Goal: Task Accomplishment & Management: Manage account settings

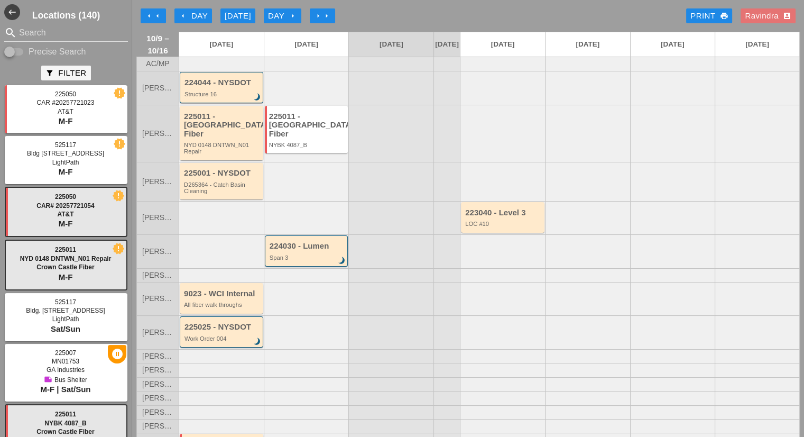
scroll to position [34, 0]
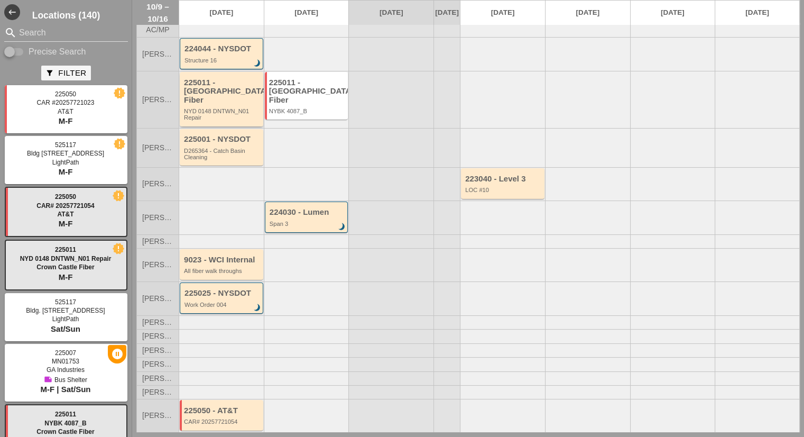
click at [247, 99] on div "225011 - [GEOGRAPHIC_DATA] Fiber" at bounding box center [222, 91] width 77 height 26
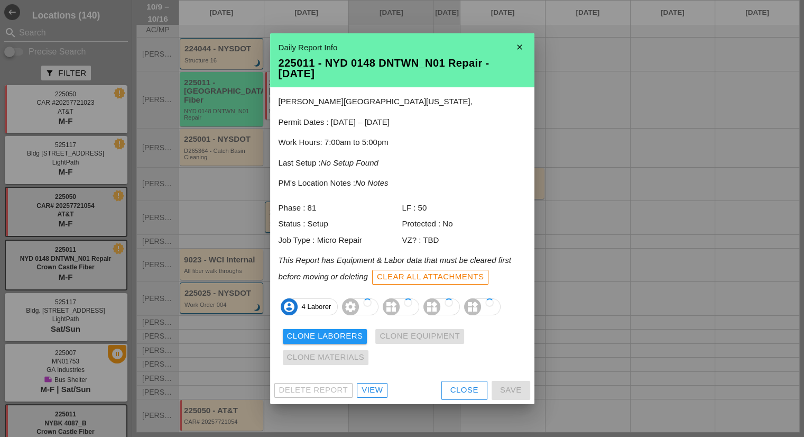
click at [464, 370] on div "Jane street & Washington Street Manhattan, Permit Dates : 10/08/2025 – 10/31/20…" at bounding box center [402, 231] width 264 height 289
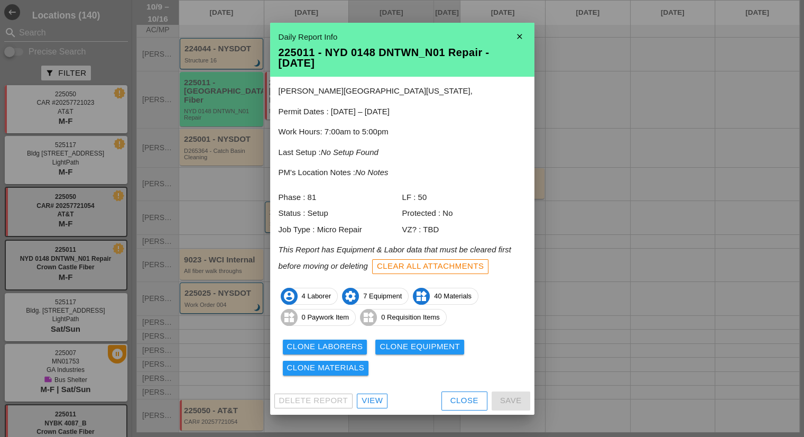
click at [468, 406] on button "Close" at bounding box center [464, 400] width 46 height 19
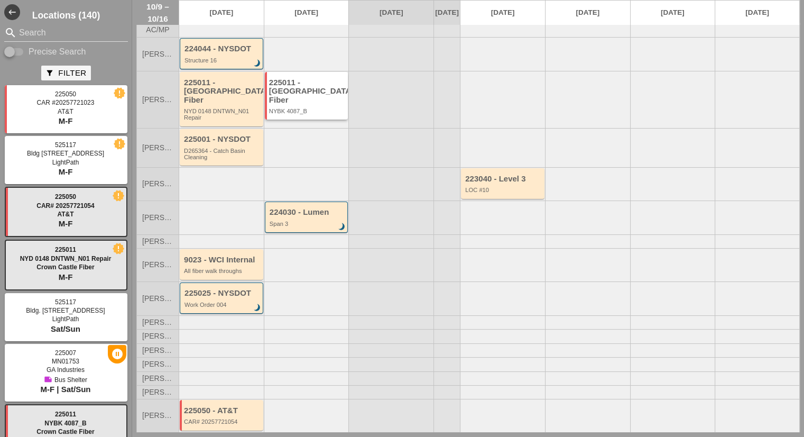
click at [313, 113] on div "225011 - Crown Castle Fiber NYBK 4087_B" at bounding box center [307, 96] width 84 height 48
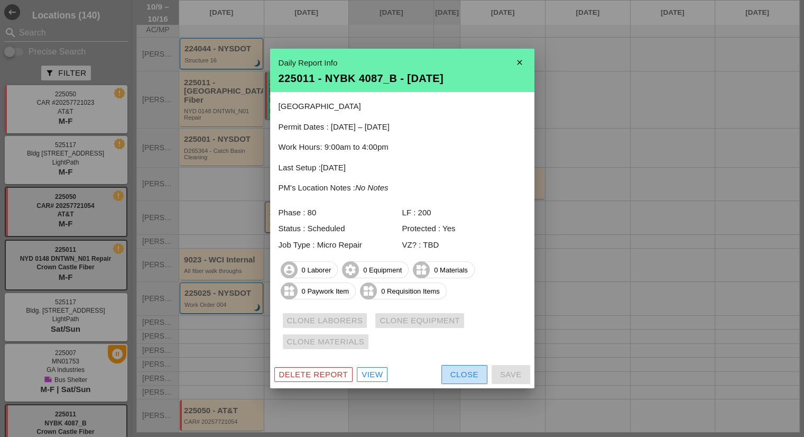
click at [447, 377] on button "Close" at bounding box center [464, 374] width 46 height 19
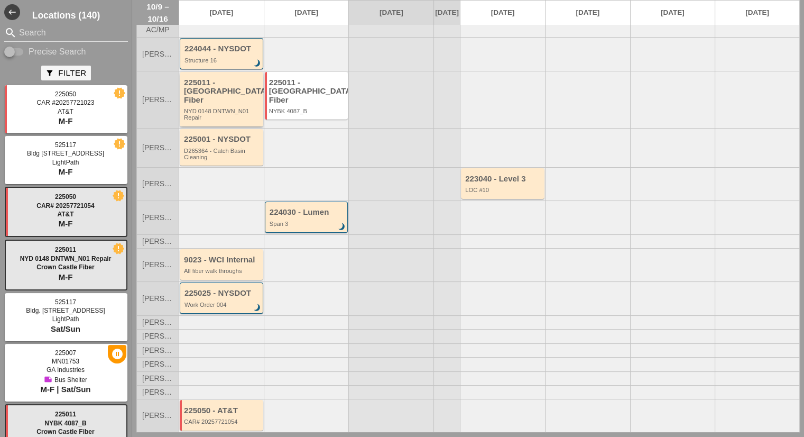
click at [237, 111] on div "NYD 0148 DNTWN_N01 Repair" at bounding box center [222, 114] width 77 height 13
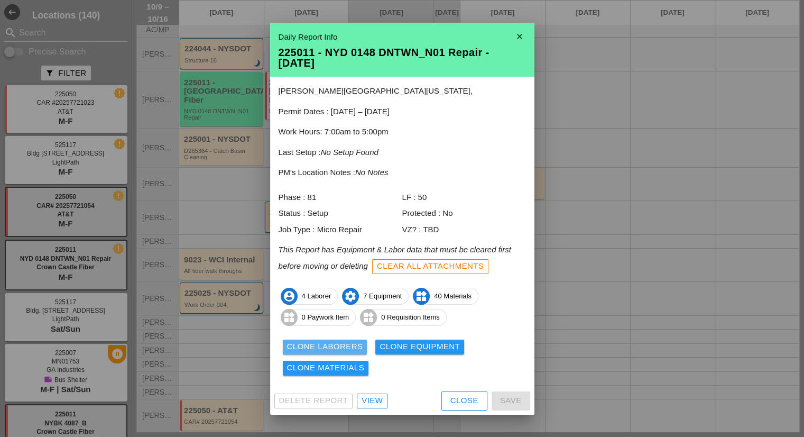
click at [339, 347] on div "Clone Laborers" at bounding box center [325, 346] width 76 height 12
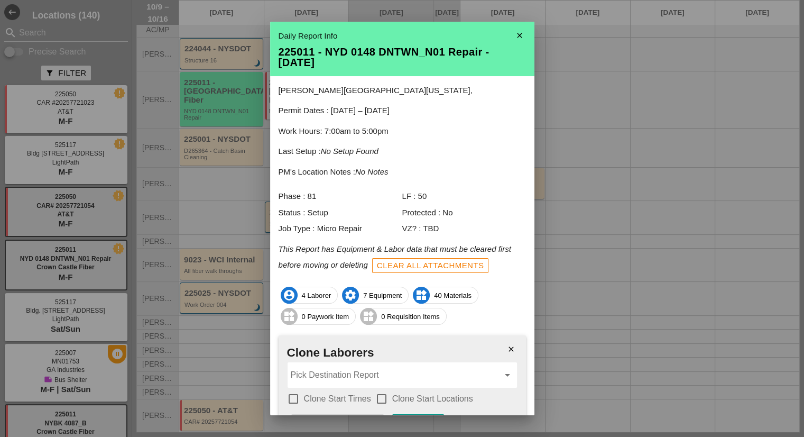
click at [337, 371] on input "Pick Destination Report" at bounding box center [395, 374] width 208 height 17
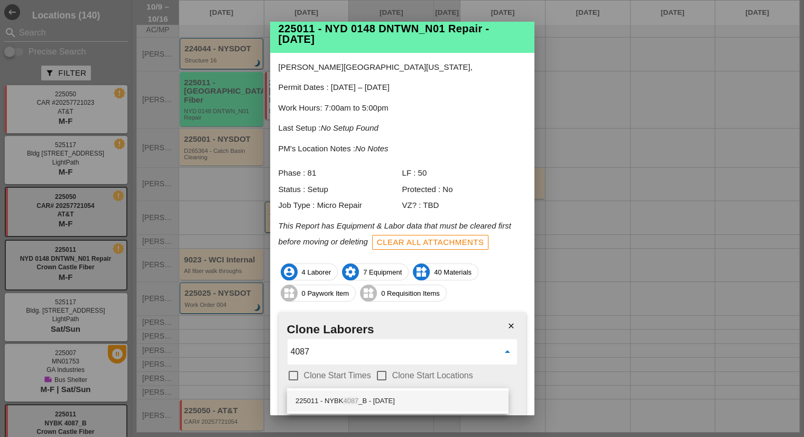
scroll to position [66, 0]
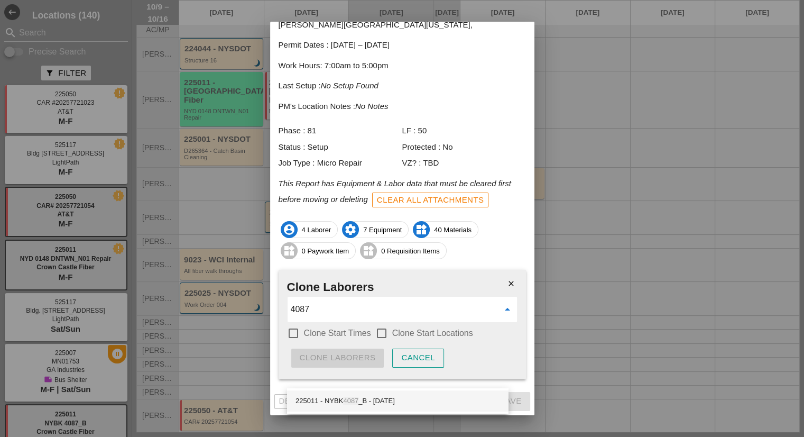
drag, startPoint x: 351, startPoint y: 402, endPoint x: 347, endPoint y: 385, distance: 17.9
click at [351, 402] on span "4087" at bounding box center [350, 400] width 15 height 8
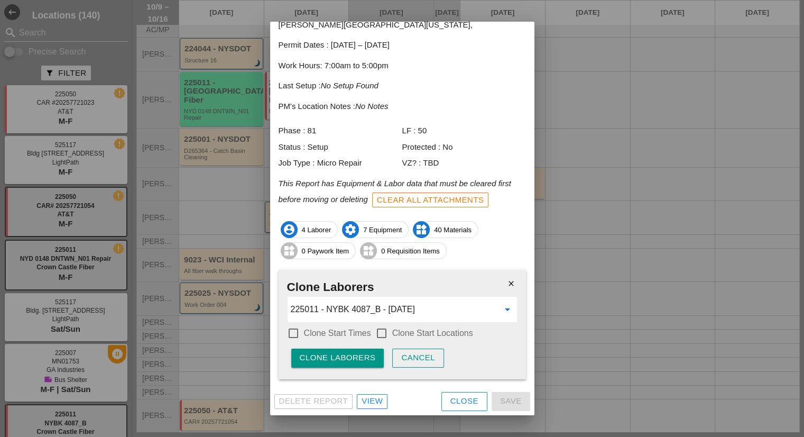
type input "225011 - NYBK 4087_B - [DATE]"
drag, startPoint x: 334, startPoint y: 338, endPoint x: 382, endPoint y: 332, distance: 47.9
click at [334, 337] on label "Clone Start Times" at bounding box center [337, 333] width 67 height 11
checkbox input "true"
click at [382, 332] on div at bounding box center [382, 333] width 18 height 18
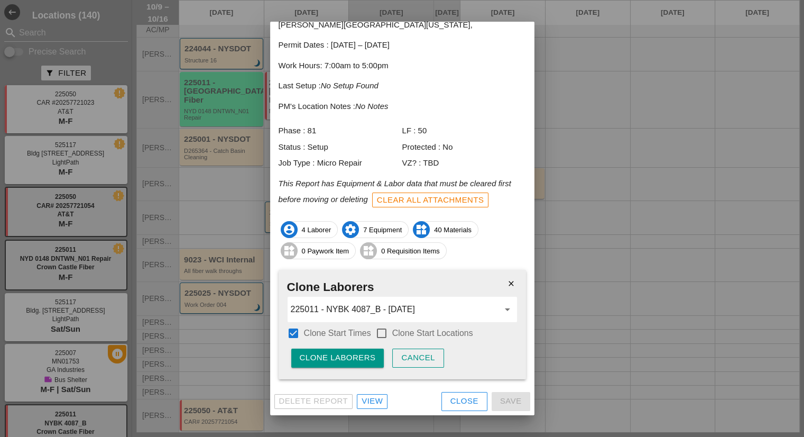
checkbox input "true"
click at [351, 359] on div "Clone Laborers" at bounding box center [338, 357] width 76 height 12
click at [351, 359] on div "Are you sure?" at bounding box center [333, 357] width 67 height 12
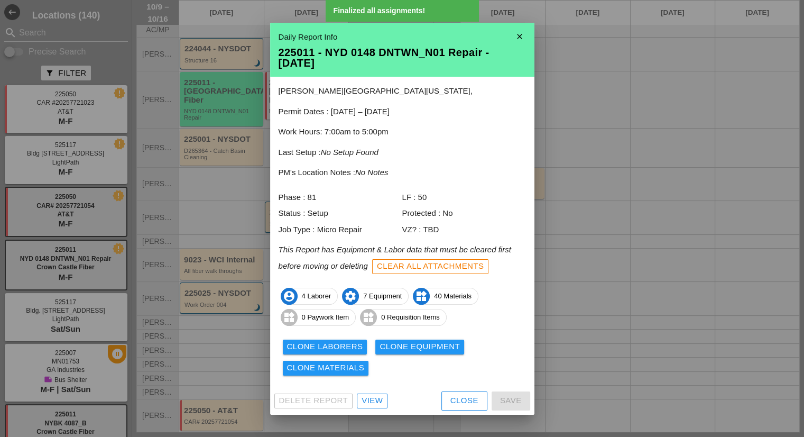
scroll to position [0, 0]
click at [413, 347] on div "Clone Equipment" at bounding box center [419, 346] width 80 height 12
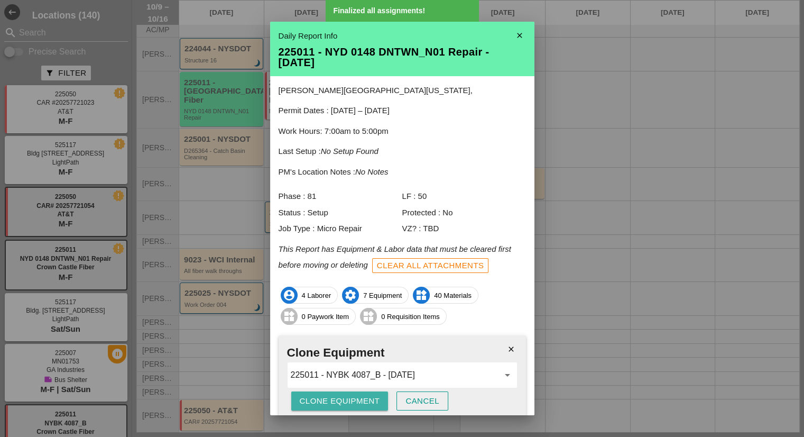
click at [355, 397] on div "Clone Equipment" at bounding box center [340, 401] width 80 height 12
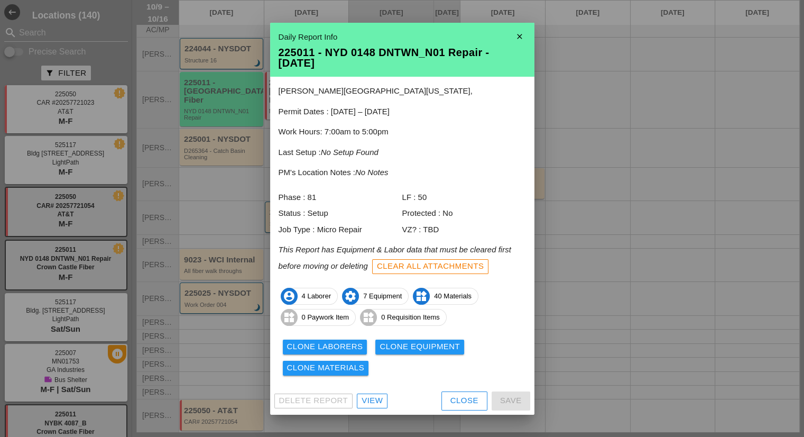
click at [315, 373] on div "Clone Materials" at bounding box center [326, 368] width 78 height 12
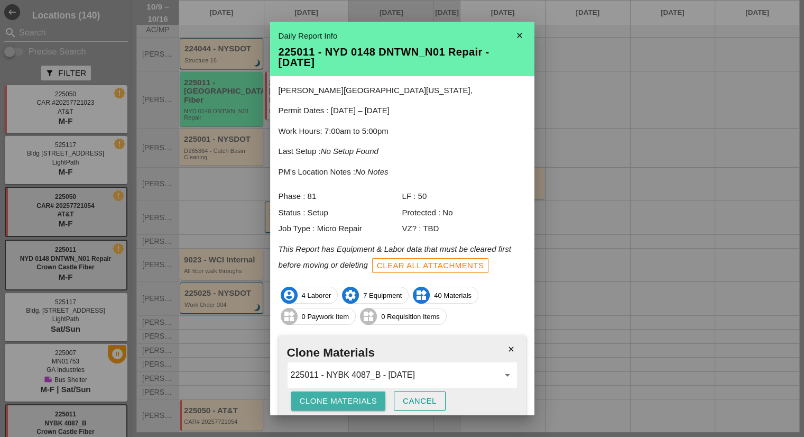
click at [328, 400] on div "Clone Materials" at bounding box center [339, 401] width 78 height 12
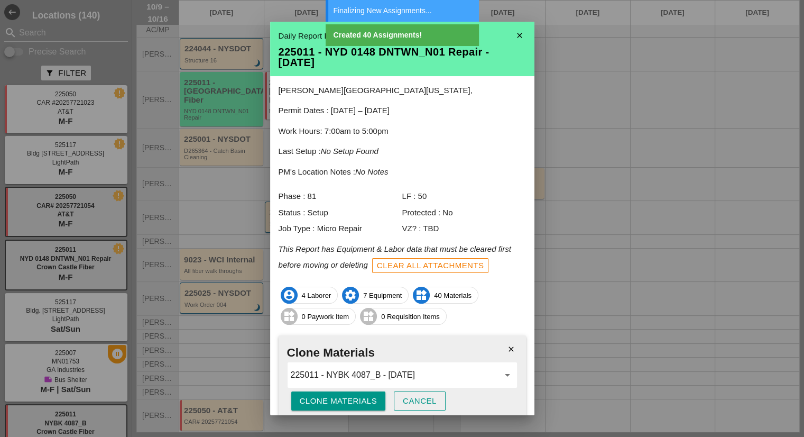
click at [510, 35] on icon "close" at bounding box center [519, 35] width 21 height 21
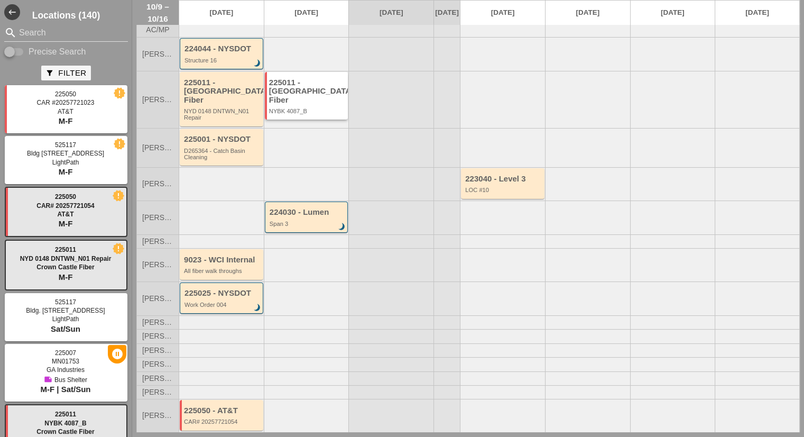
click at [332, 108] on div "NYBK 4087_B" at bounding box center [307, 111] width 77 height 6
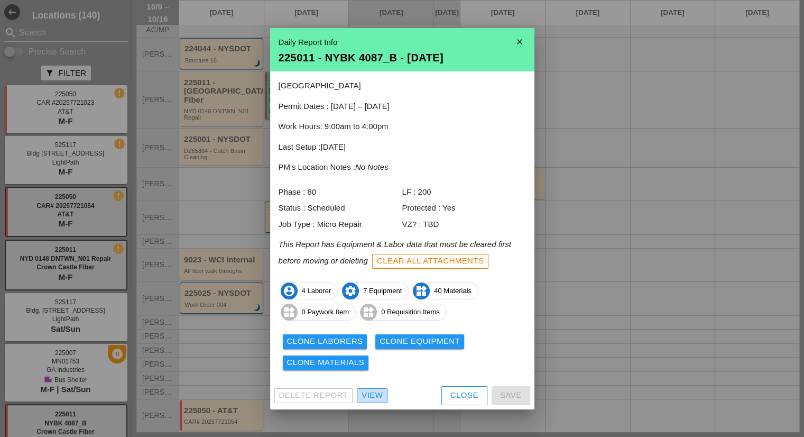
click at [375, 395] on div "View" at bounding box center [372, 395] width 21 height 12
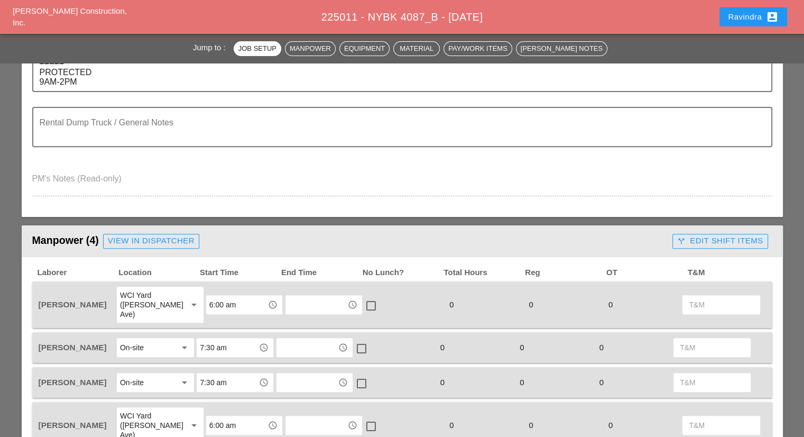
scroll to position [423, 0]
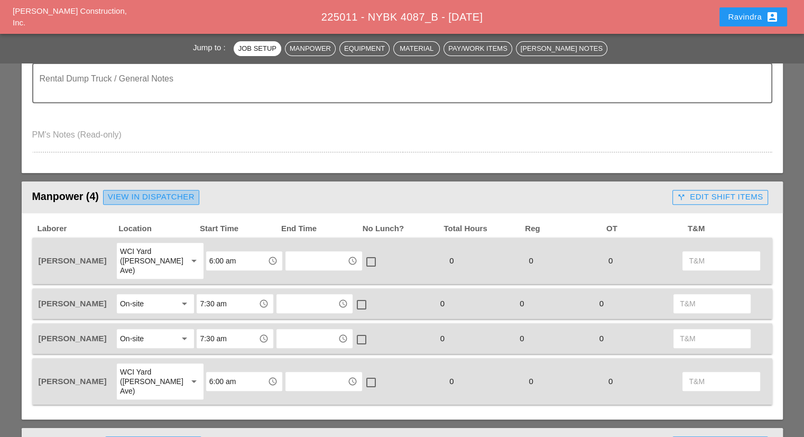
click at [139, 196] on div "View in Dispatcher" at bounding box center [151, 197] width 87 height 12
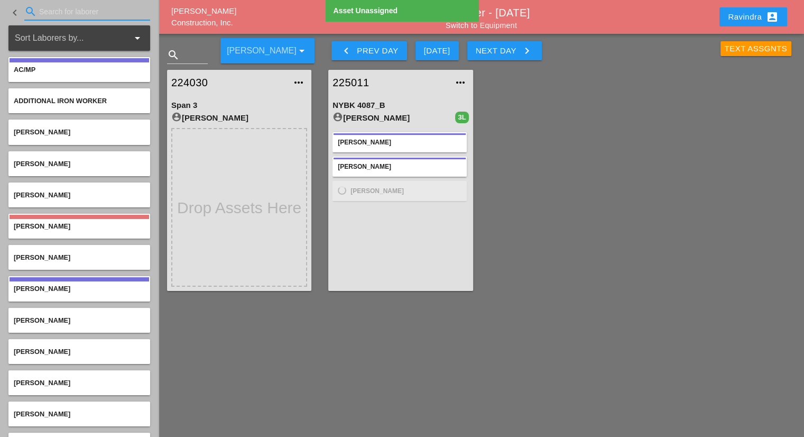
click at [62, 10] on input "Search for laborer" at bounding box center [87, 11] width 96 height 17
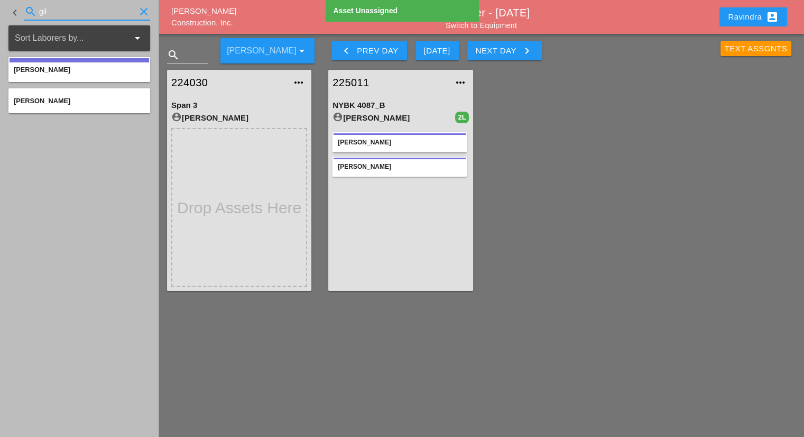
type input "gil"
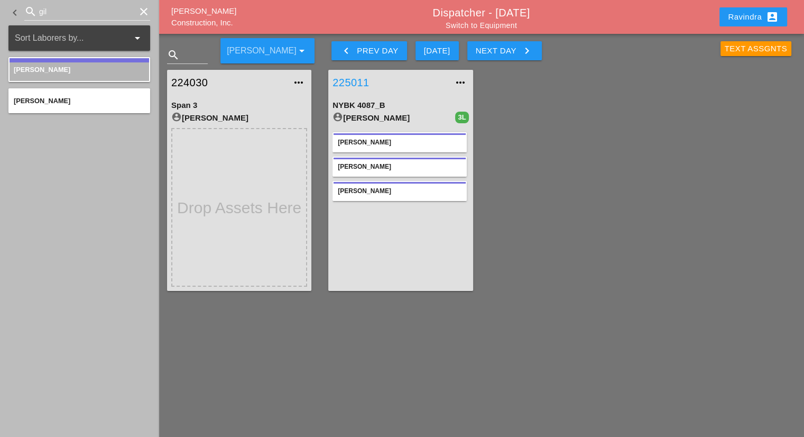
click at [351, 85] on link "225011" at bounding box center [389, 83] width 115 height 16
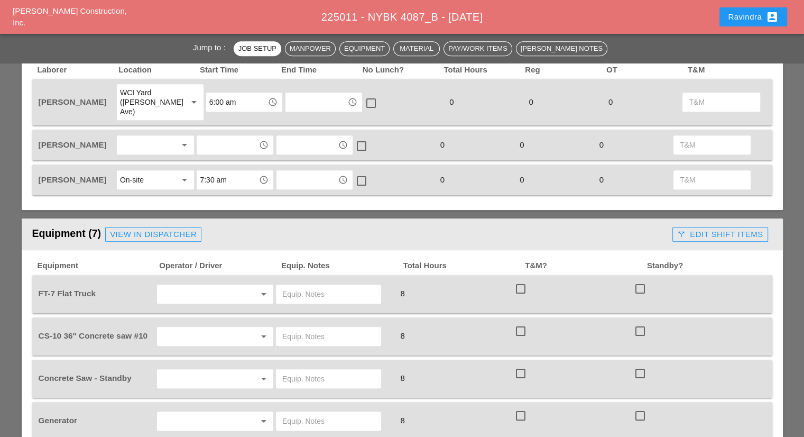
scroll to position [476, 0]
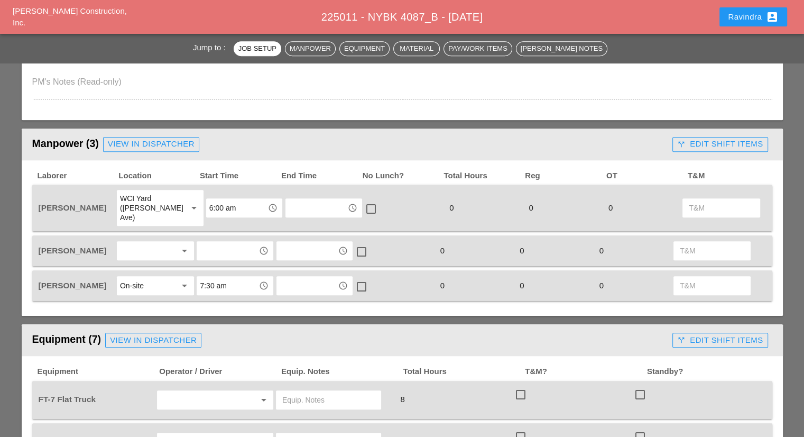
click at [160, 277] on div "On-site" at bounding box center [148, 285] width 56 height 17
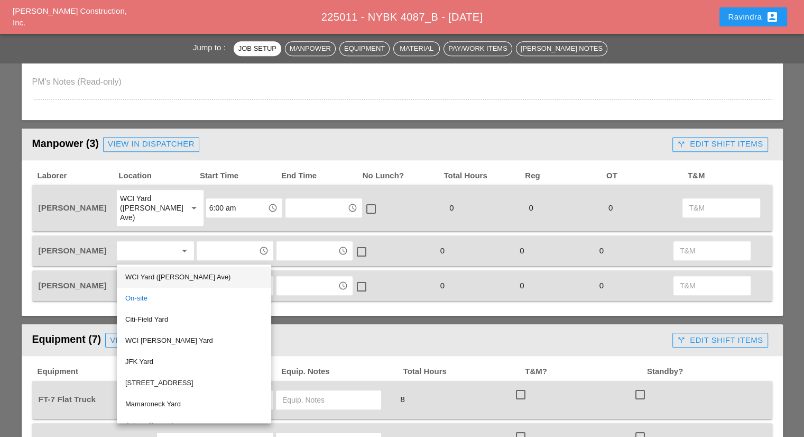
click at [152, 277] on div "WCI Yard ([PERSON_NAME] Ave)" at bounding box center [193, 277] width 137 height 13
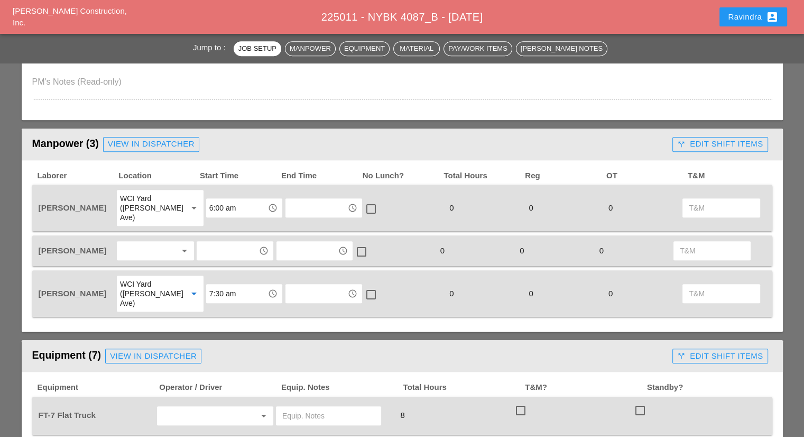
click at [146, 246] on div at bounding box center [148, 250] width 56 height 17
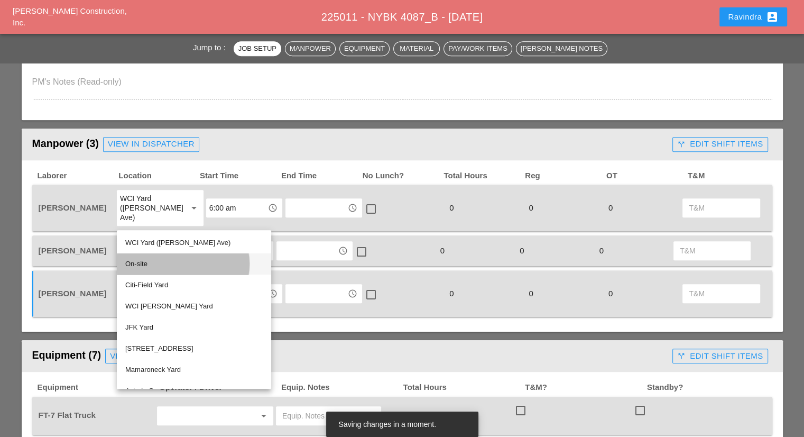
drag, startPoint x: 140, startPoint y: 261, endPoint x: 198, endPoint y: 225, distance: 67.9
click at [141, 261] on div "On-site" at bounding box center [193, 263] width 137 height 13
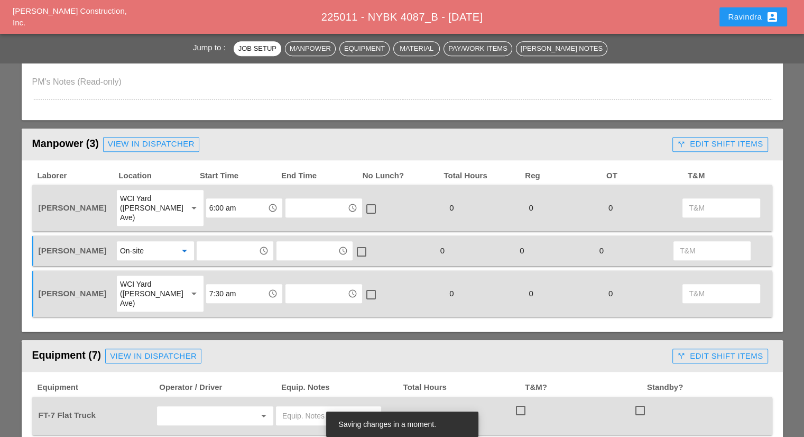
click at [234, 285] on input "7:30 am" at bounding box center [236, 293] width 55 height 17
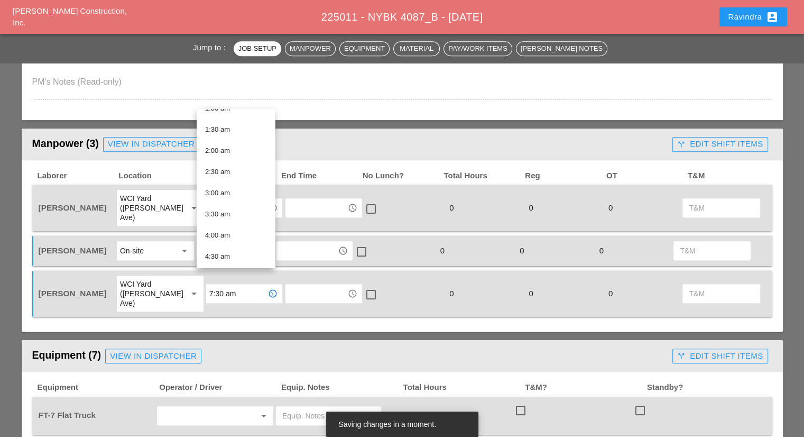
scroll to position [159, 0]
click at [228, 218] on div "6:00 am" at bounding box center [235, 216] width 61 height 13
type input "6:00 am"
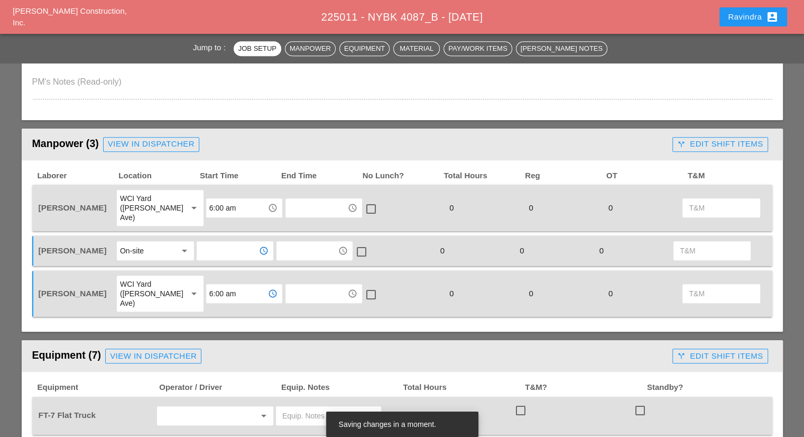
click at [220, 242] on input "text" at bounding box center [227, 250] width 55 height 17
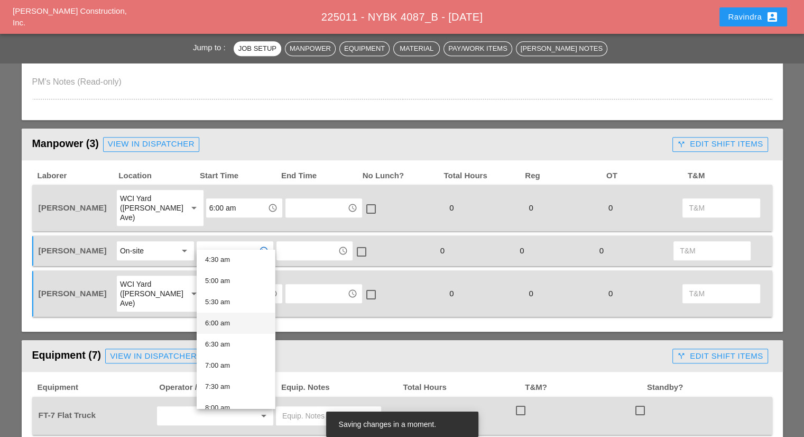
scroll to position [211, 0]
click at [230, 366] on div "7:30 am" at bounding box center [235, 368] width 61 height 13
type input "7:30 am"
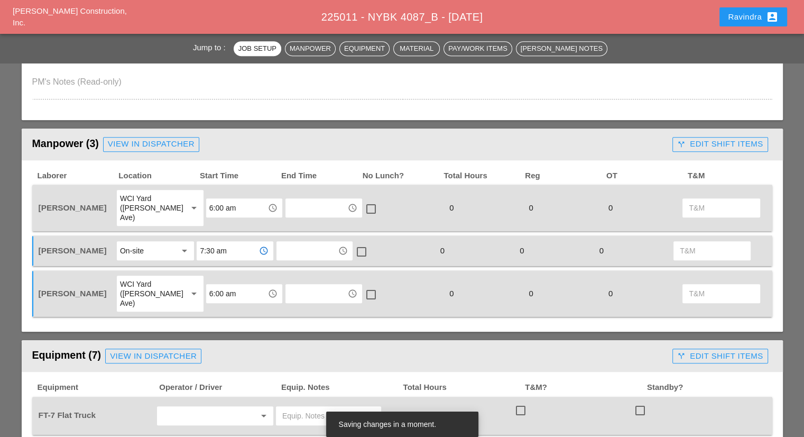
click at [247, 340] on header "Equipment (7) View in Dispatcher call_split Edit Shift Items" at bounding box center [402, 356] width 761 height 32
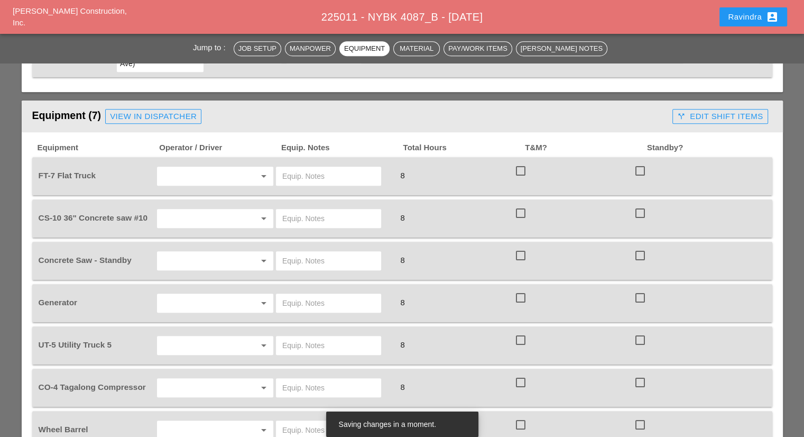
scroll to position [740, 0]
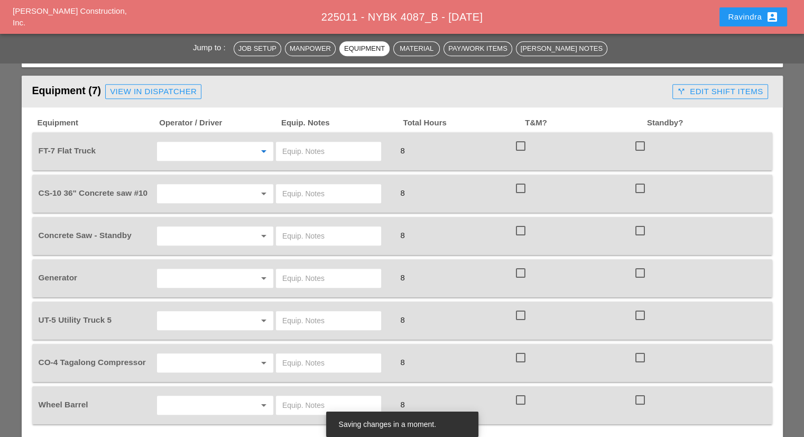
click at [209, 143] on input "text" at bounding box center [200, 151] width 80 height 17
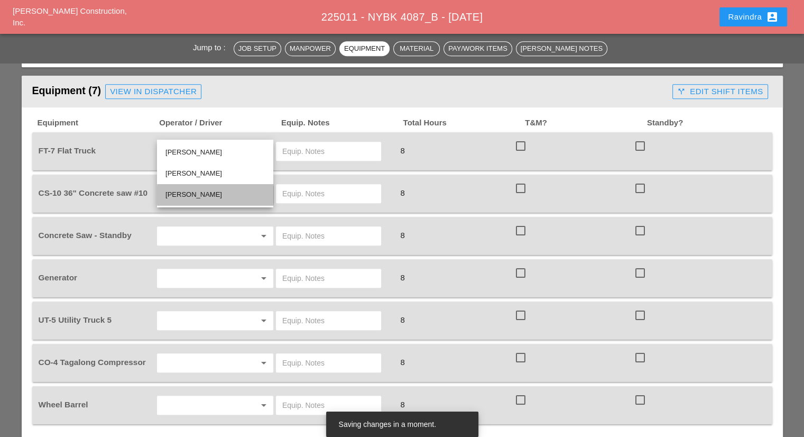
click at [182, 193] on div "[PERSON_NAME]" at bounding box center [214, 194] width 99 height 13
type input "[PERSON_NAME]"
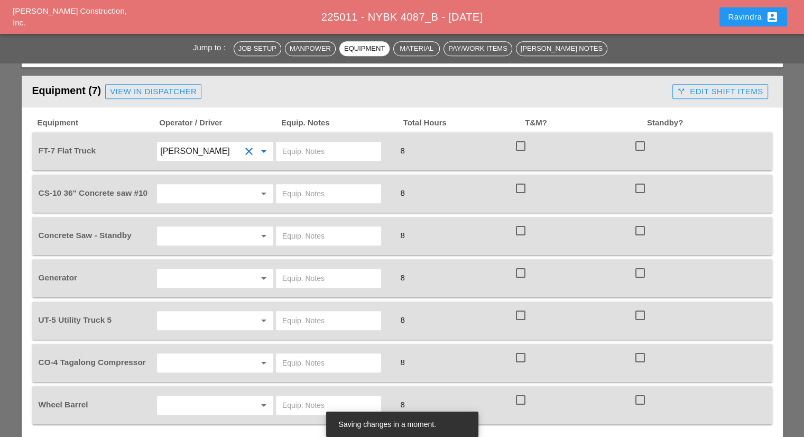
click at [304, 143] on input "text" at bounding box center [328, 151] width 92 height 17
type input "W/ MATERIALS"
click at [205, 185] on input "text" at bounding box center [200, 193] width 80 height 17
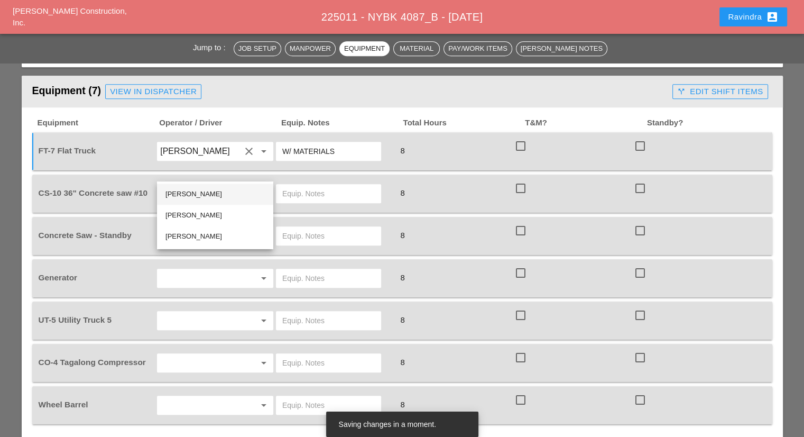
click at [205, 192] on div "[PERSON_NAME]" at bounding box center [214, 194] width 99 height 13
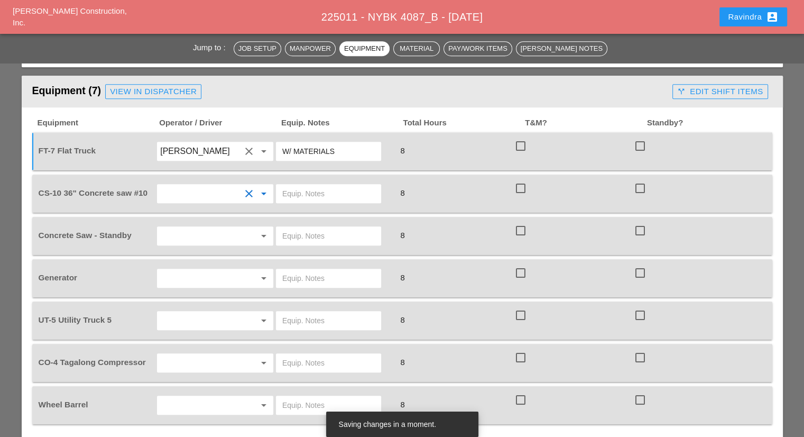
type input "[PERSON_NAME]"
click at [332, 185] on input "text" at bounding box center [328, 193] width 92 height 17
type input "FULL SETUP"
click at [234, 227] on input "text" at bounding box center [200, 235] width 80 height 17
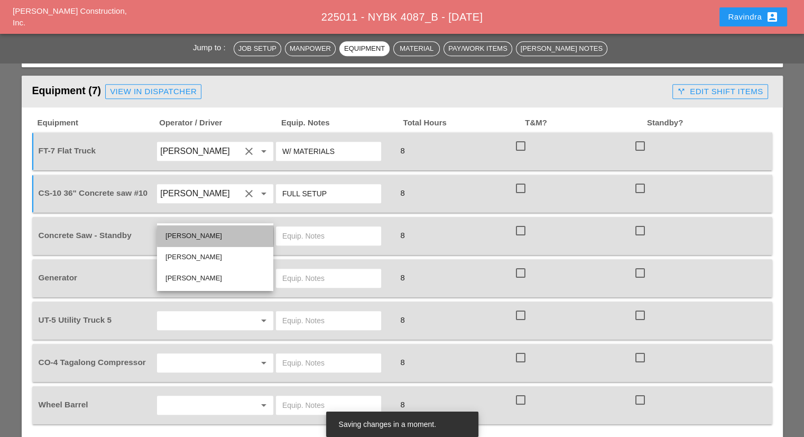
click at [214, 233] on div "[PERSON_NAME]" at bounding box center [214, 235] width 99 height 13
type input "[PERSON_NAME]"
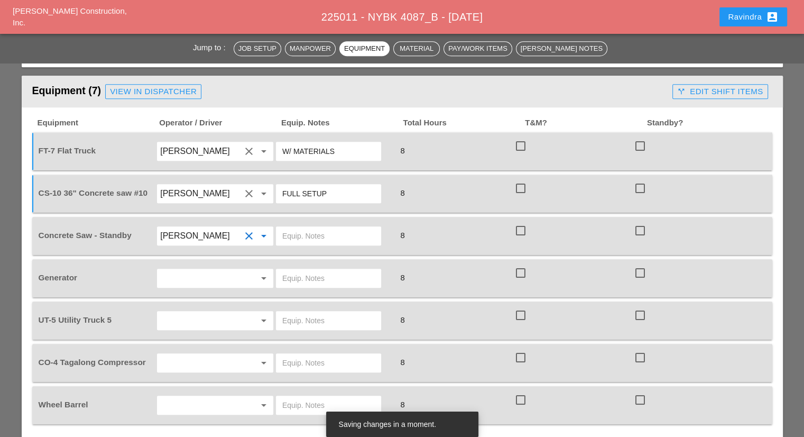
click at [302, 227] on input "text" at bounding box center [328, 235] width 92 height 17
type input "FULL SETUP"
click at [223, 270] on input "text" at bounding box center [200, 278] width 80 height 17
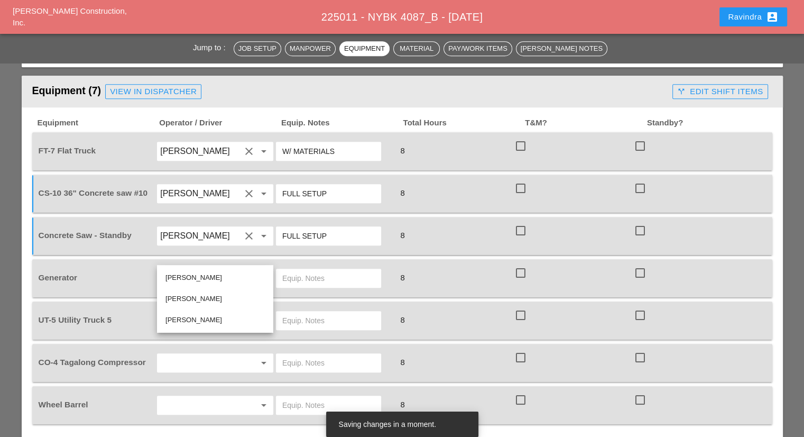
click at [212, 276] on div "[PERSON_NAME]" at bounding box center [214, 277] width 99 height 13
type input "[PERSON_NAME]"
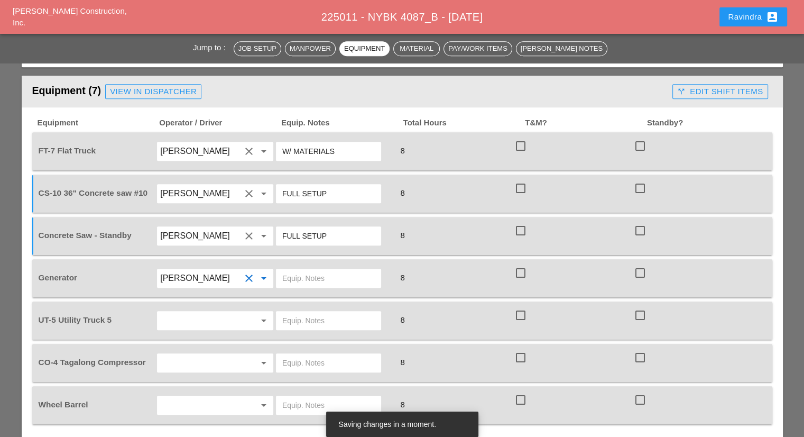
click at [300, 270] on input "text" at bounding box center [328, 278] width 92 height 17
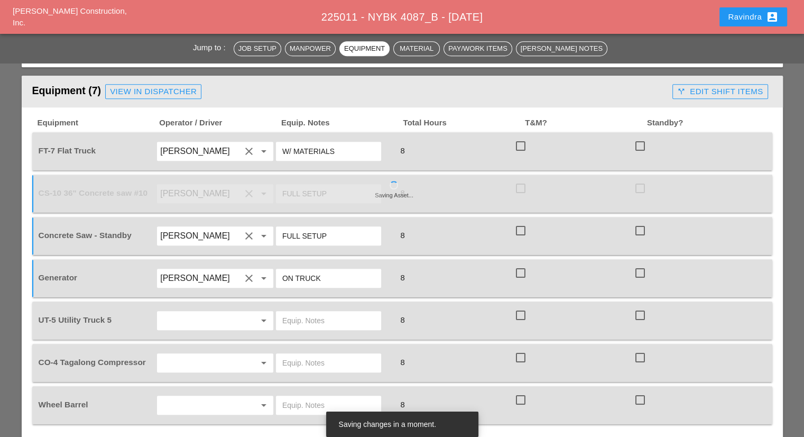
type input "ON TRUCK"
click at [224, 312] on input "text" at bounding box center [200, 320] width 80 height 17
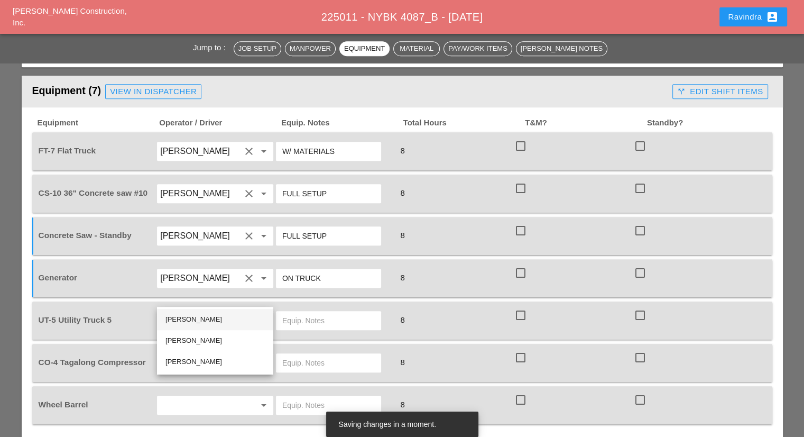
click at [199, 322] on div "[PERSON_NAME]" at bounding box center [214, 319] width 99 height 13
type input "[PERSON_NAME]"
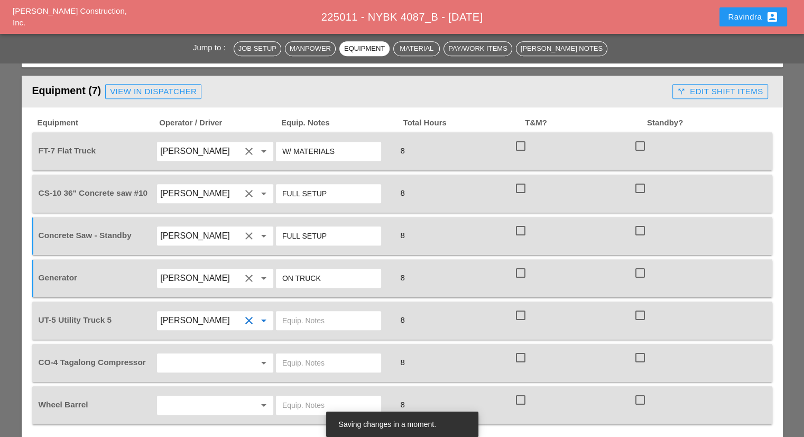
click at [308, 312] on input "text" at bounding box center [328, 320] width 92 height 17
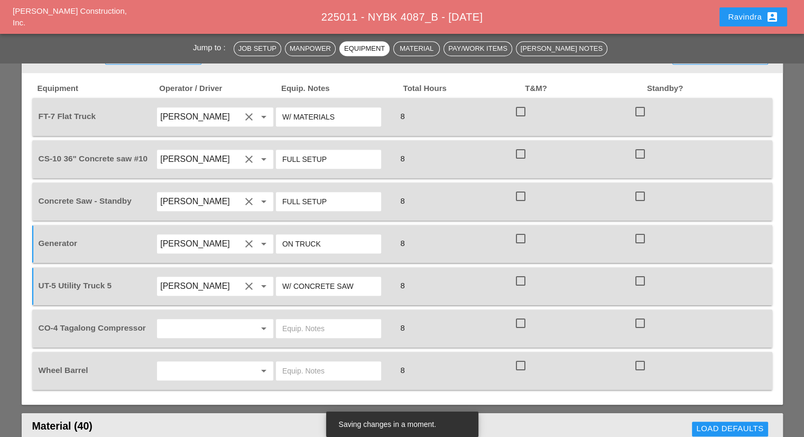
scroll to position [793, 0]
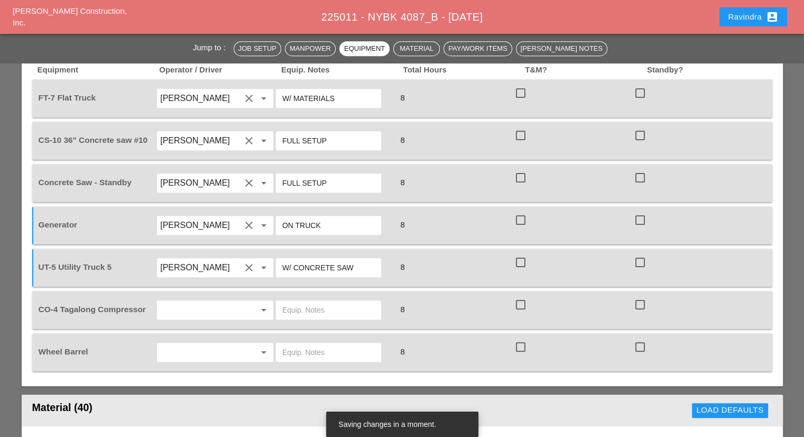
type input "W/ CONCRETE SAW"
click at [210, 301] on input "text" at bounding box center [200, 309] width 80 height 17
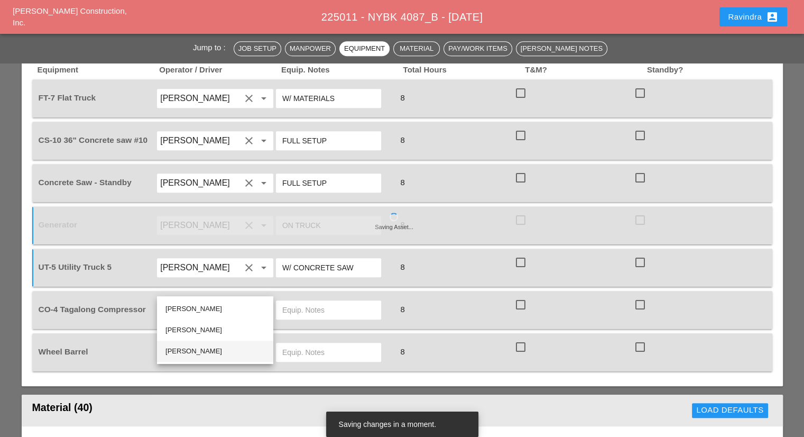
click at [187, 351] on div "[PERSON_NAME]" at bounding box center [214, 351] width 99 height 13
type input "[PERSON_NAME]"
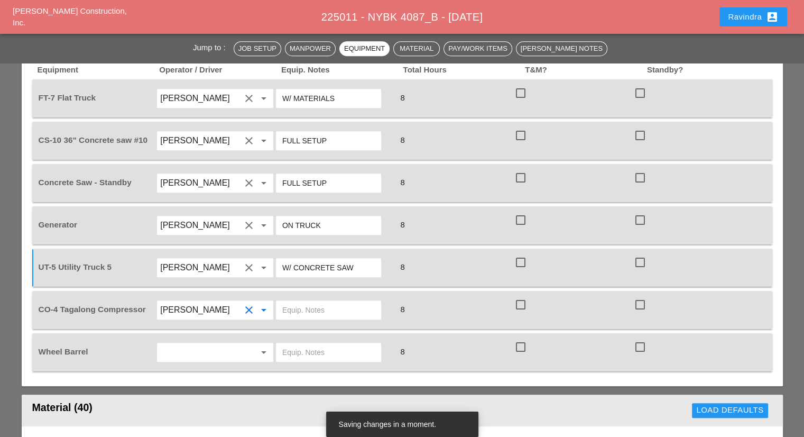
click at [321, 301] on input "text" at bounding box center [328, 309] width 92 height 17
type input "START"
click at [212, 344] on input "text" at bounding box center [200, 352] width 80 height 17
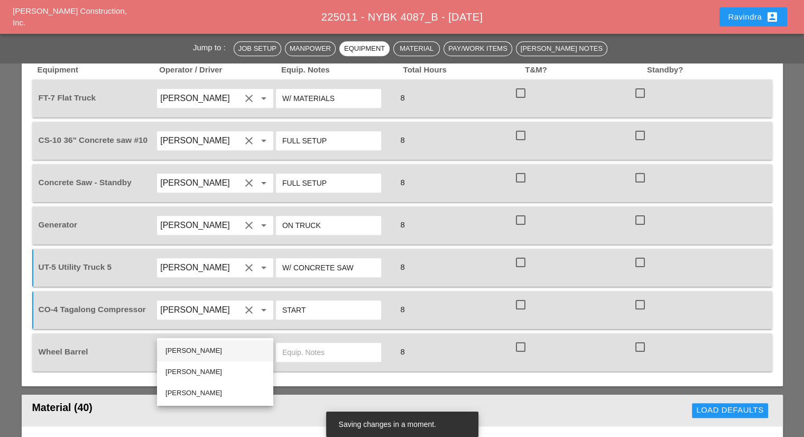
click at [199, 347] on div "[PERSON_NAME]" at bounding box center [214, 350] width 99 height 13
type input "[PERSON_NAME]"
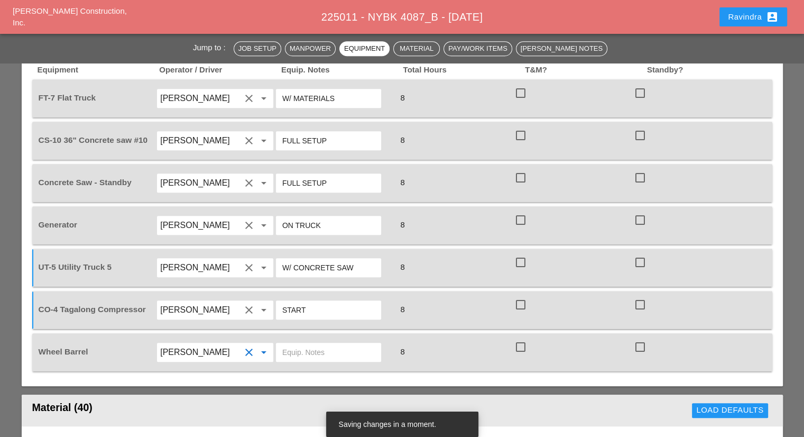
click at [326, 344] on input "text" at bounding box center [328, 352] width 92 height 17
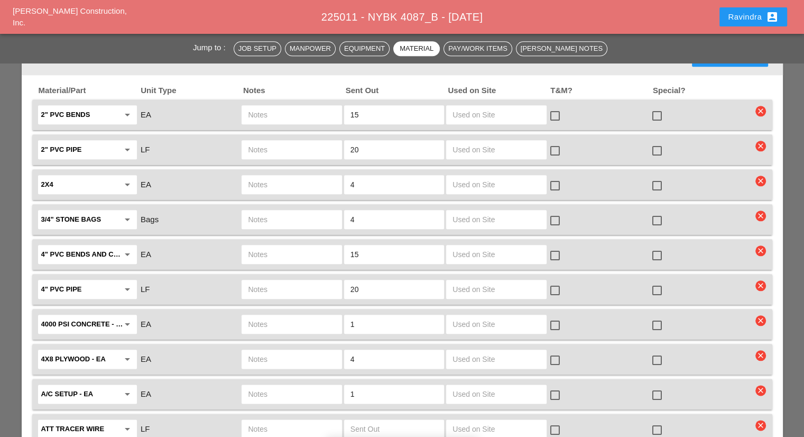
scroll to position [1163, 0]
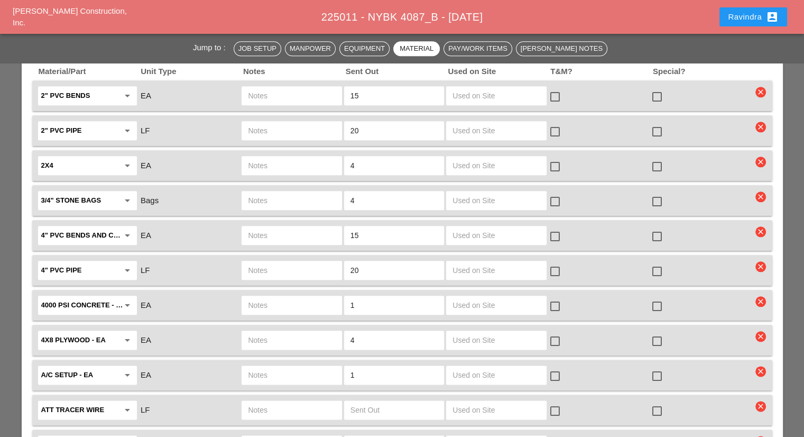
type input "ON TRUCK"
click at [661, 297] on div at bounding box center [657, 306] width 18 height 18
checkbox input "true"
click at [275, 297] on input "text" at bounding box center [291, 305] width 87 height 17
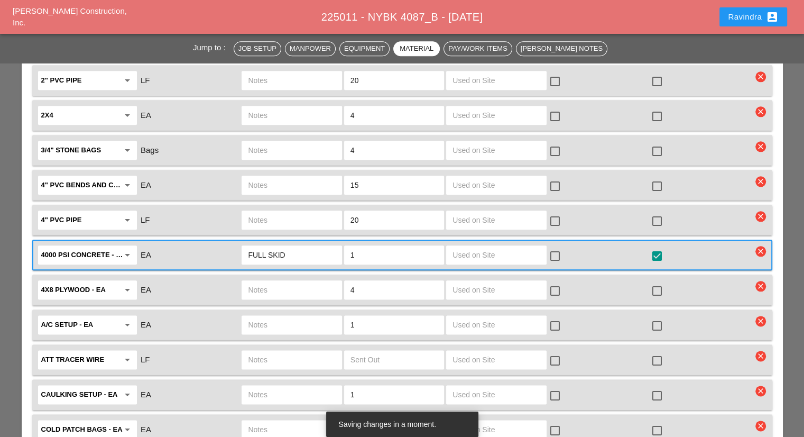
scroll to position [1216, 0]
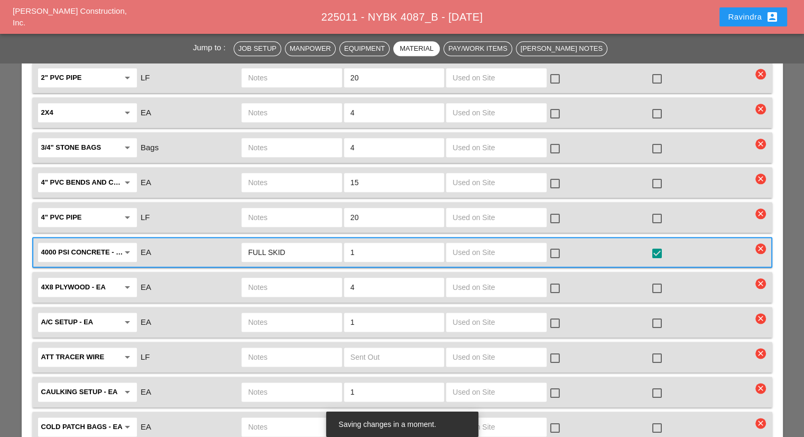
type input "FULL SKID"
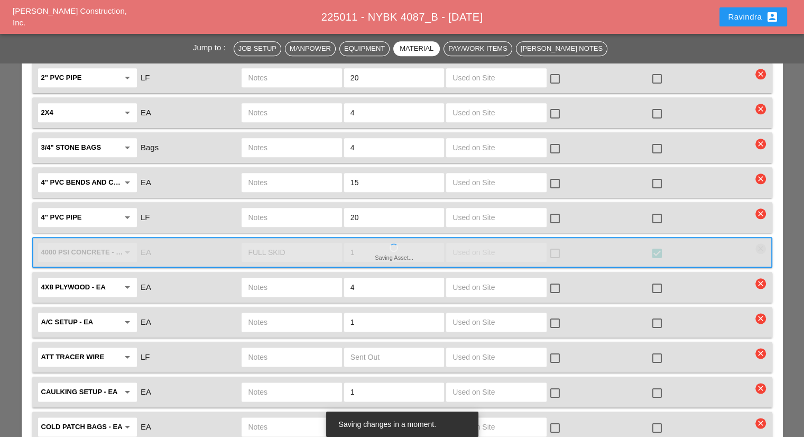
click at [654, 314] on div at bounding box center [657, 323] width 18 height 18
checkbox input "true"
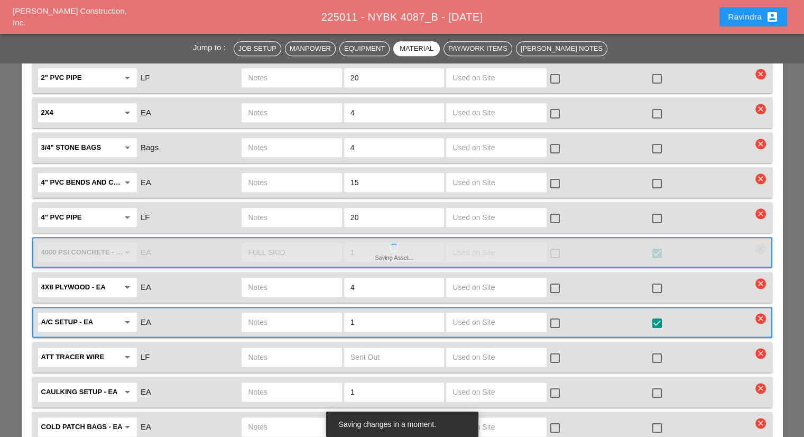
click at [268, 313] on input "text" at bounding box center [291, 321] width 87 height 17
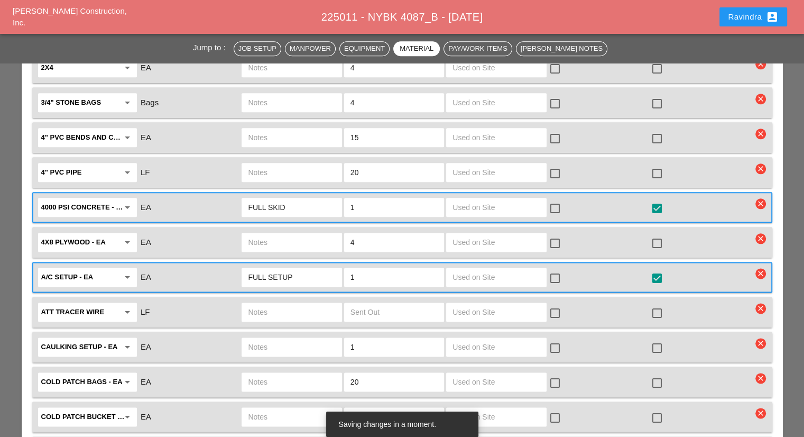
scroll to position [1321, 0]
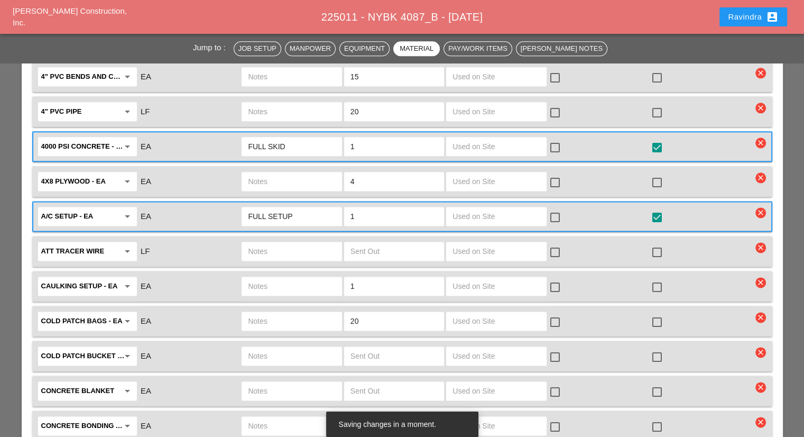
type input "FULL SETUP"
click at [657, 313] on div at bounding box center [657, 322] width 18 height 18
checkbox input "true"
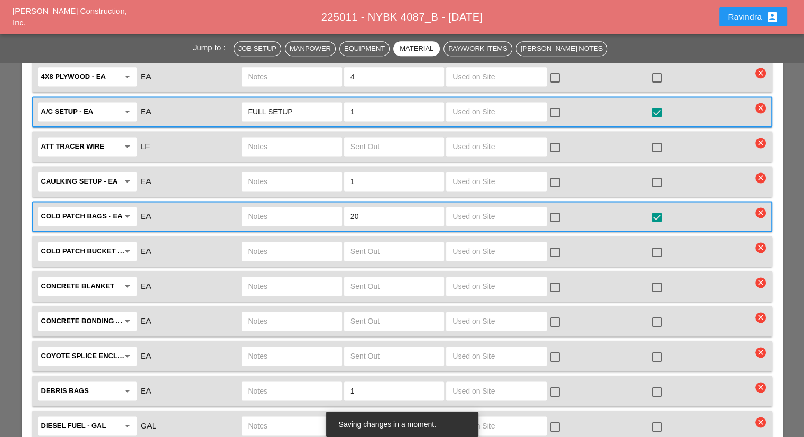
scroll to position [1427, 0]
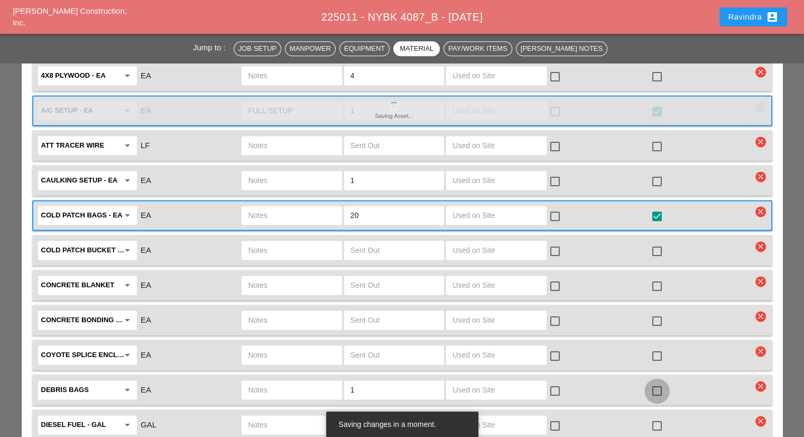
click at [657, 382] on div at bounding box center [657, 391] width 18 height 18
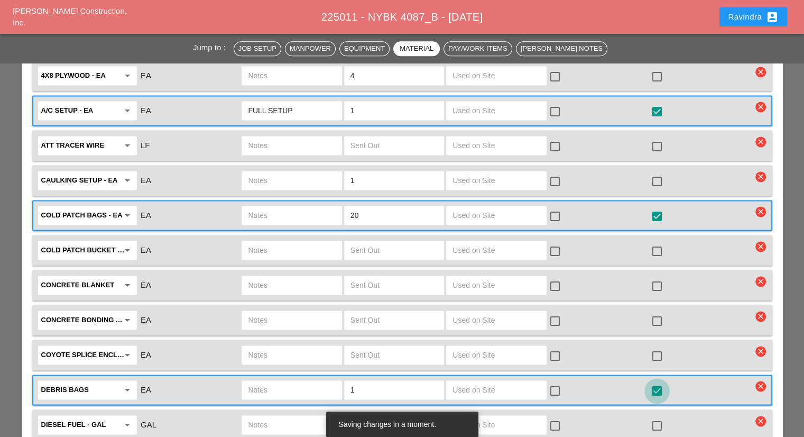
click at [658, 382] on div at bounding box center [657, 391] width 18 height 18
checkbox input "false"
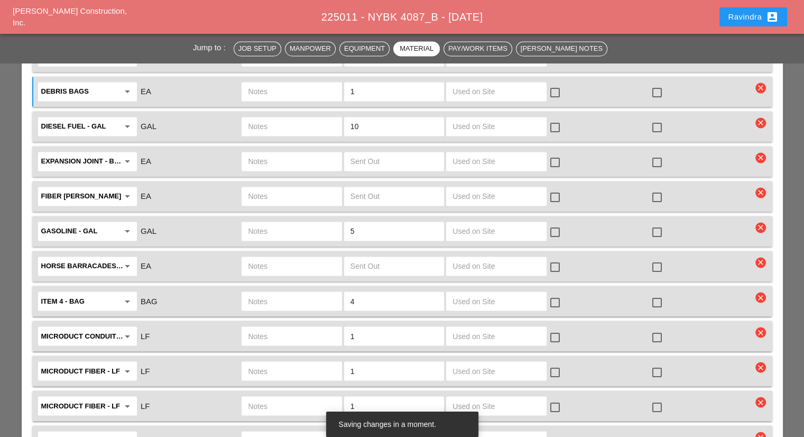
scroll to position [1744, 0]
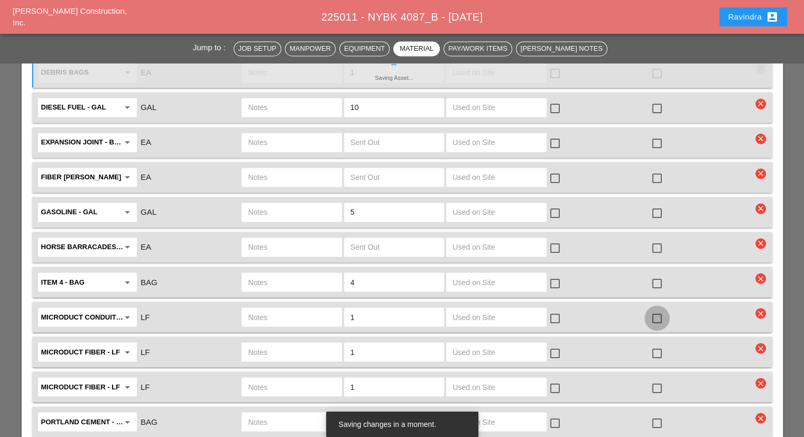
click at [656, 309] on div at bounding box center [657, 318] width 18 height 18
checkbox input "true"
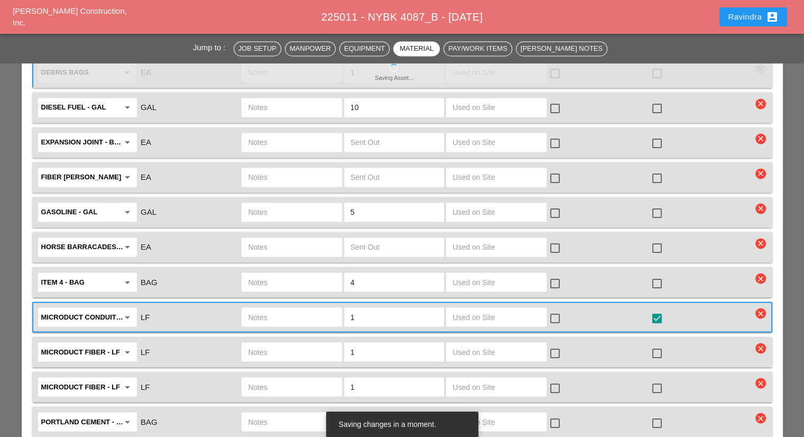
click at [317, 308] on input "text" at bounding box center [291, 316] width 87 height 17
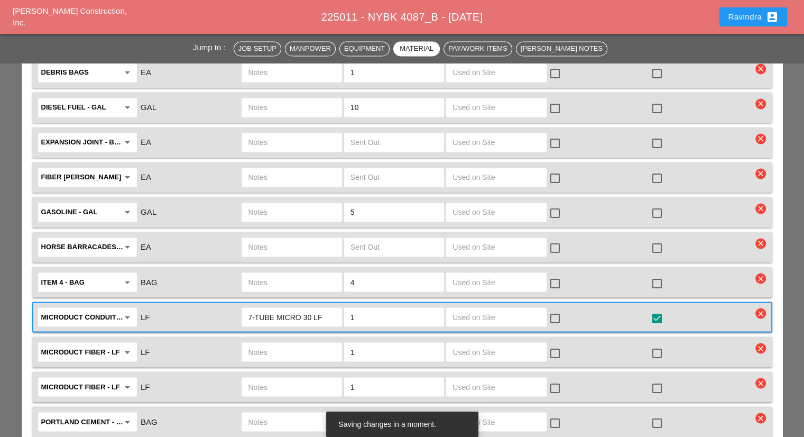
scroll to position [1797, 0]
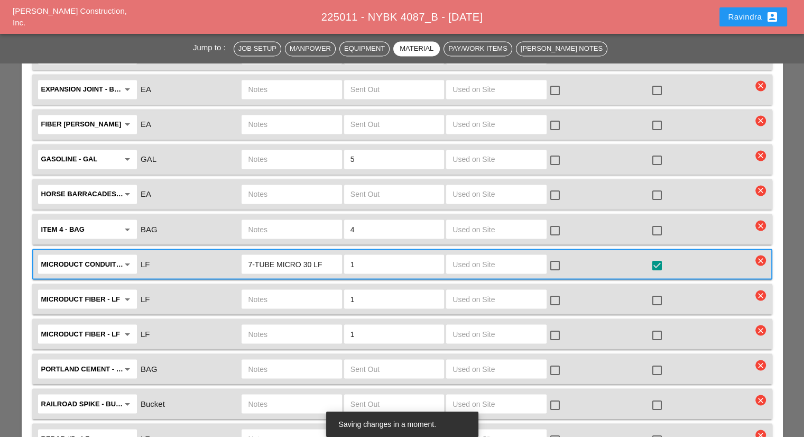
type input "7-TUBE MICRO 30 LF"
click at [303, 290] on input "text" at bounding box center [291, 298] width 87 height 17
type input "48 CT FIBER REEL"
click at [656, 291] on div at bounding box center [657, 300] width 18 height 18
checkbox input "true"
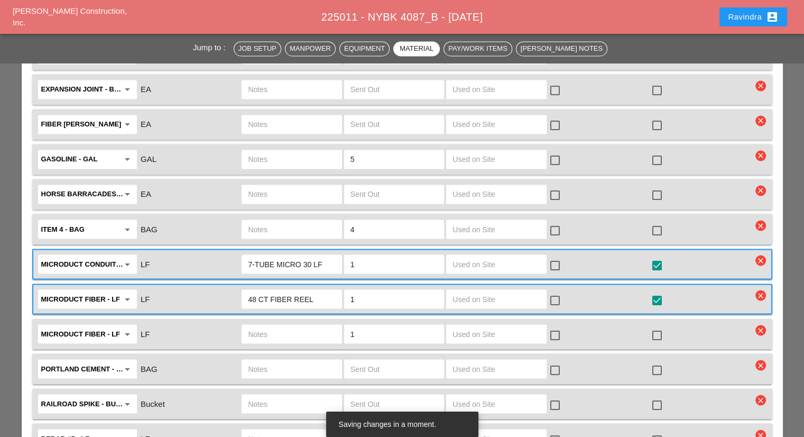
drag, startPoint x: 373, startPoint y: 301, endPoint x: 305, endPoint y: 288, distance: 68.4
click at [306, 322] on div "Microduct fiber - LF arrow_drop_down LF 1 check_box_outline_blank check_box_out…" at bounding box center [394, 333] width 716 height 22
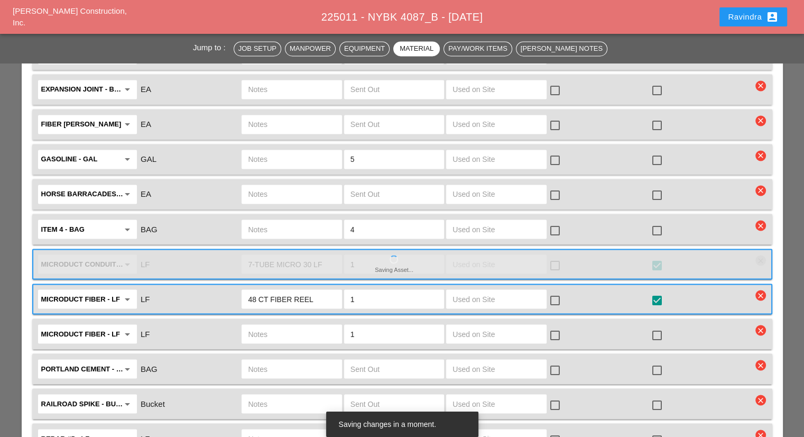
drag, startPoint x: 351, startPoint y: 288, endPoint x: 338, endPoint y: 289, distance: 13.3
click at [339, 322] on div "Microduct fiber - LF arrow_drop_down LF 1 check_box_outline_blank check_box_out…" at bounding box center [394, 333] width 716 height 22
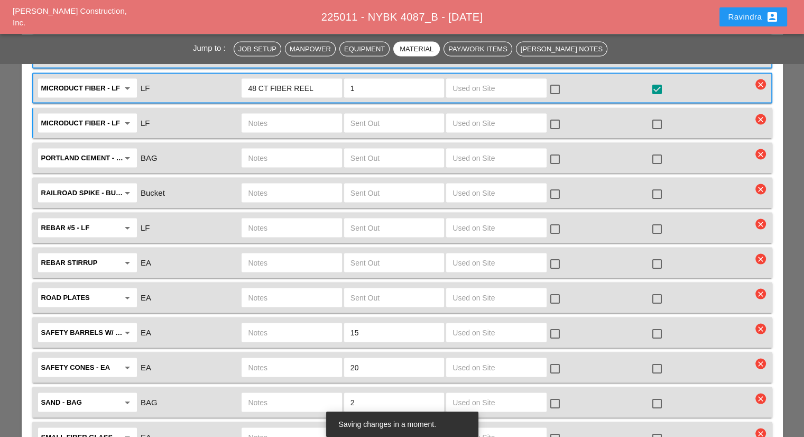
scroll to position [2008, 0]
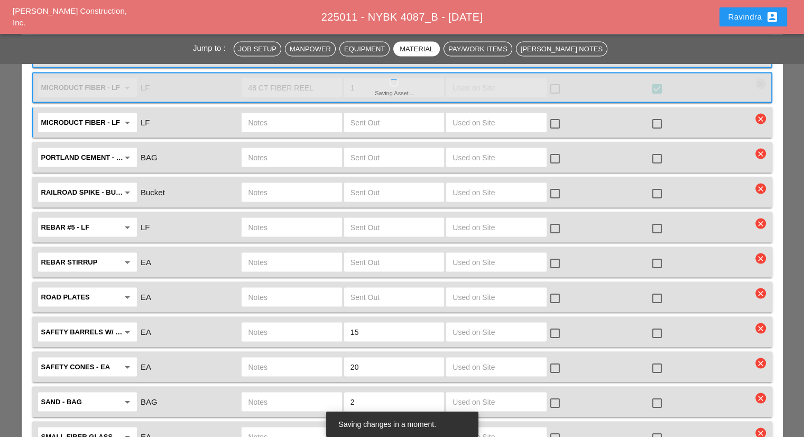
click at [658, 393] on div at bounding box center [657, 402] width 18 height 18
checkbox input "true"
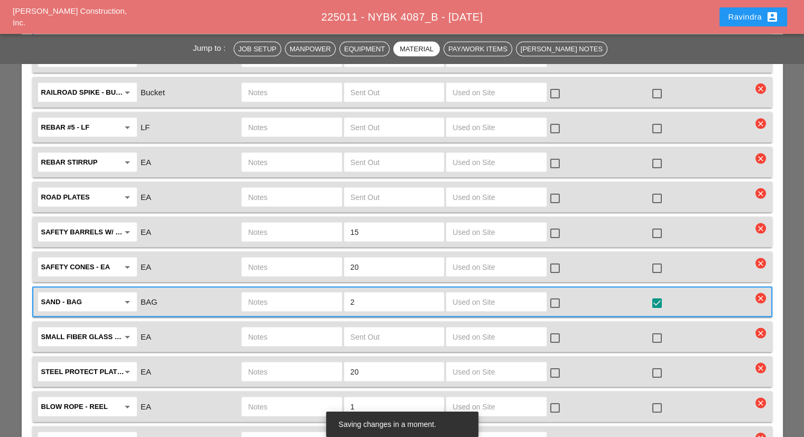
scroll to position [2114, 0]
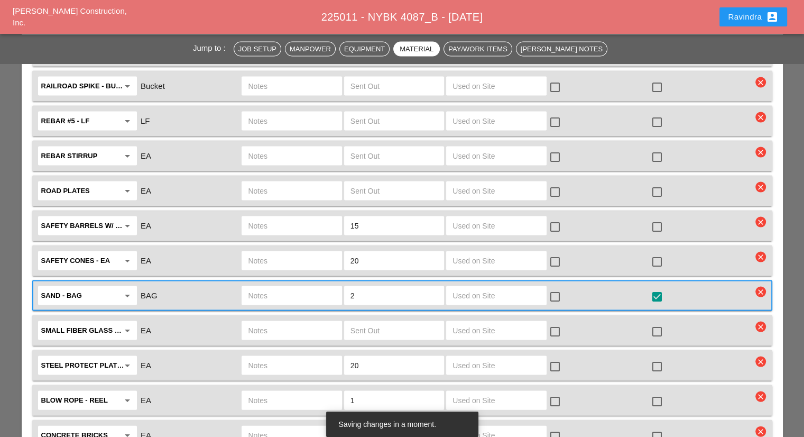
type input "0"
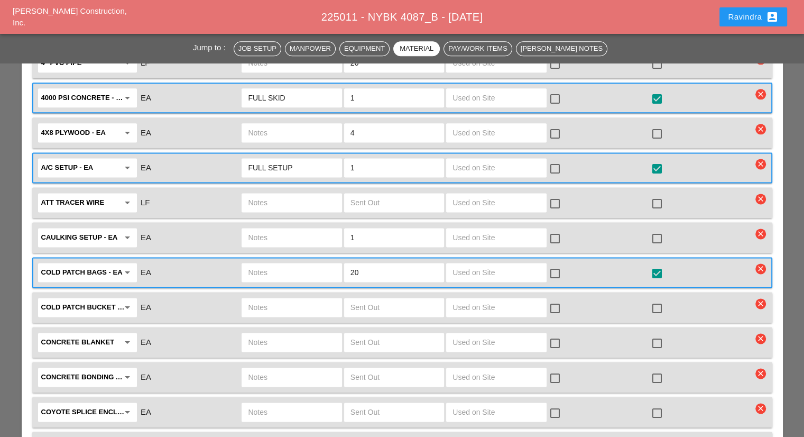
scroll to position [1374, 0]
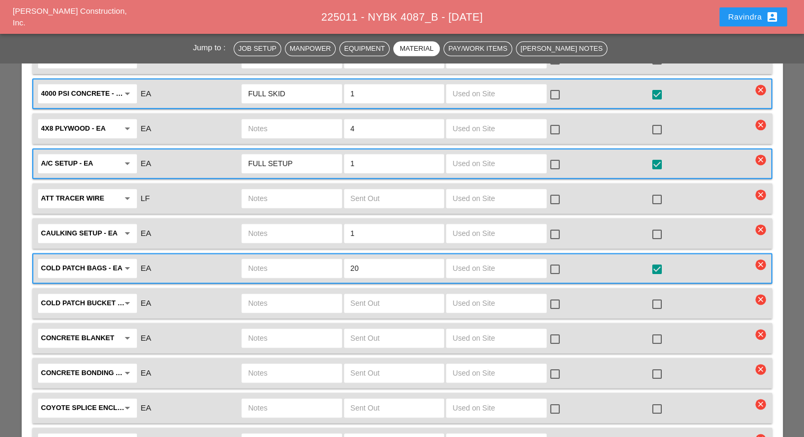
drag, startPoint x: 391, startPoint y: 237, endPoint x: 304, endPoint y: 231, distance: 86.9
click at [305, 257] on div "Cold Patch Bags - EA arrow_drop_down EA 20 check_box_outline_blank check_box st…" at bounding box center [394, 268] width 716 height 22
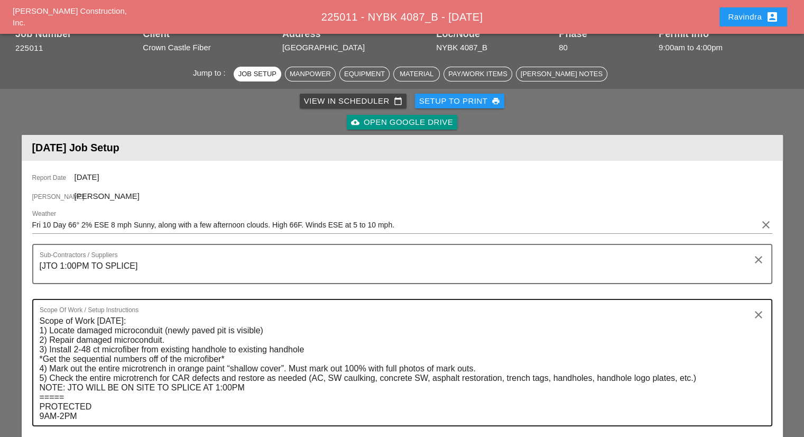
scroll to position [0, 0]
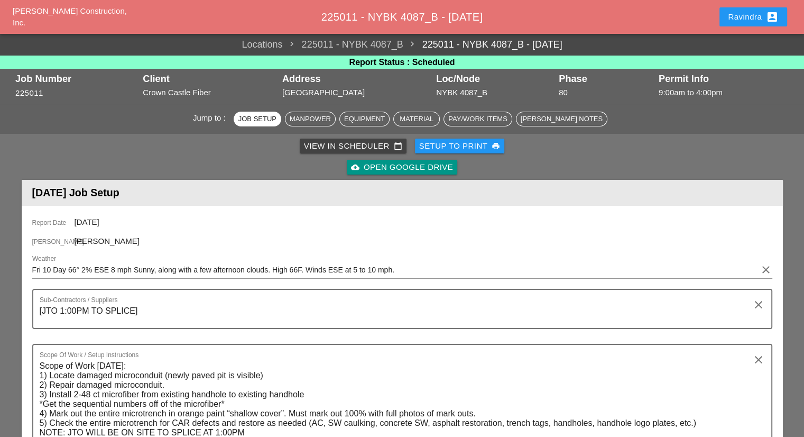
type input "25"
click at [728, 17] on div "Ravindra account_box" at bounding box center [753, 17] width 51 height 13
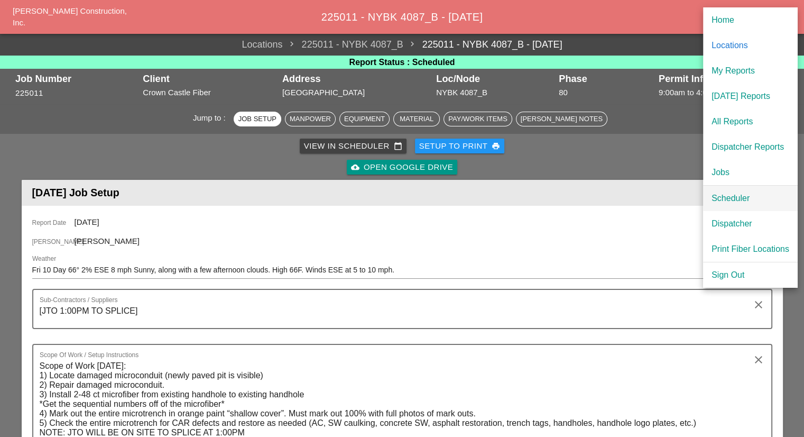
click at [723, 194] on div "Scheduler" at bounding box center [750, 198] width 78 height 13
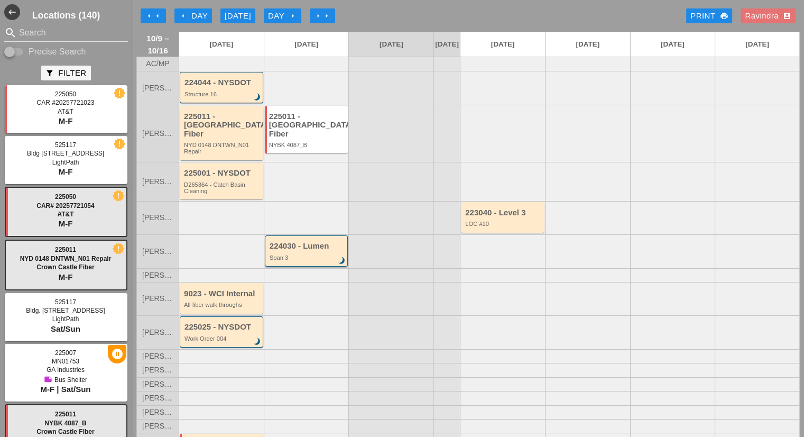
click at [285, 242] on div "224030 - Lumen" at bounding box center [308, 246] width 76 height 9
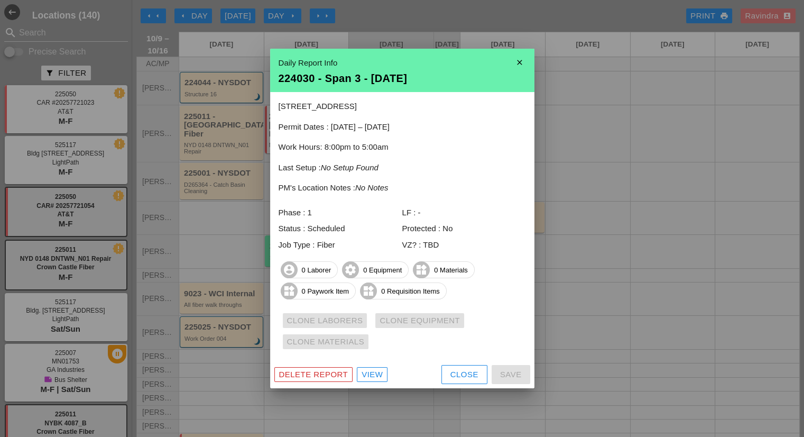
click at [444, 373] on button "Close" at bounding box center [464, 374] width 46 height 19
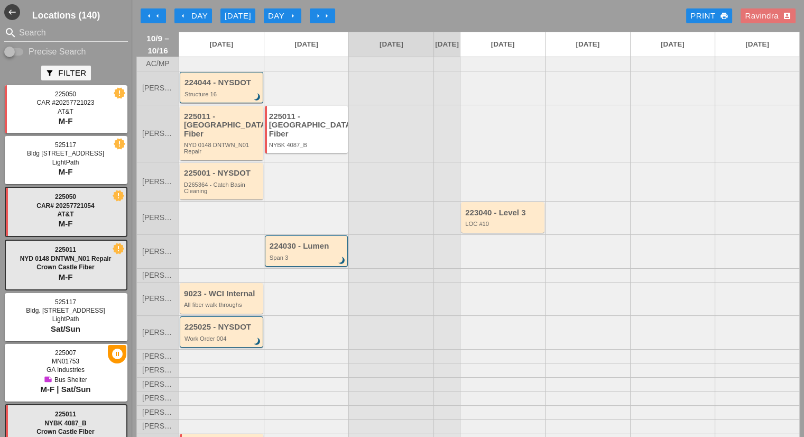
click at [203, 15] on div "arrow_left Day" at bounding box center [193, 16] width 29 height 12
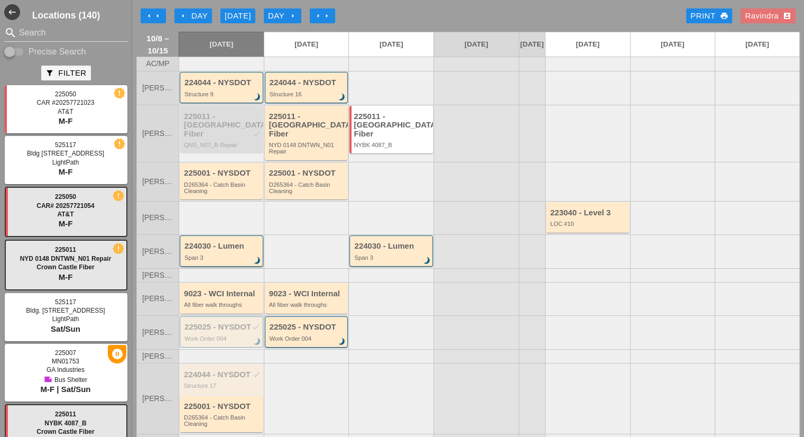
click at [256, 258] on icon "brightness_3" at bounding box center [258, 261] width 12 height 12
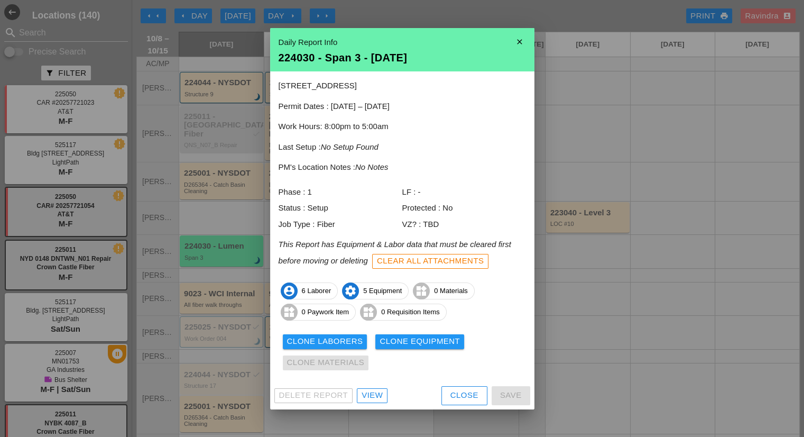
click at [447, 395] on button "Close" at bounding box center [464, 395] width 46 height 19
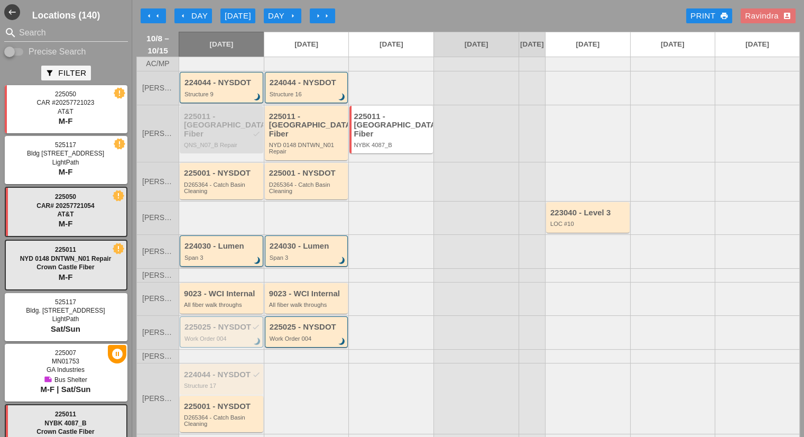
click at [224, 254] on div "Span 3" at bounding box center [222, 257] width 76 height 6
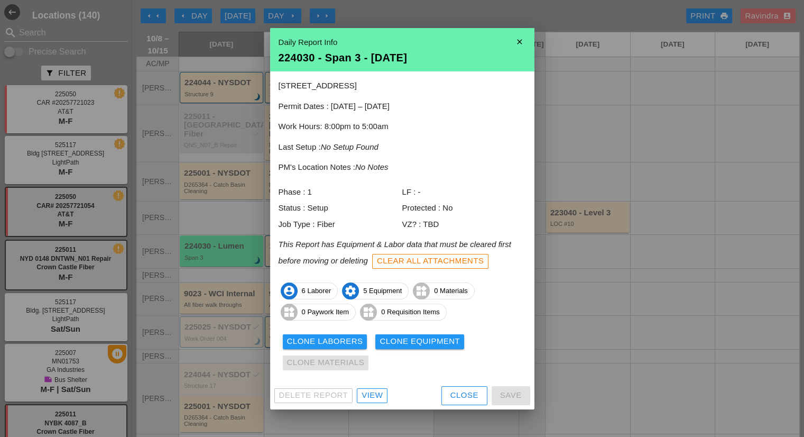
click at [334, 344] on div "Clone Laborers" at bounding box center [325, 341] width 76 height 12
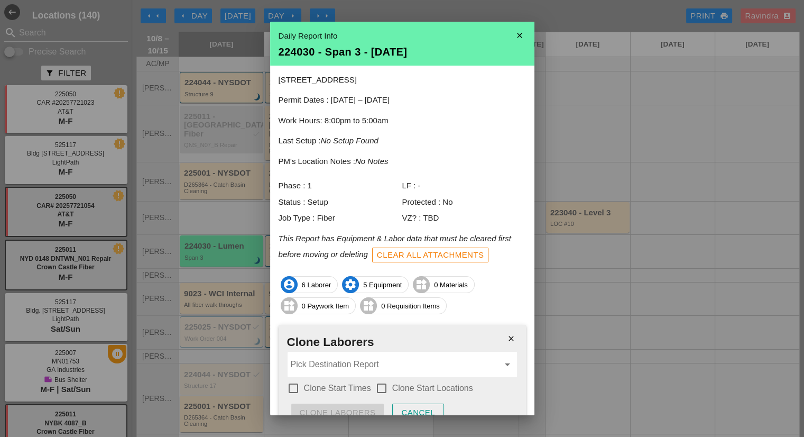
click at [332, 362] on input "Pick Destination Report" at bounding box center [395, 364] width 208 height 17
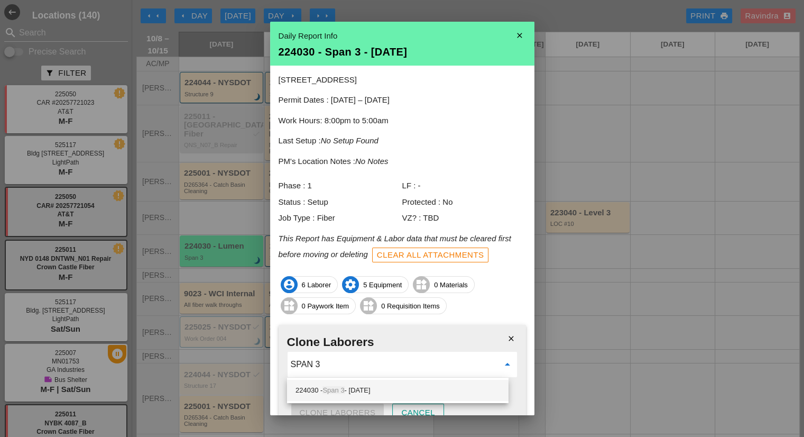
click at [344, 393] on span "Span 3" at bounding box center [333, 390] width 22 height 8
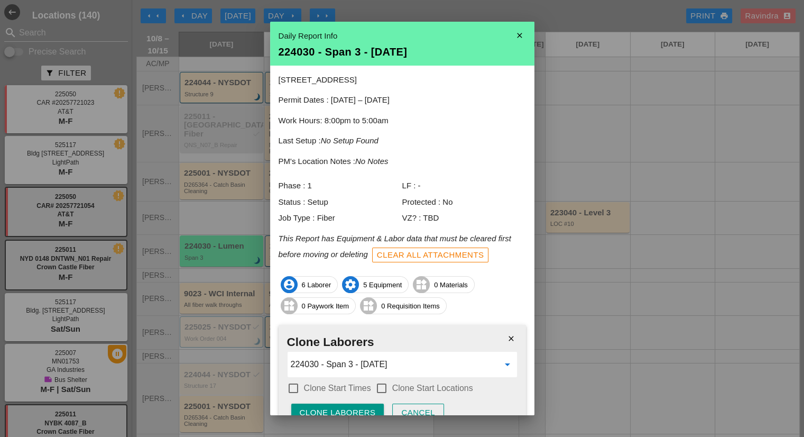
type input "224030 - Span 3 - [DATE]"
click at [341, 391] on label "Clone Start Times" at bounding box center [337, 388] width 67 height 11
checkbox input "true"
click at [373, 388] on div at bounding box center [382, 388] width 18 height 18
checkbox input "true"
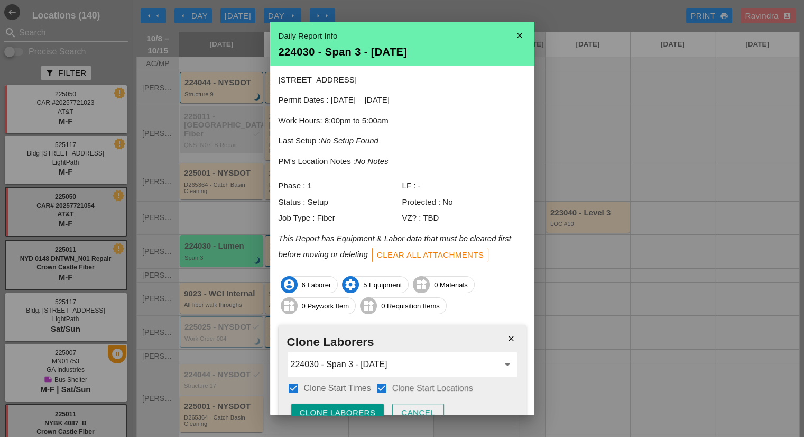
click at [369, 405] on button "Clone Laborers" at bounding box center [337, 412] width 93 height 19
click at [369, 405] on button "Are you sure?" at bounding box center [333, 412] width 84 height 19
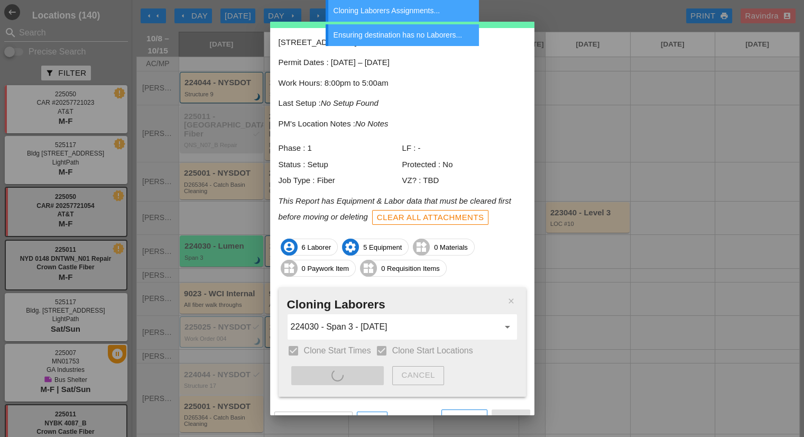
scroll to position [53, 0]
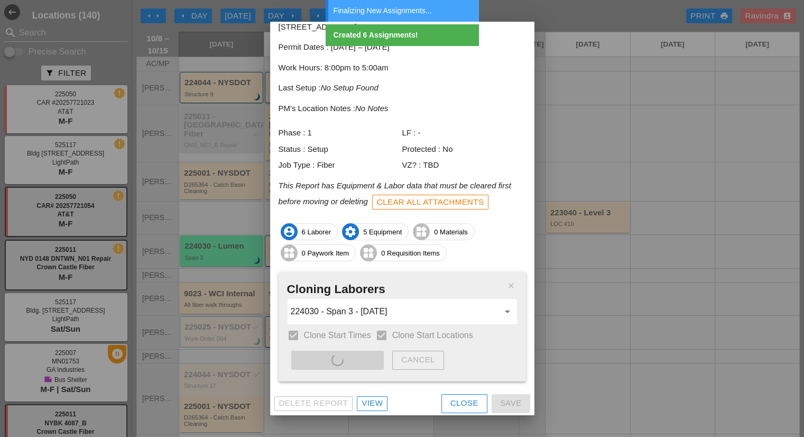
type input "224030 - Span 3 - [DATE]"
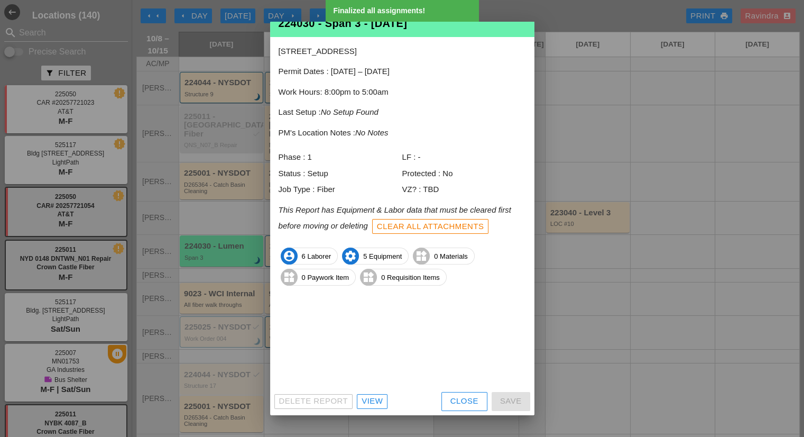
scroll to position [0, 0]
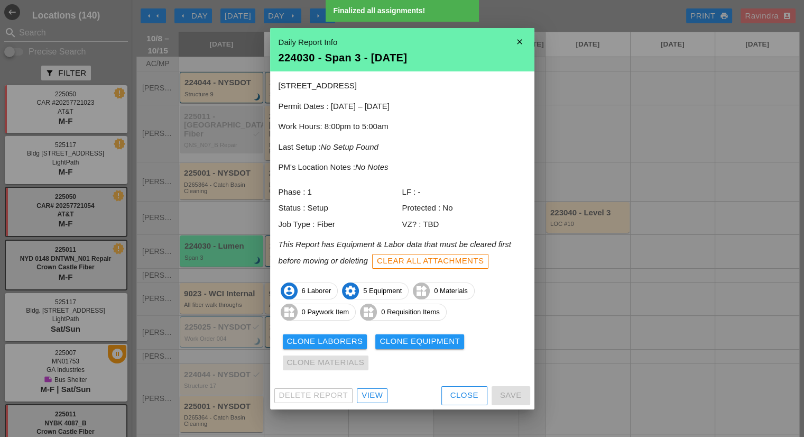
click at [396, 340] on div "Clone Equipment" at bounding box center [419, 341] width 80 height 12
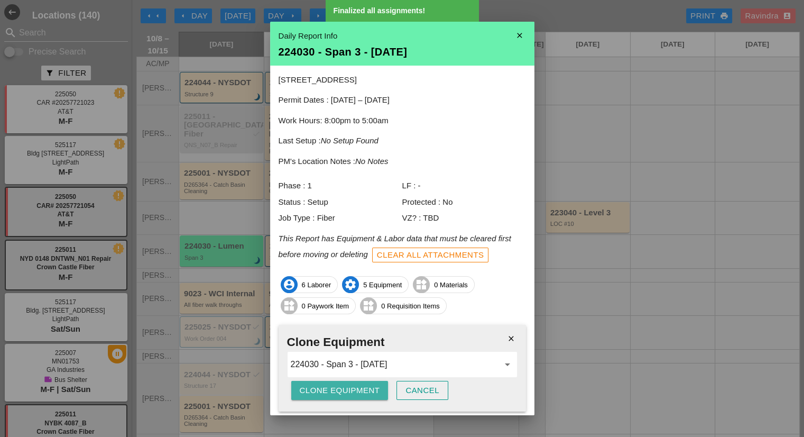
click at [353, 388] on div "Clone Equipment" at bounding box center [340, 390] width 80 height 12
click at [353, 388] on div "Are you sure?" at bounding box center [333, 390] width 67 height 12
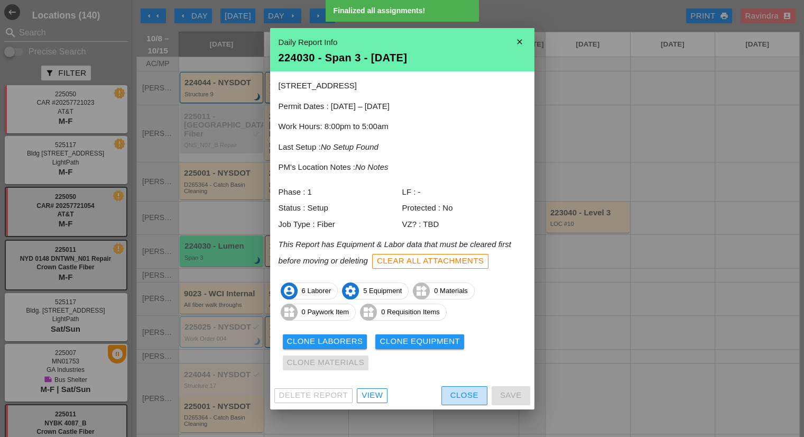
click at [460, 394] on div "Close" at bounding box center [464, 395] width 28 height 12
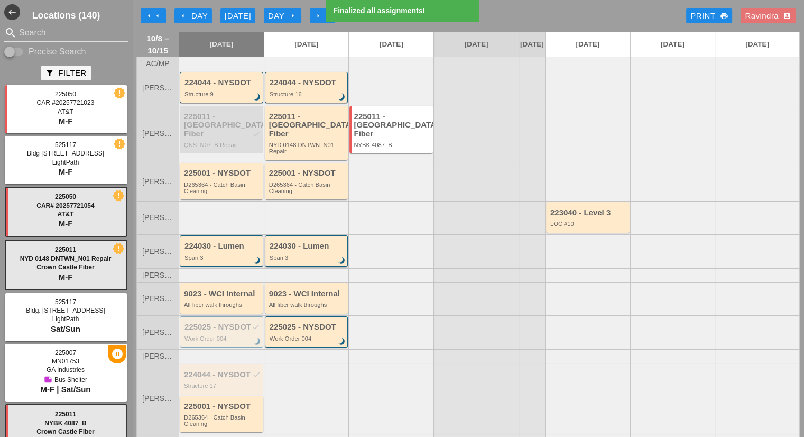
click at [309, 254] on div "Span 3" at bounding box center [308, 257] width 76 height 6
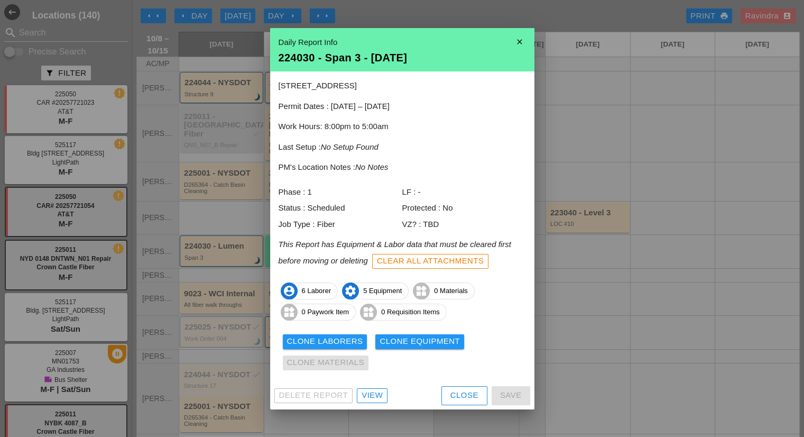
click at [371, 396] on div "View" at bounding box center [372, 395] width 21 height 12
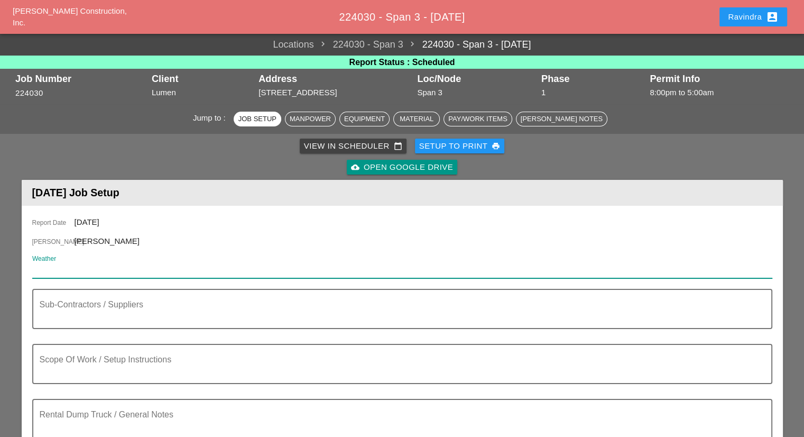
click at [133, 276] on input "Weather" at bounding box center [394, 269] width 725 height 17
click at [129, 273] on input "Weather" at bounding box center [394, 269] width 725 height 17
paste input "Night 48° 2% NNE 7 mph Clear skies. Low 48F. Winds NNE at 5 to 10 mph."
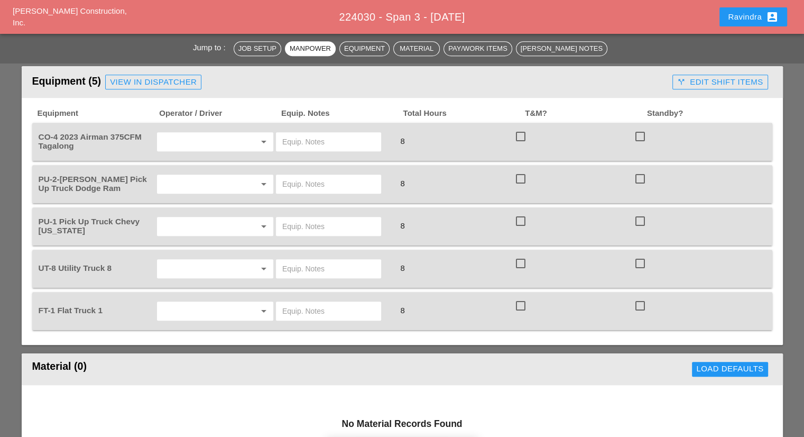
scroll to position [740, 0]
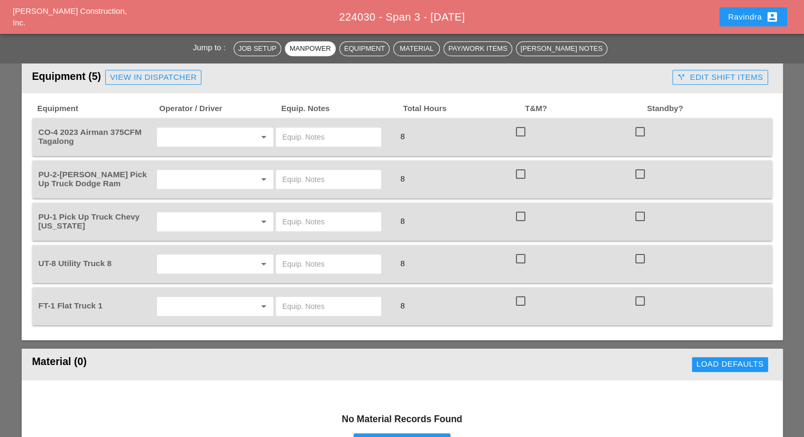
type input "Night 48° 2% NNE 7 mph Clear skies. Low 48F. Winds NNE at 5 to 10 mph."
click at [214, 135] on input "text" at bounding box center [200, 136] width 80 height 17
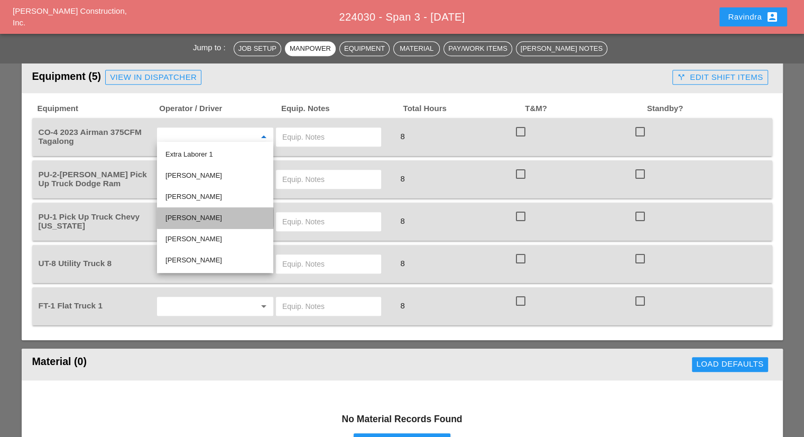
click at [213, 216] on div "[PERSON_NAME]" at bounding box center [214, 217] width 99 height 13
type input "[PERSON_NAME]"
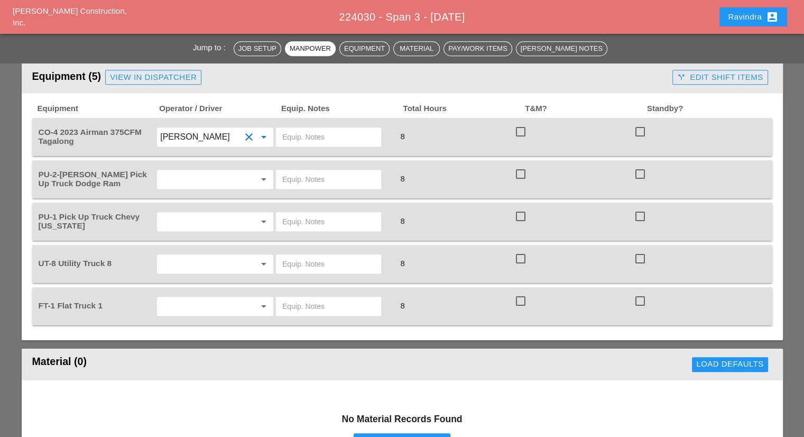
click at [196, 213] on input "text" at bounding box center [200, 221] width 80 height 17
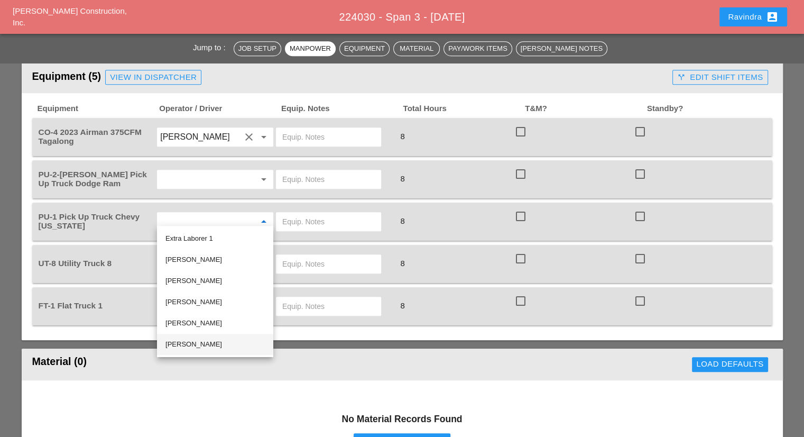
click at [216, 342] on div "[PERSON_NAME]" at bounding box center [214, 344] width 99 height 13
type input "[PERSON_NAME]"
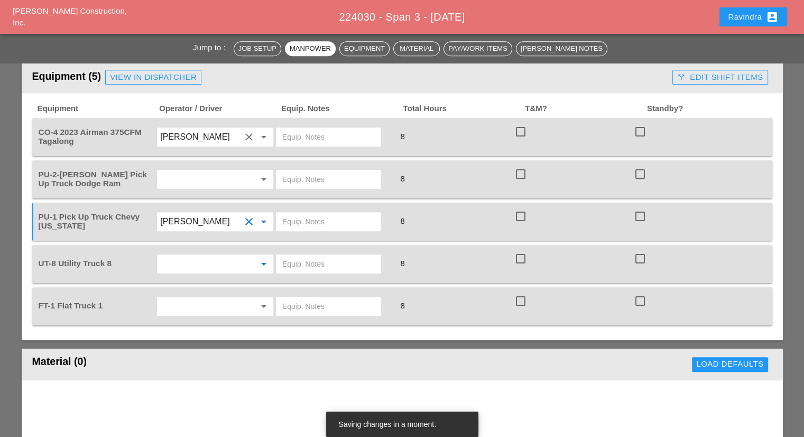
click at [186, 261] on input "text" at bounding box center [200, 263] width 80 height 17
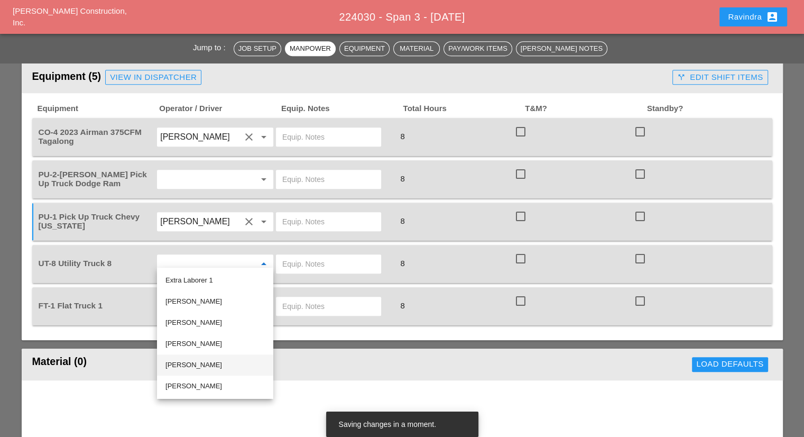
click at [198, 364] on div "[PERSON_NAME]" at bounding box center [214, 364] width 99 height 13
type input "[PERSON_NAME]"
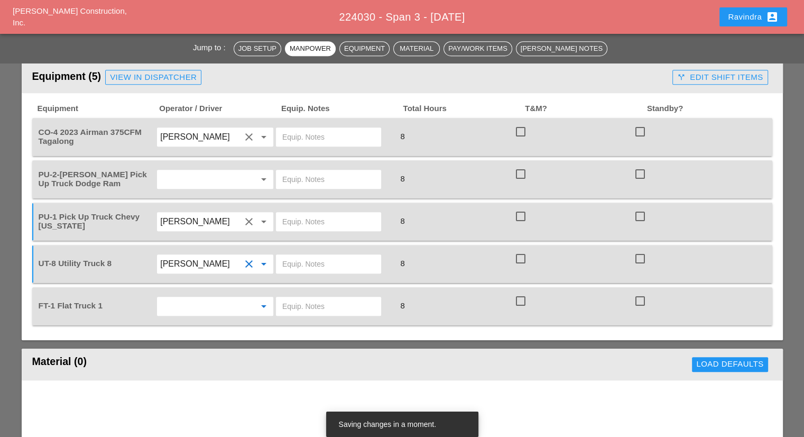
click at [188, 298] on input "text" at bounding box center [200, 306] width 80 height 17
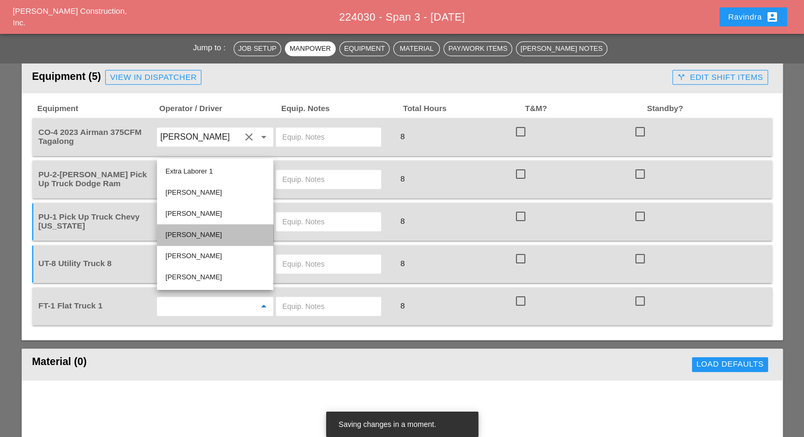
click at [197, 237] on div "[PERSON_NAME]" at bounding box center [214, 234] width 99 height 13
type input "[PERSON_NAME]"
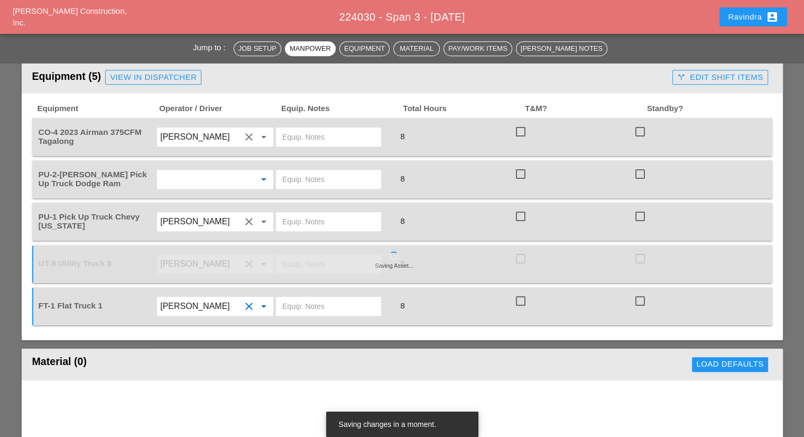
click at [223, 171] on input "text" at bounding box center [200, 179] width 80 height 17
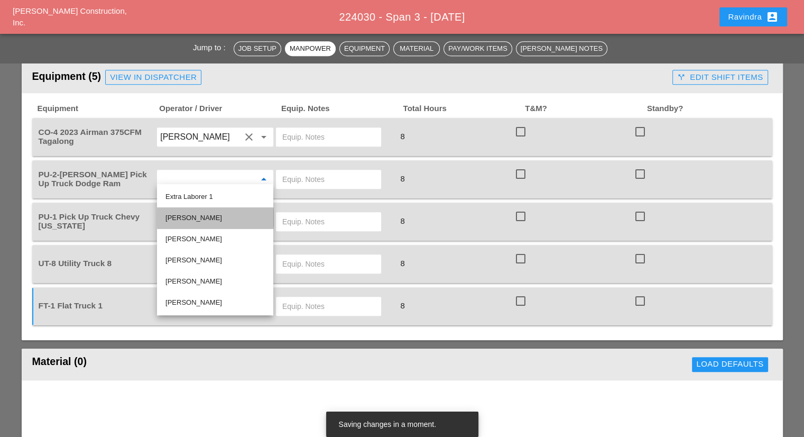
click at [218, 221] on div "[PERSON_NAME]" at bounding box center [214, 217] width 99 height 13
type input "[PERSON_NAME]"
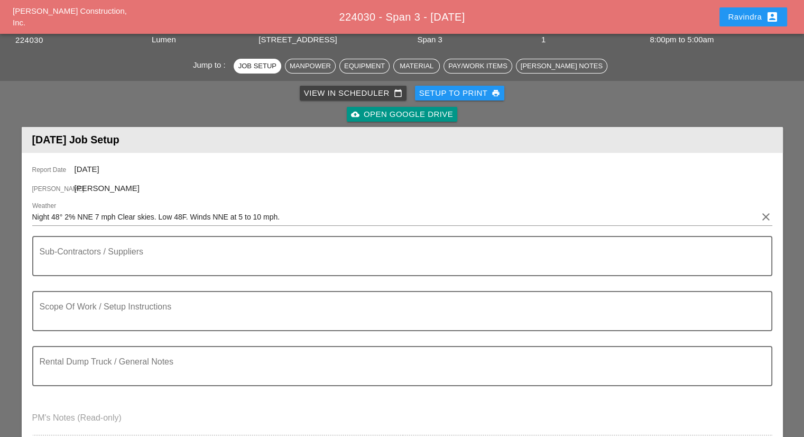
scroll to position [0, 0]
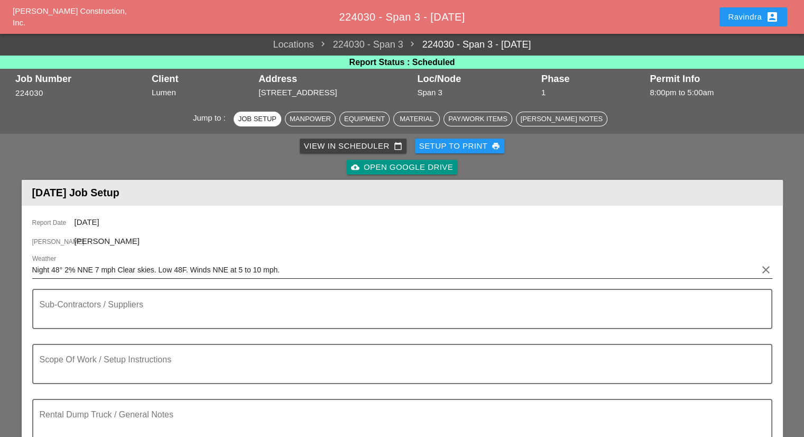
click at [33, 268] on input "Night 48° 2% NNE 7 mph Clear skies. Low 48F. Winds NNE at 5 to 10 mph." at bounding box center [394, 269] width 725 height 17
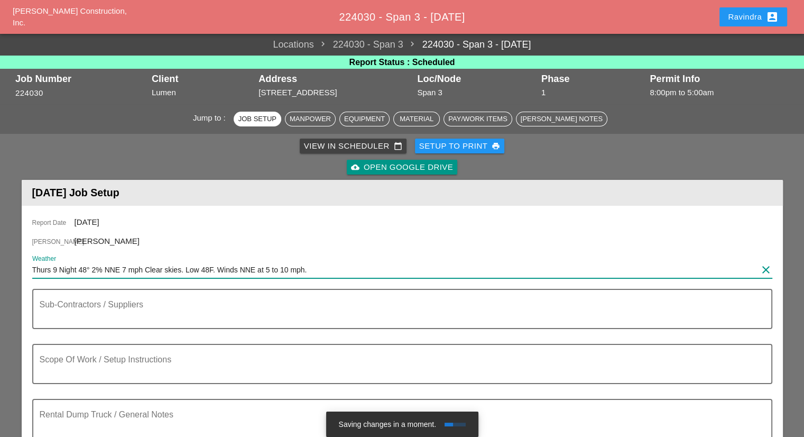
type input "Thurs 9 Night 48° 2% NNE 7 mph Clear skies. Low 48F. Winds NNE at 5 to 10 mph."
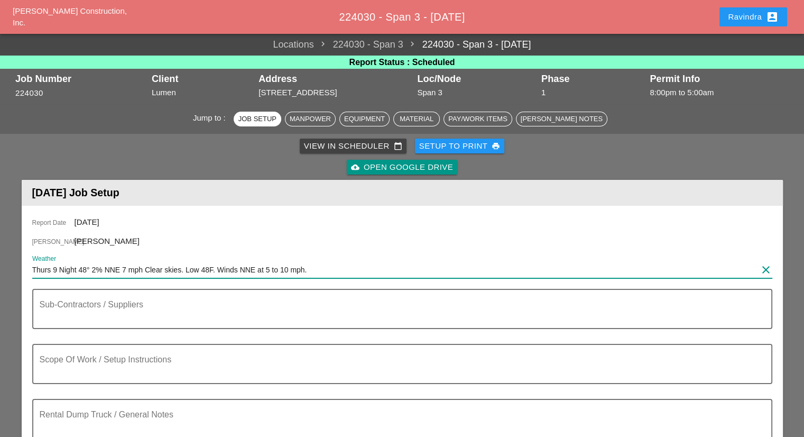
click at [752, 18] on div "Ravindra account_box" at bounding box center [753, 17] width 51 height 13
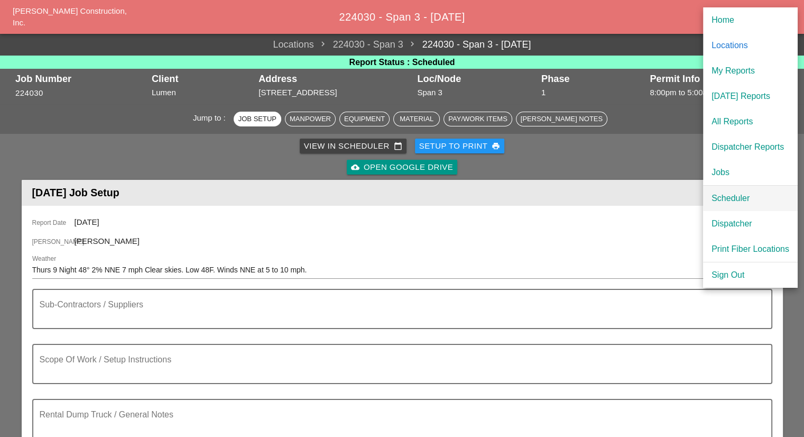
click at [734, 198] on div "Scheduler" at bounding box center [750, 198] width 78 height 13
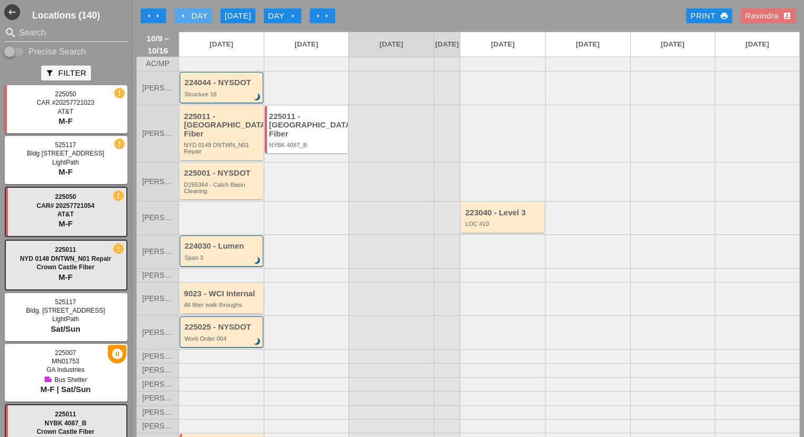
click at [205, 17] on div "arrow_left Day" at bounding box center [193, 16] width 29 height 12
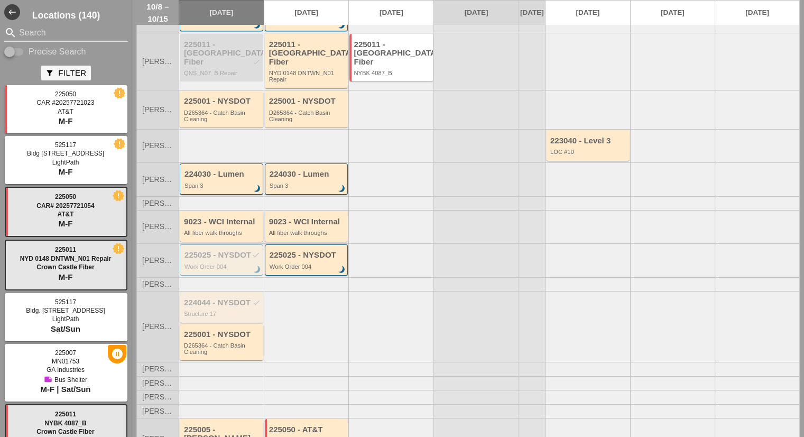
scroll to position [91, 0]
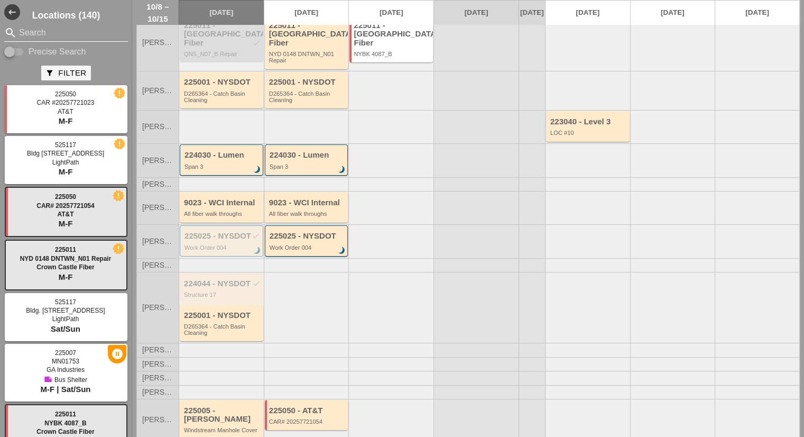
click at [68, 34] on input "Search" at bounding box center [66, 32] width 94 height 17
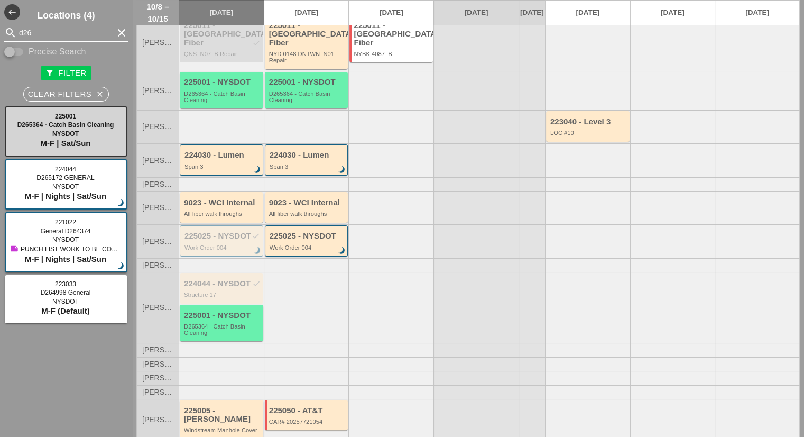
type input "d26"
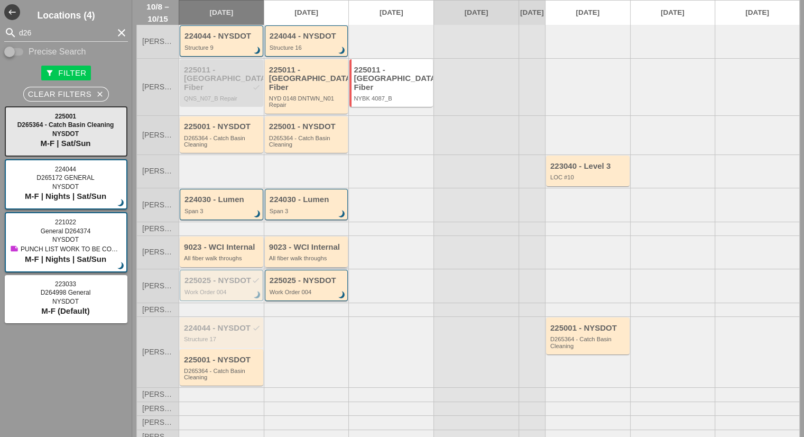
scroll to position [0, 0]
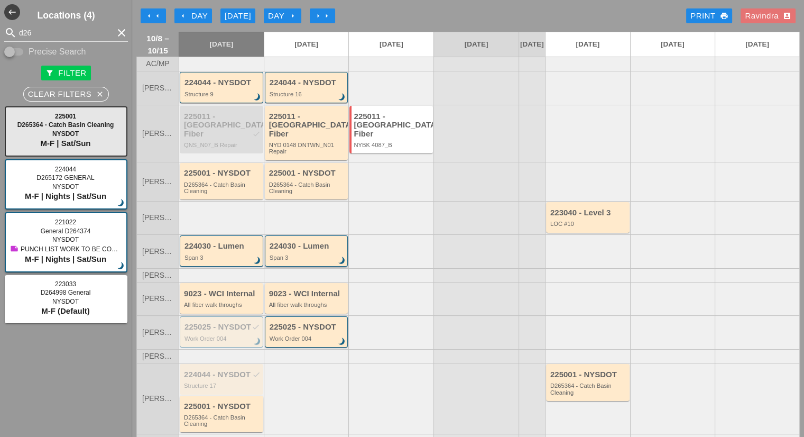
click at [304, 243] on div "224030 - Lumen" at bounding box center [308, 246] width 76 height 9
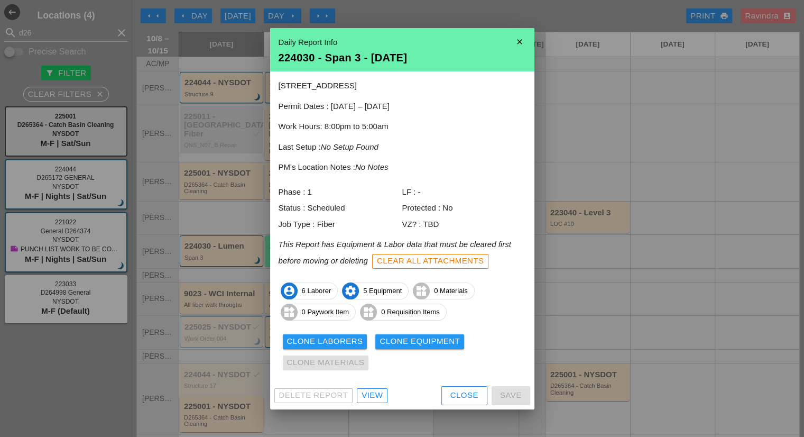
click at [373, 395] on div "View" at bounding box center [372, 395] width 21 height 12
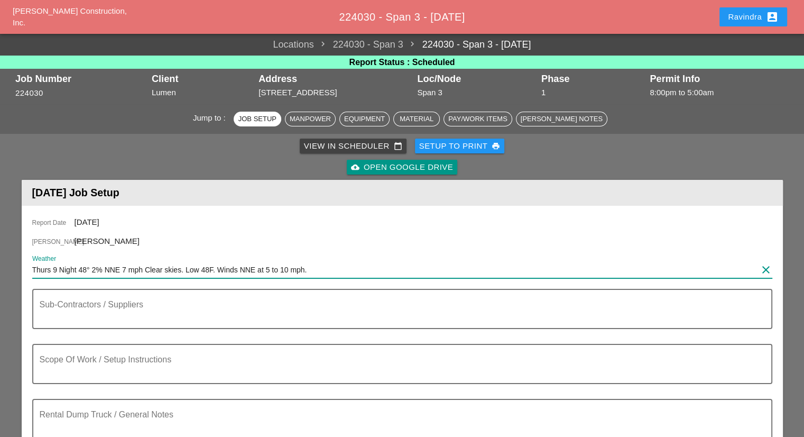
drag, startPoint x: 226, startPoint y: 256, endPoint x: 13, endPoint y: 253, distance: 213.6
click at [742, 16] on div "Ravindra account_box" at bounding box center [753, 17] width 51 height 13
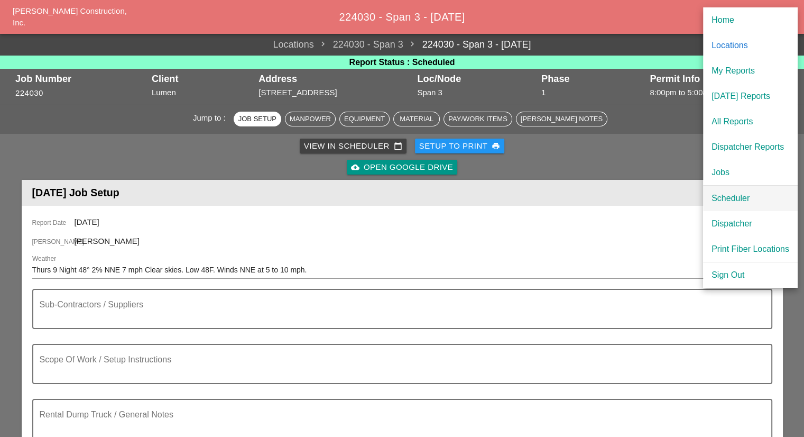
click at [725, 196] on div "Scheduler" at bounding box center [750, 198] width 78 height 13
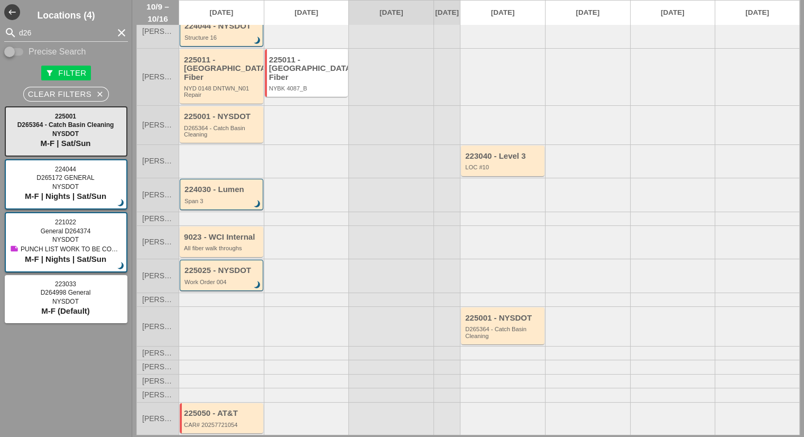
scroll to position [59, 0]
click at [481, 316] on div "225001 - NYSDOT D265364 - Catch Basin Cleaning" at bounding box center [503, 325] width 77 height 25
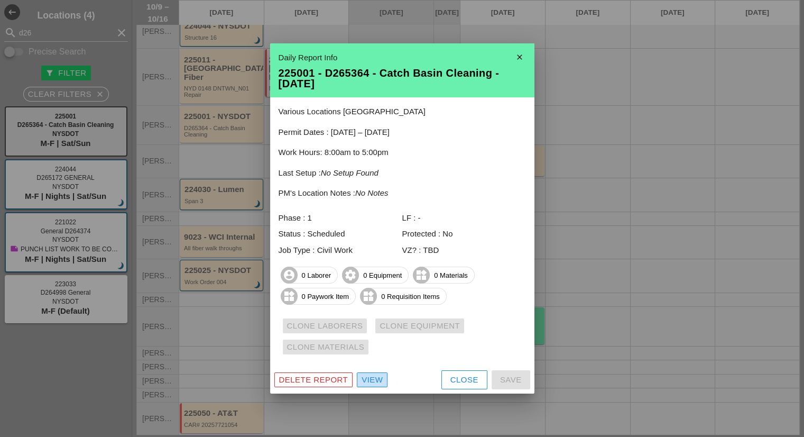
click at [368, 383] on div "View" at bounding box center [372, 380] width 21 height 12
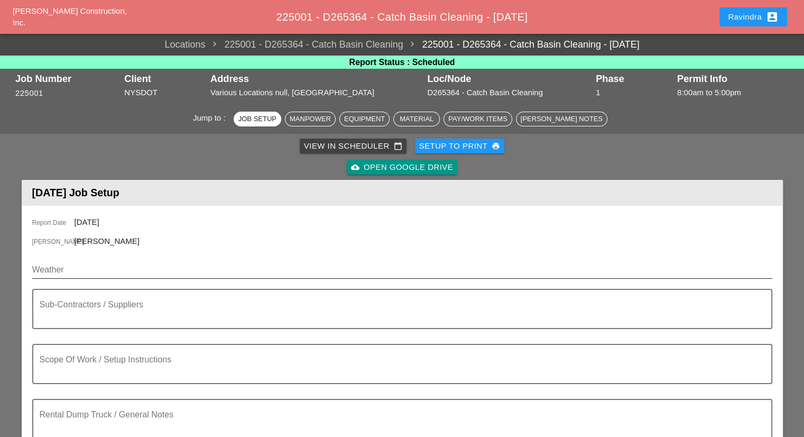
click at [127, 263] on input "Weather" at bounding box center [394, 269] width 725 height 17
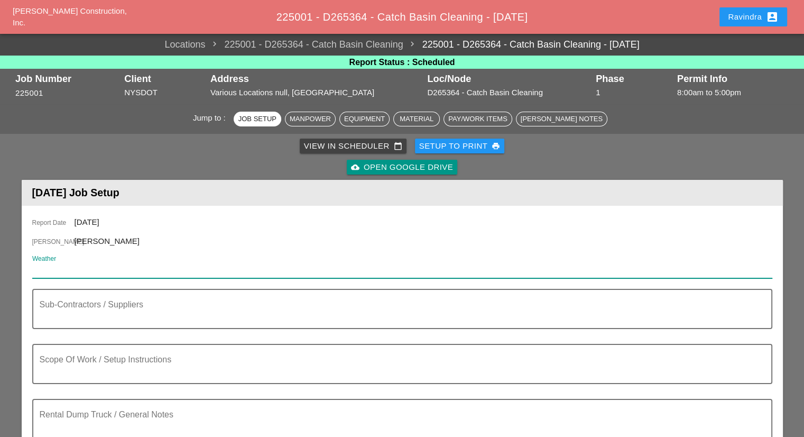
paste input "Thurs 9 Night 48° 2% NNE 7 mph Clear skies. Low 48F. Winds NNE at 5 to 10 mph."
type input "Thurs 9 Night 48° 2% NNE 7 mph Clear skies. Low 48F. Winds NNE at 5 to 10 mph."
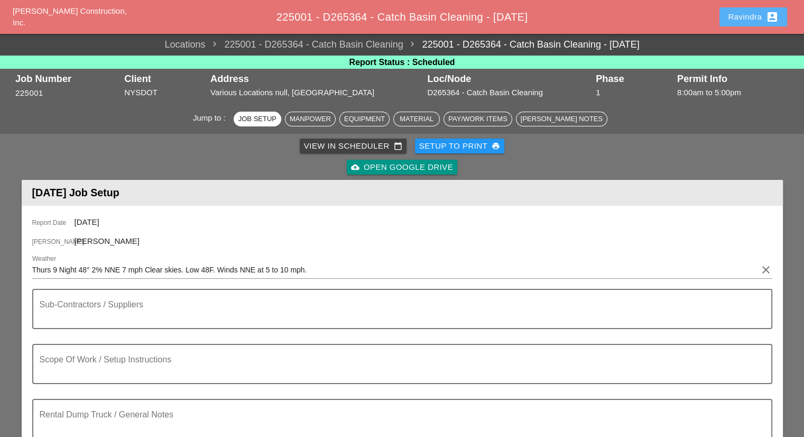
click at [746, 17] on div "Ravindra account_box" at bounding box center [753, 17] width 51 height 13
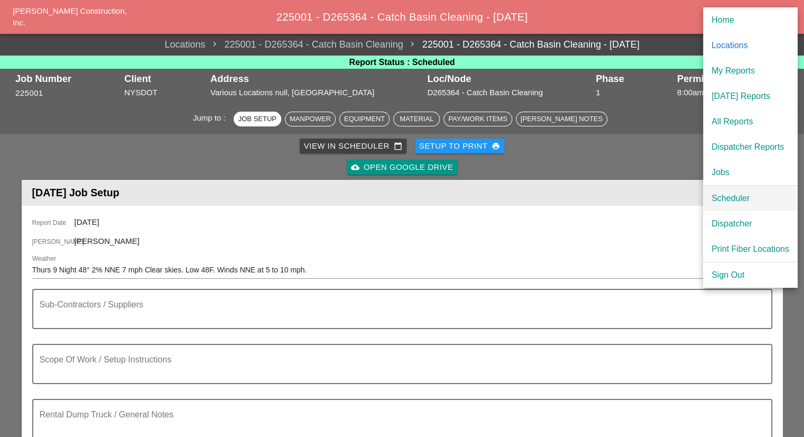
click at [731, 200] on div "Scheduler" at bounding box center [750, 198] width 78 height 13
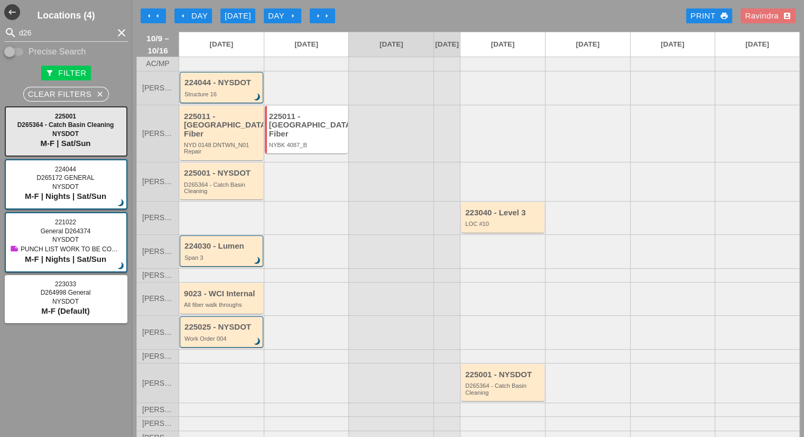
click at [199, 16] on div "arrow_left Day" at bounding box center [193, 16] width 29 height 12
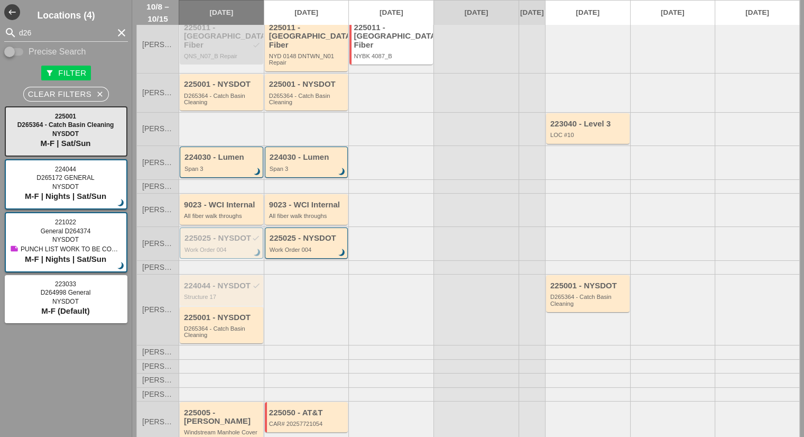
scroll to position [91, 0]
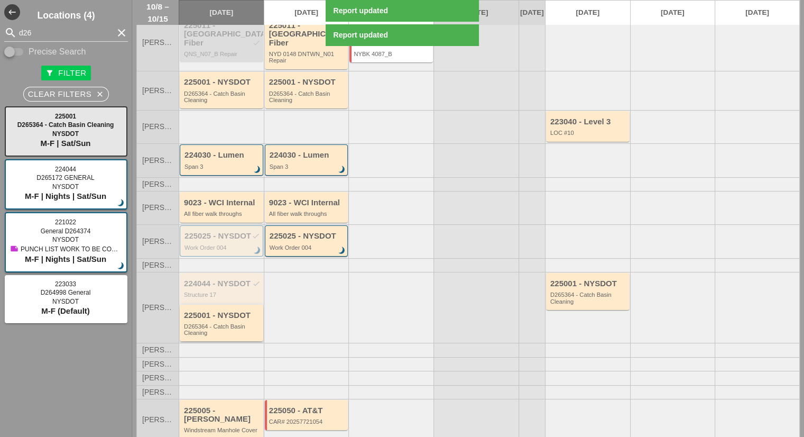
click at [235, 331] on div "D265364 - Catch Basin Cleaning" at bounding box center [222, 329] width 77 height 13
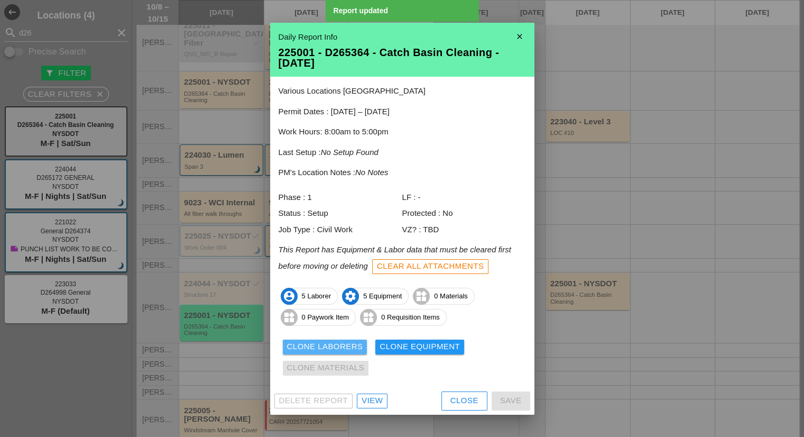
click at [320, 341] on div "Clone Laborers" at bounding box center [325, 346] width 76 height 12
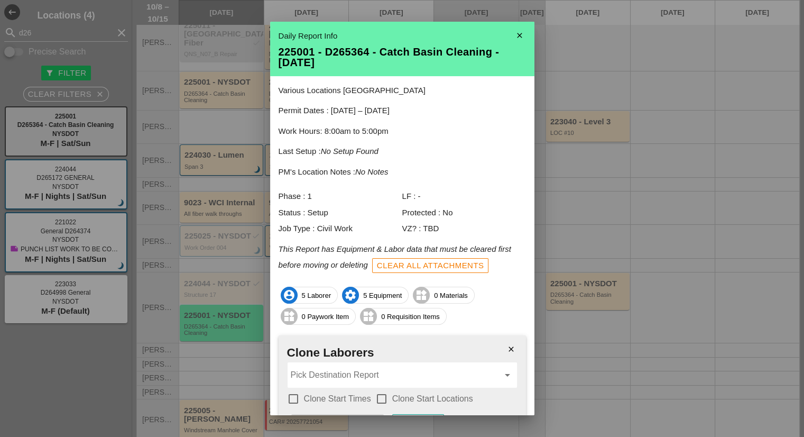
click at [322, 376] on input "Pick Destination Report" at bounding box center [395, 374] width 208 height 17
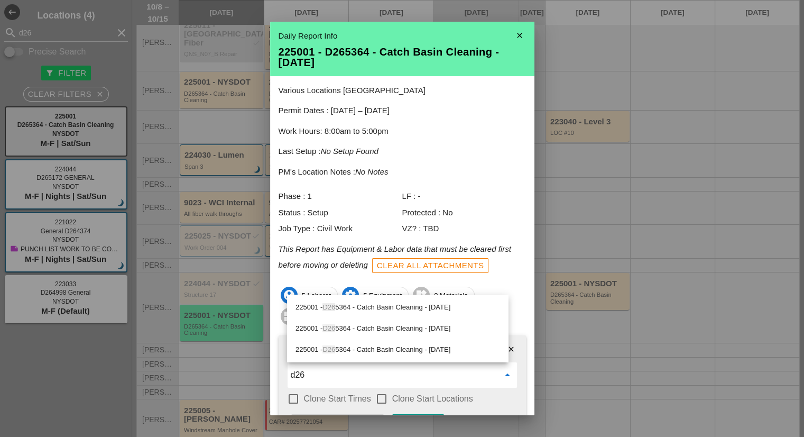
type input "d26"
click at [510, 38] on icon "close" at bounding box center [519, 35] width 21 height 21
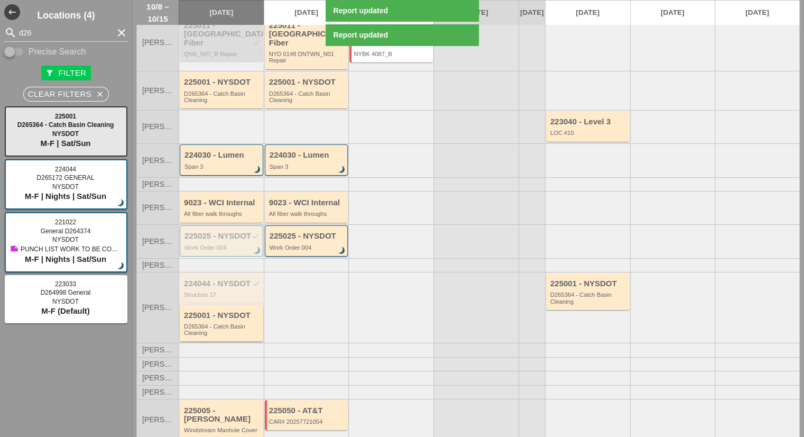
click at [238, 323] on div "D265364 - Catch Basin Cleaning" at bounding box center [222, 329] width 77 height 13
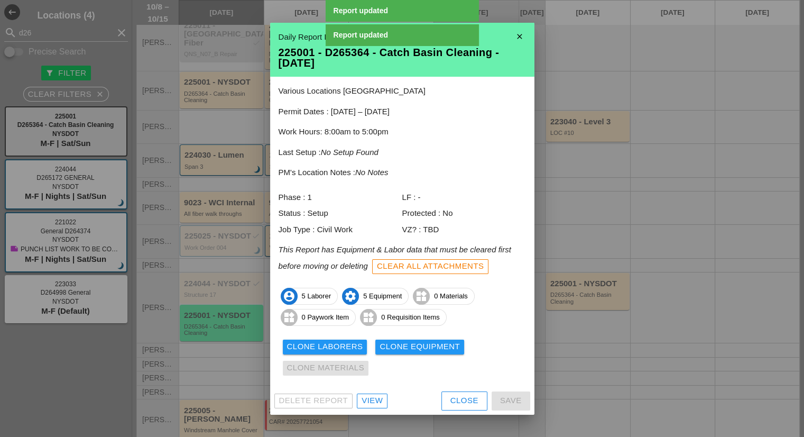
click at [342, 344] on div "Clone Laborers" at bounding box center [325, 346] width 76 height 12
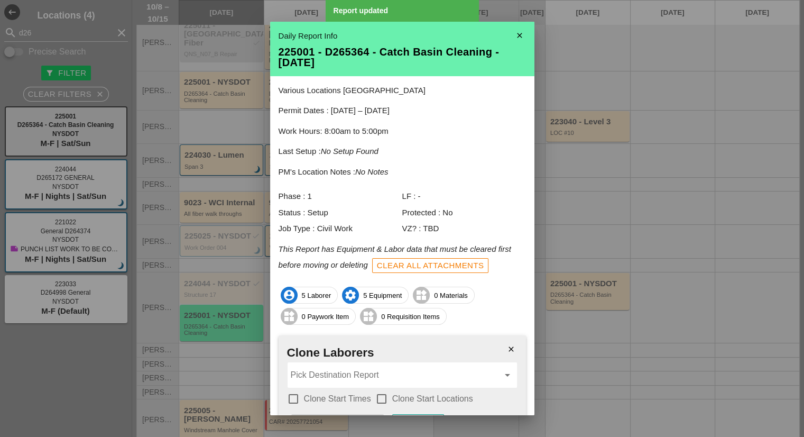
click at [317, 358] on h2 "Clone Laborers" at bounding box center [402, 353] width 230 height 18
click at [319, 377] on input "Pick Destination Report" at bounding box center [395, 374] width 208 height 17
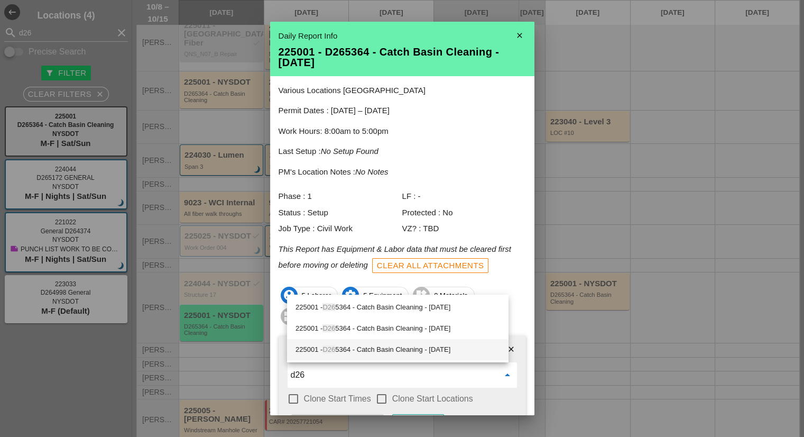
click at [348, 351] on div "225001 - D26 5364 - Catch Basin Cleaning - [DATE]" at bounding box center [397, 349] width 205 height 13
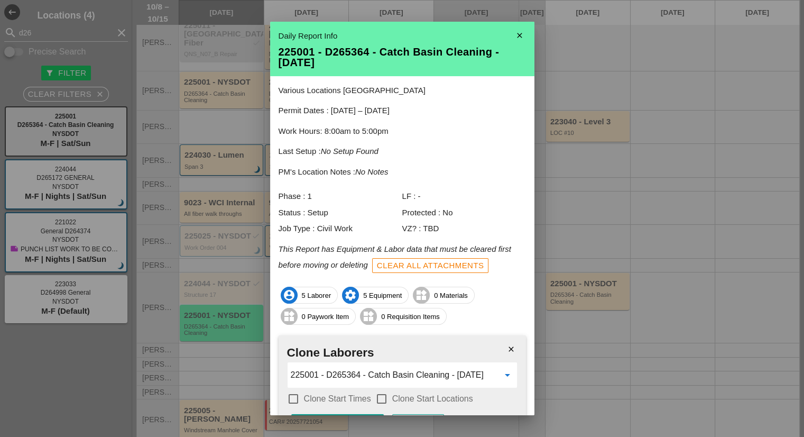
type input "225001 - D265364 - Catch Basin Cleaning - [DATE]"
click at [335, 394] on label "Clone Start Times" at bounding box center [337, 398] width 67 height 11
checkbox input "true"
click at [375, 397] on div at bounding box center [382, 399] width 18 height 18
checkbox input "true"
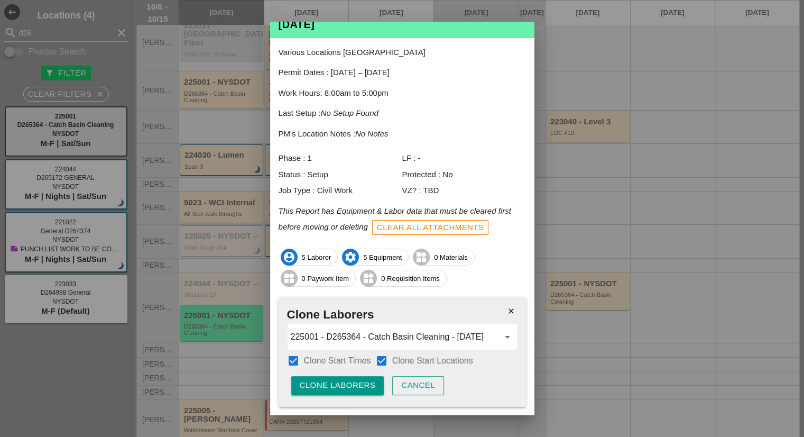
scroll to position [53, 0]
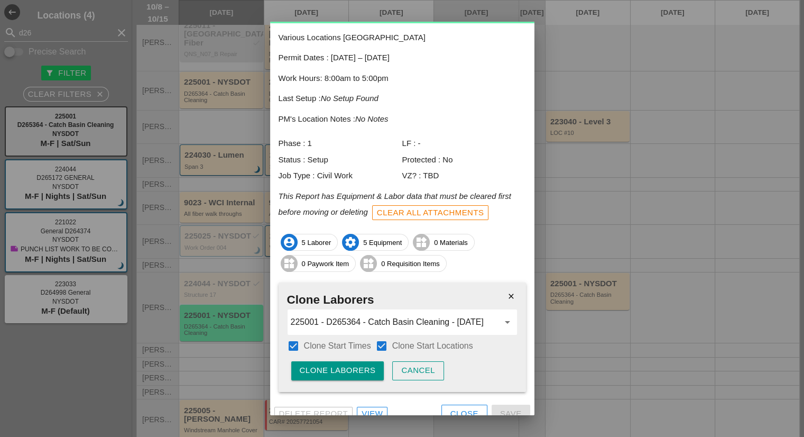
click at [364, 364] on div "Clone Laborers" at bounding box center [338, 370] width 76 height 12
click at [364, 364] on div "Are you sure?" at bounding box center [333, 370] width 67 height 12
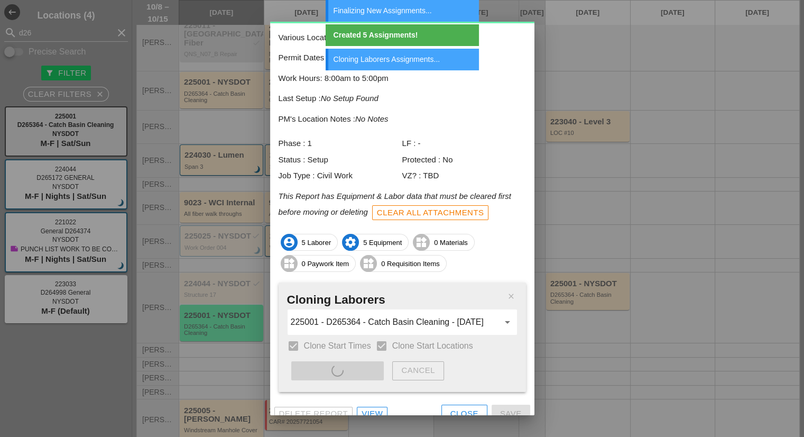
scroll to position [0, 0]
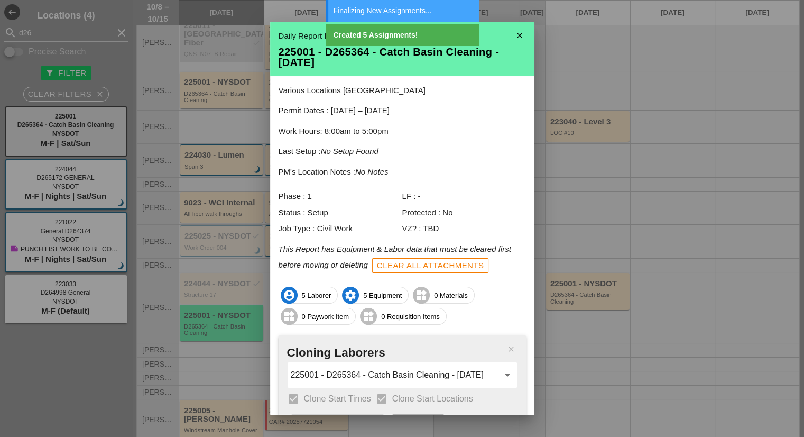
type input "225001 - D265364 - Catch Basin Cleaning - [DATE]"
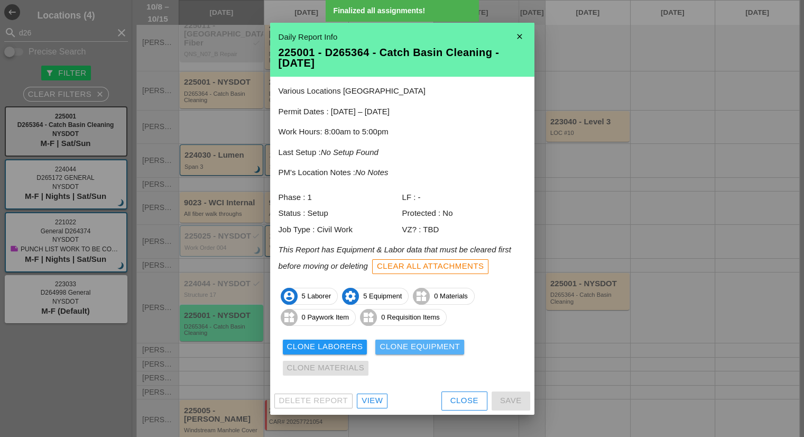
click at [403, 348] on div "Clone Equipment" at bounding box center [419, 346] width 80 height 12
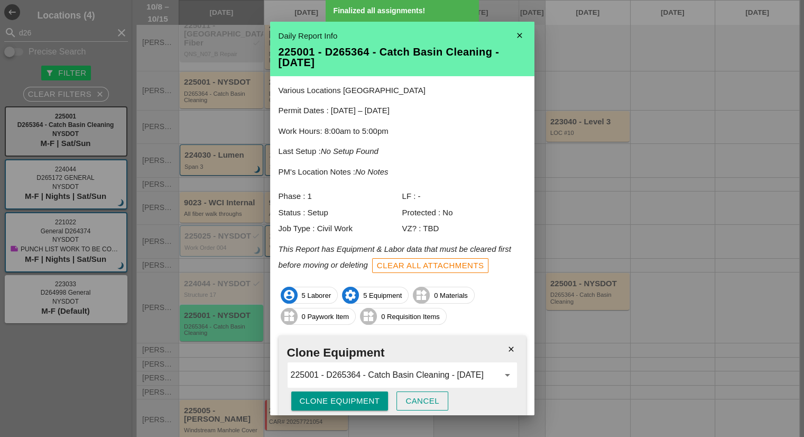
click at [357, 401] on div "Clone Equipment" at bounding box center [340, 401] width 80 height 12
click at [357, 401] on div "Are you sure?" at bounding box center [333, 401] width 67 height 12
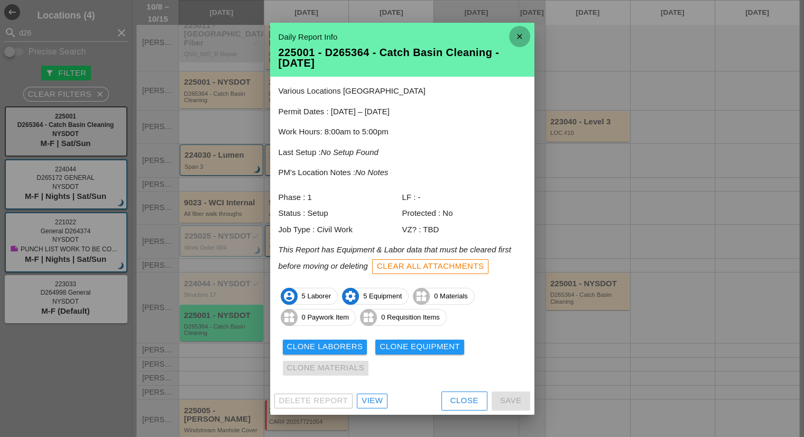
click at [512, 36] on icon "close" at bounding box center [519, 36] width 21 height 21
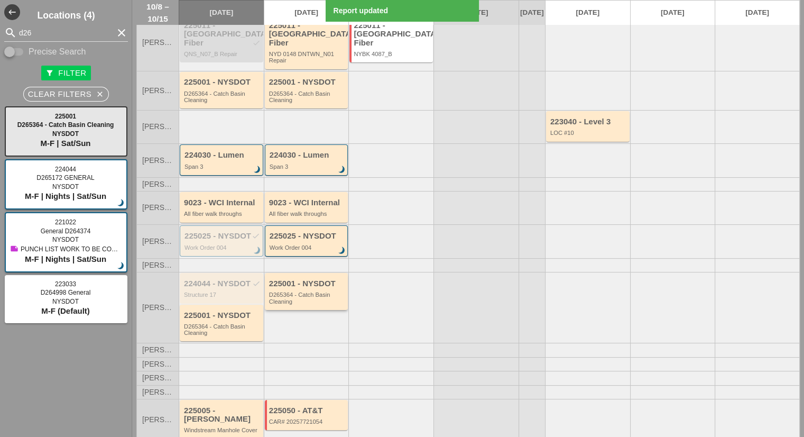
click at [317, 300] on div "D265364 - Catch Basin Cleaning" at bounding box center [307, 297] width 77 height 13
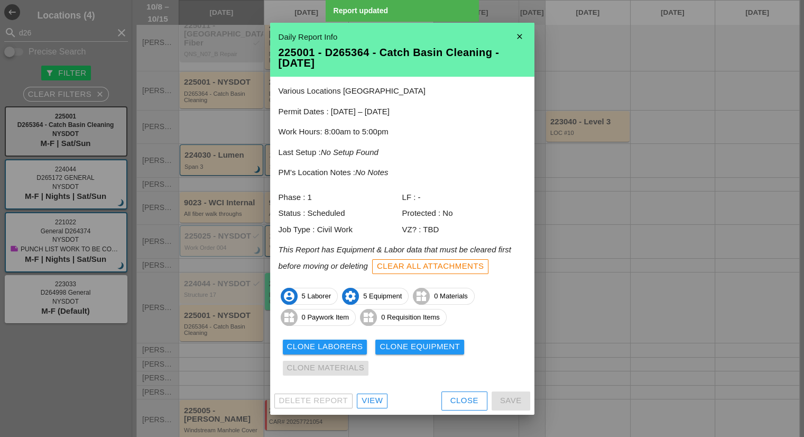
click at [370, 402] on div "View" at bounding box center [372, 400] width 21 height 12
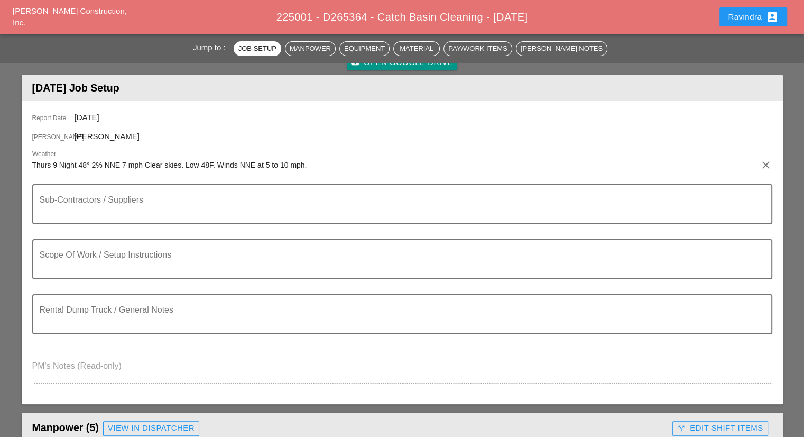
scroll to position [106, 0]
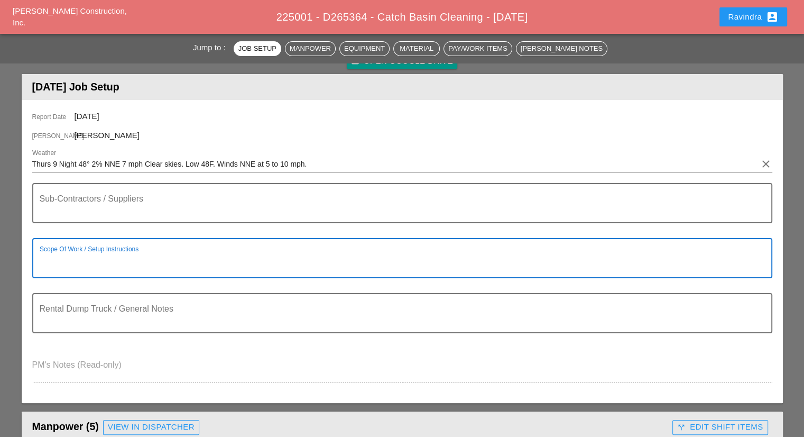
click at [133, 264] on textarea "Scope Of Work / Setup Instructions" at bounding box center [398, 264] width 717 height 25
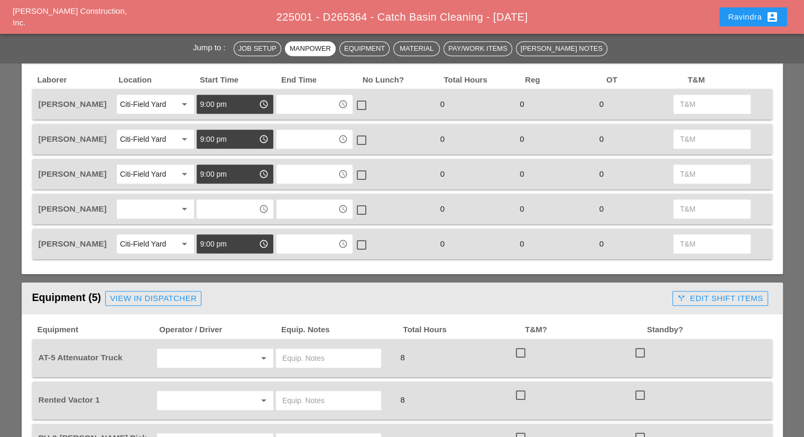
scroll to position [317, 0]
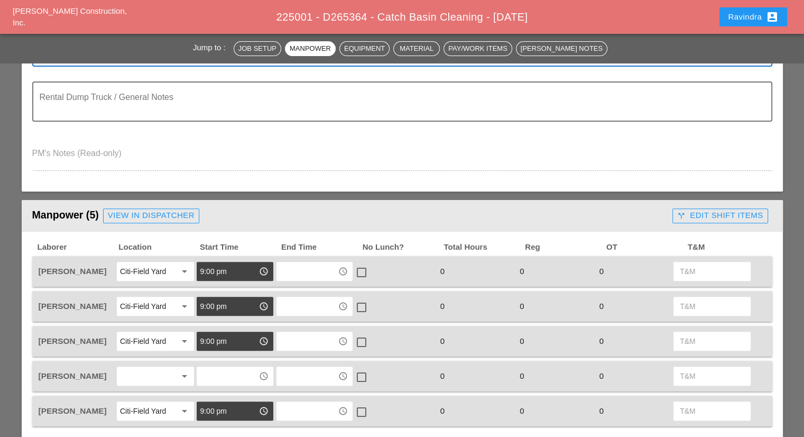
type textarea "======================= CLEANING VORTEX"
click at [152, 213] on div "View in Dispatcher" at bounding box center [151, 215] width 87 height 12
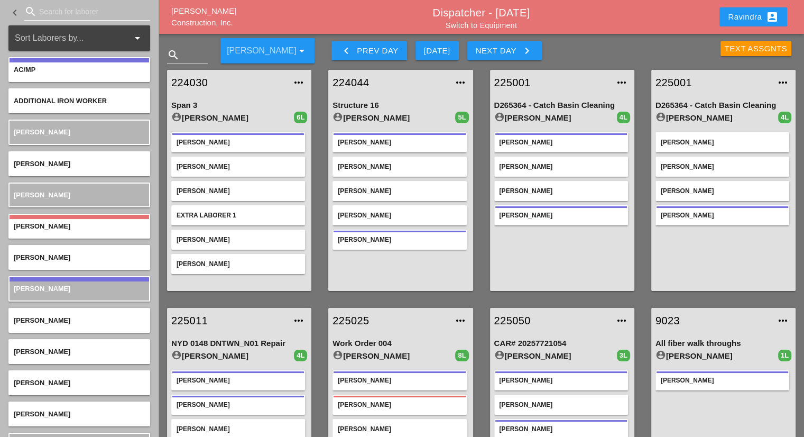
click at [88, 16] on input "Search for laborer" at bounding box center [87, 11] width 96 height 17
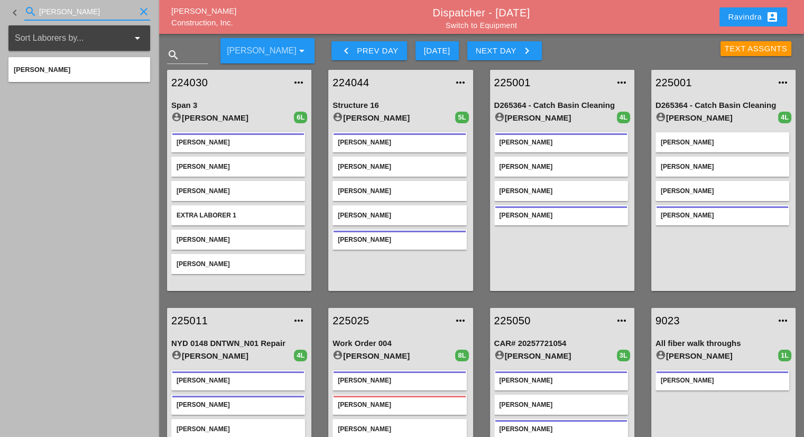
type input "[PERSON_NAME]"
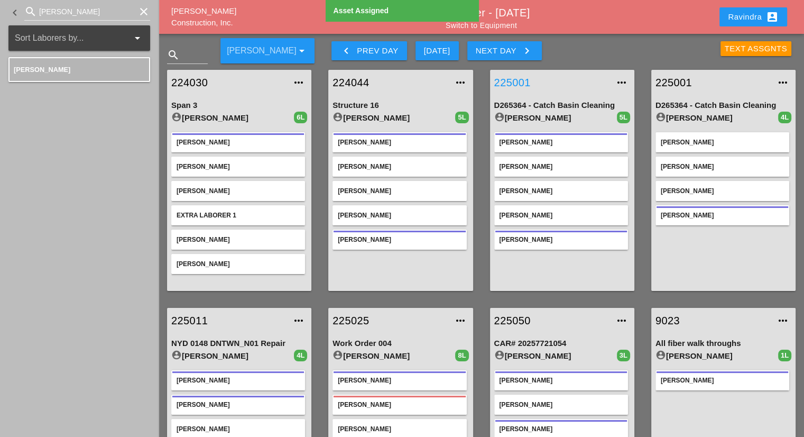
click at [517, 80] on link "225001" at bounding box center [551, 83] width 115 height 16
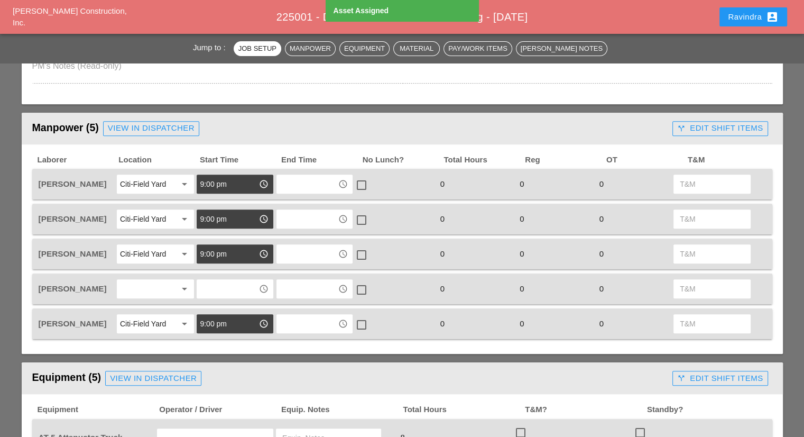
scroll to position [423, 0]
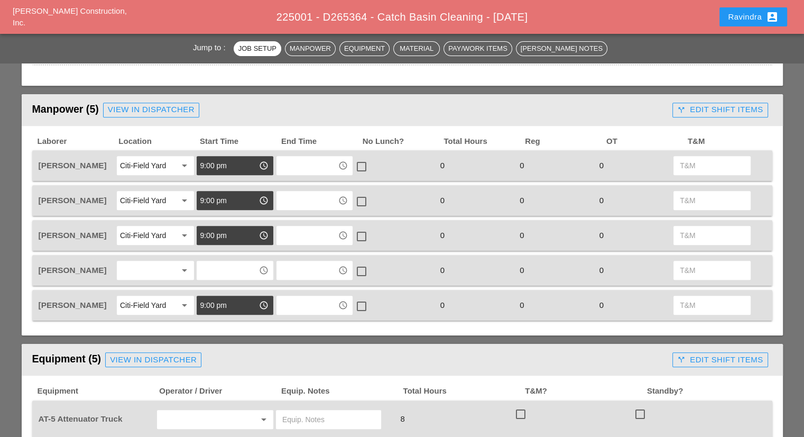
click at [154, 267] on div at bounding box center [148, 270] width 56 height 17
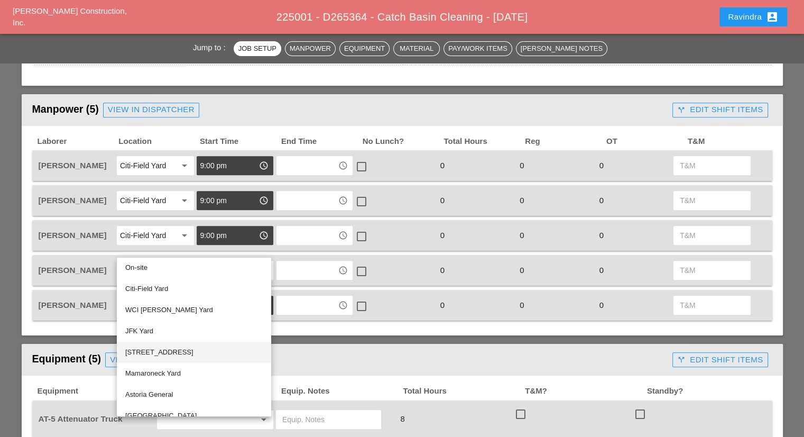
scroll to position [0, 0]
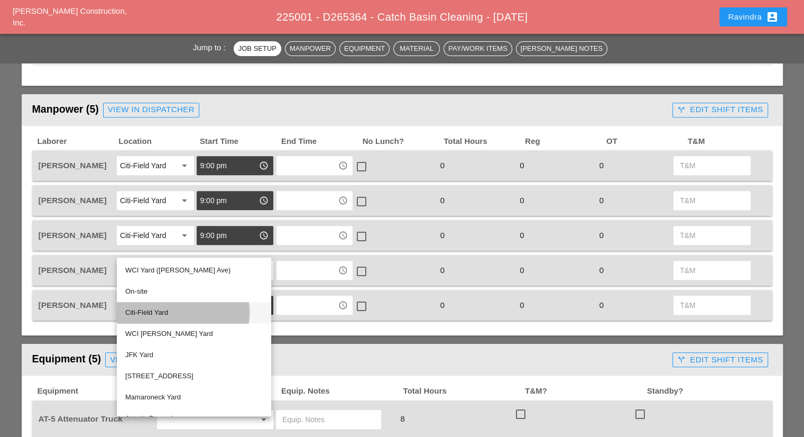
click at [165, 312] on div "Citi-Field Yard" at bounding box center [193, 312] width 137 height 13
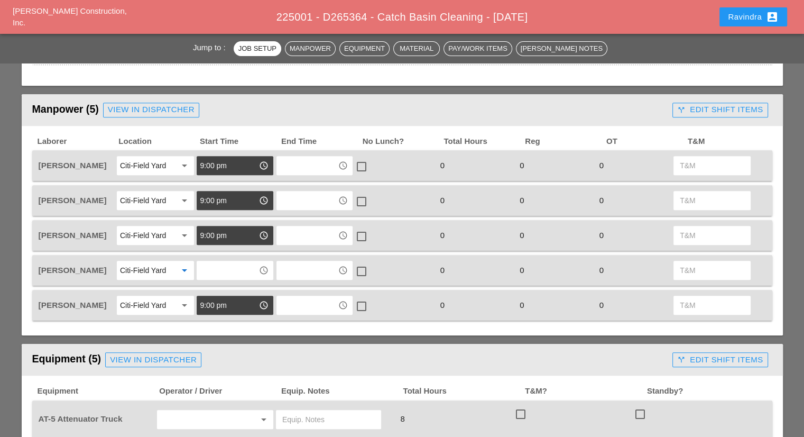
click at [226, 271] on input "text" at bounding box center [227, 270] width 55 height 17
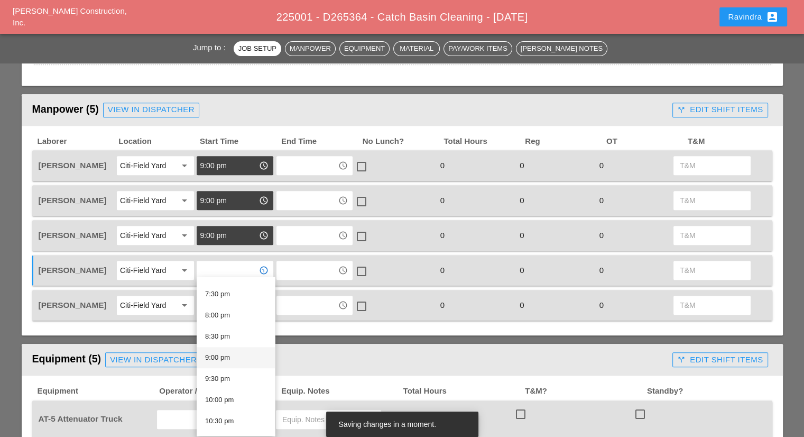
scroll to position [860, 0]
click at [230, 317] on div "9:00 pm" at bounding box center [235, 317] width 61 height 13
type input "9:00 pm"
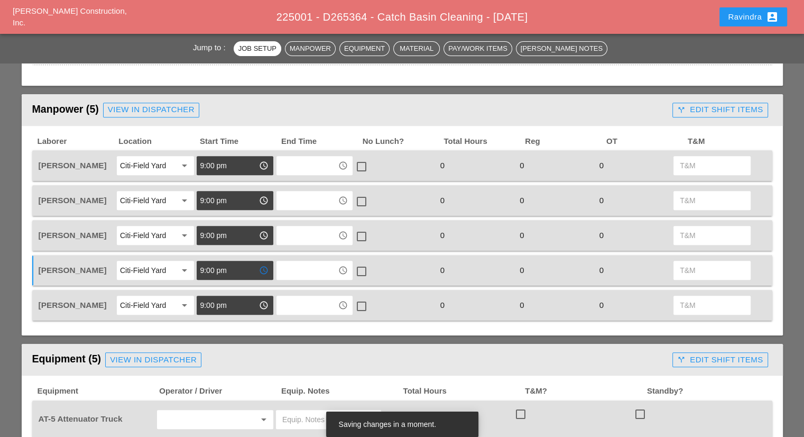
click at [145, 170] on div "Citi-Field Yard" at bounding box center [148, 165] width 56 height 17
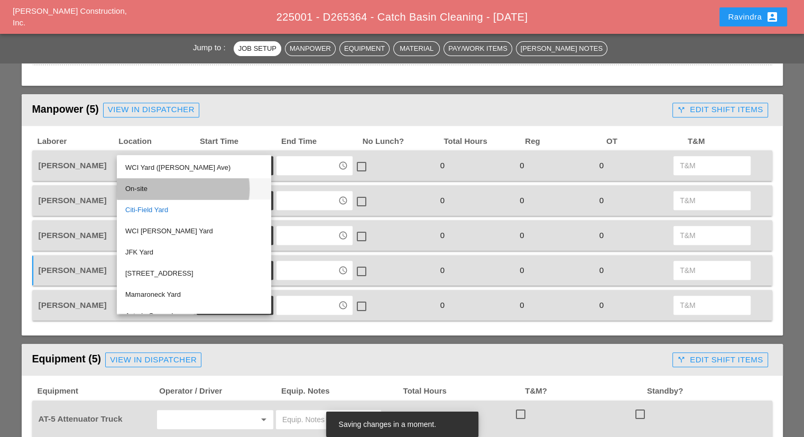
click at [147, 190] on div "On-site" at bounding box center [193, 188] width 137 height 13
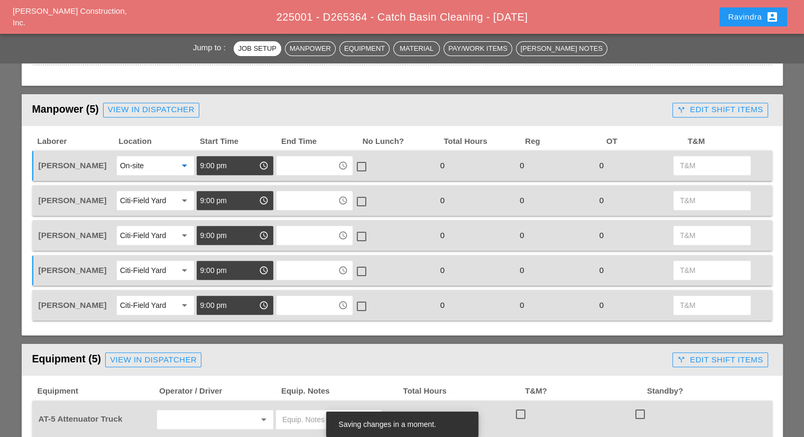
click at [232, 344] on header "Equipment (5) View in Dispatcher call_split Edit Shift Items" at bounding box center [402, 360] width 761 height 32
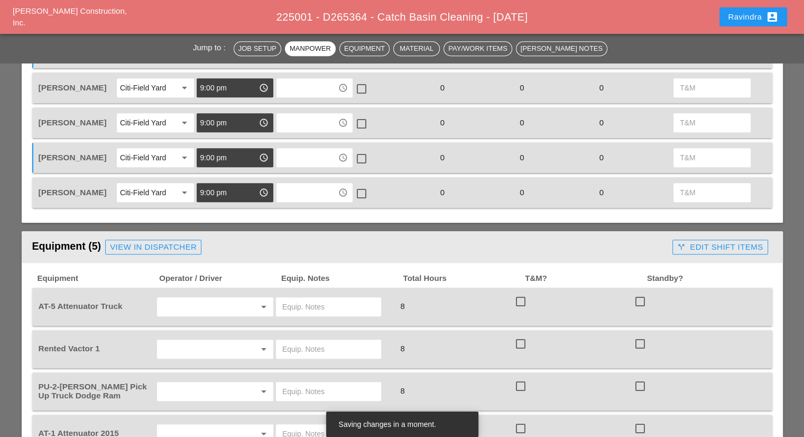
scroll to position [634, 0]
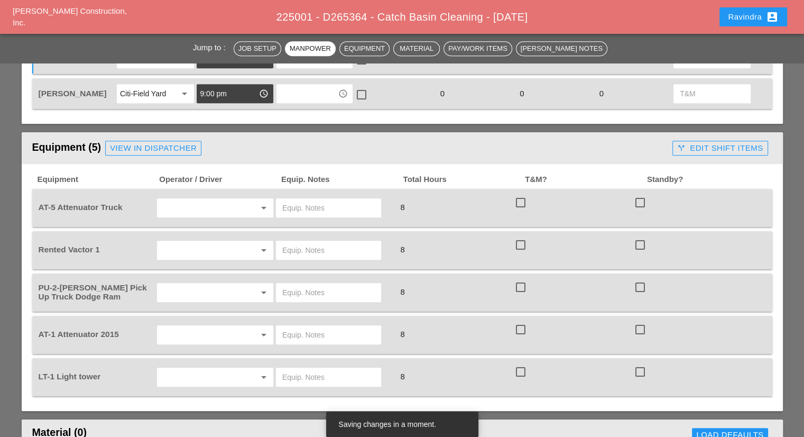
click at [198, 199] on input "text" at bounding box center [200, 207] width 80 height 17
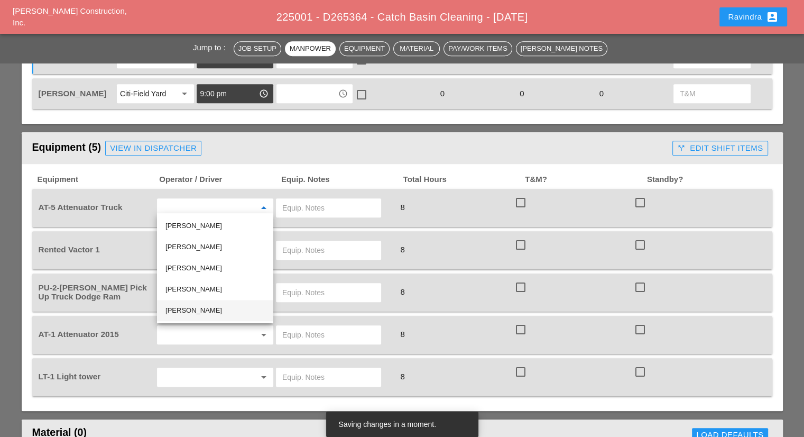
drag, startPoint x: 197, startPoint y: 310, endPoint x: 232, endPoint y: 273, distance: 50.9
click at [197, 310] on div "[PERSON_NAME]" at bounding box center [214, 310] width 99 height 13
type input "[PERSON_NAME]"
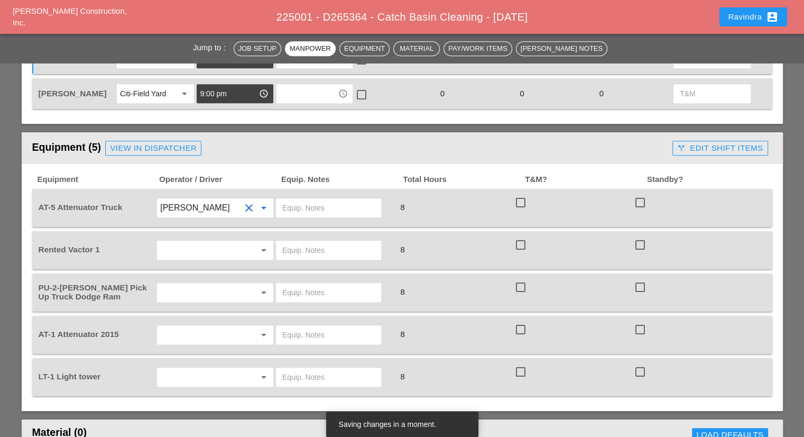
click at [330, 202] on input "text" at bounding box center [328, 207] width 92 height 17
drag, startPoint x: 330, startPoint y: 202, endPoint x: 224, endPoint y: 204, distance: 106.2
click at [237, 205] on div "AT-5 Attenuator Truck [PERSON_NAME] clear arrow_drop_down CITI FIELD 8 check_bo…" at bounding box center [394, 208] width 716 height 30
type input "CITI FIELD"
drag, startPoint x: 294, startPoint y: 242, endPoint x: 301, endPoint y: 257, distance: 17.0
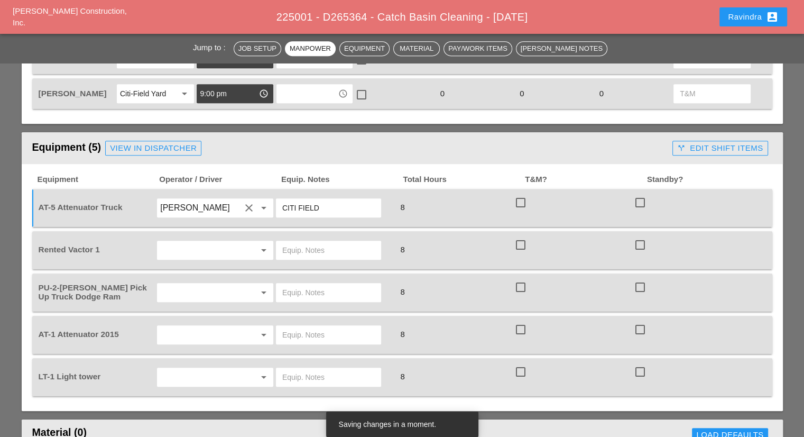
click at [294, 243] on input "text" at bounding box center [328, 250] width 92 height 17
paste input "CITI FIELD"
type input "CITI FIELD"
click at [312, 284] on input "text" at bounding box center [328, 292] width 92 height 17
paste input "CITI FIELD"
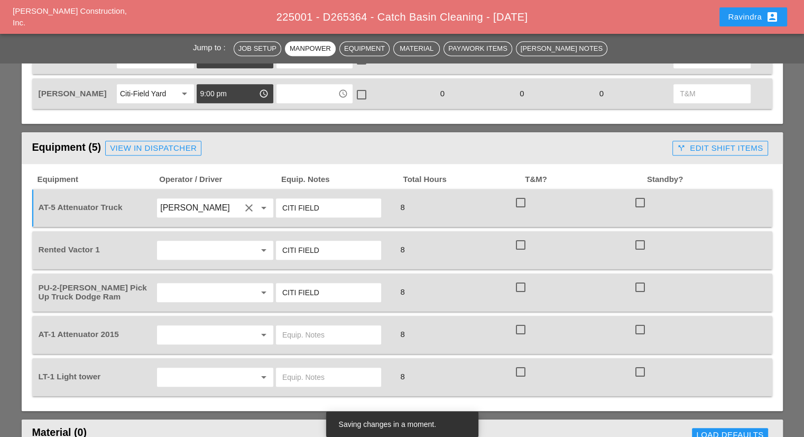
type input "CITI FIELD"
click at [314, 330] on input "text" at bounding box center [328, 334] width 92 height 17
paste input "CITI FIELD"
type input "CITI FIELD"
click at [312, 367] on div at bounding box center [328, 376] width 105 height 19
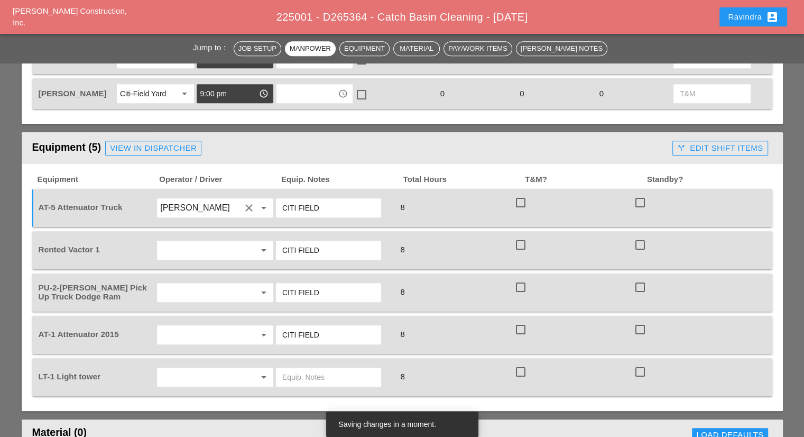
click at [312, 368] on input "text" at bounding box center [328, 376] width 92 height 17
paste input "CITI FIELD"
type input "CITI FIELD"
click at [237, 246] on input "text" at bounding box center [200, 250] width 80 height 17
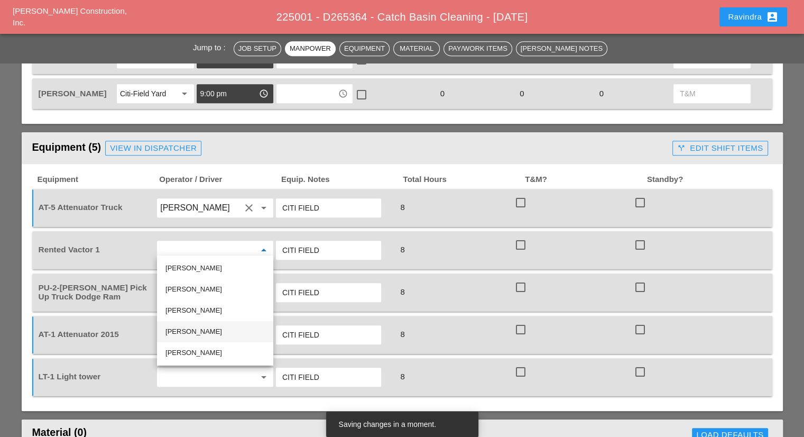
click at [212, 330] on div "[PERSON_NAME]" at bounding box center [214, 331] width 99 height 13
type input "[PERSON_NAME]"
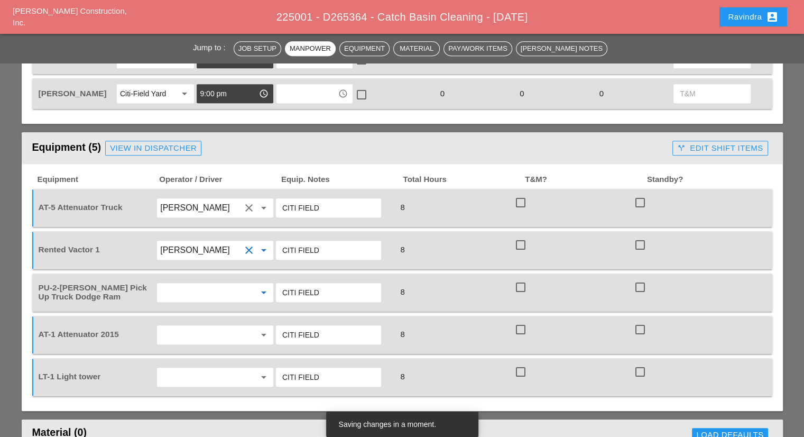
click at [182, 284] on input "text" at bounding box center [200, 292] width 80 height 17
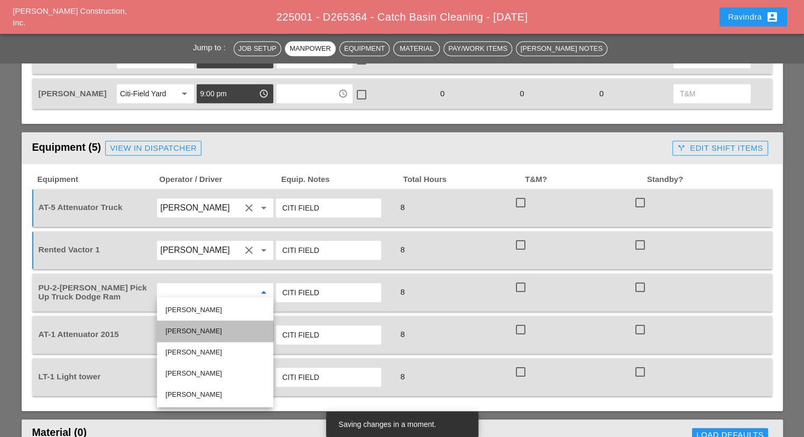
click at [199, 332] on div "[PERSON_NAME]" at bounding box center [214, 331] width 99 height 13
type input "[PERSON_NAME]"
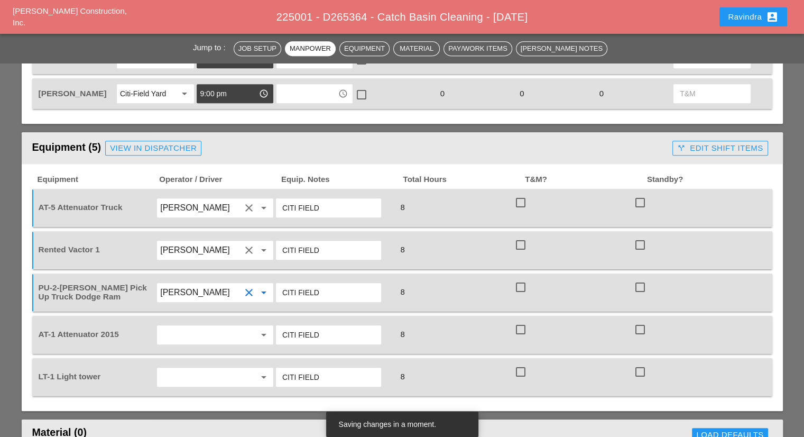
click at [182, 332] on input "text" at bounding box center [200, 334] width 80 height 17
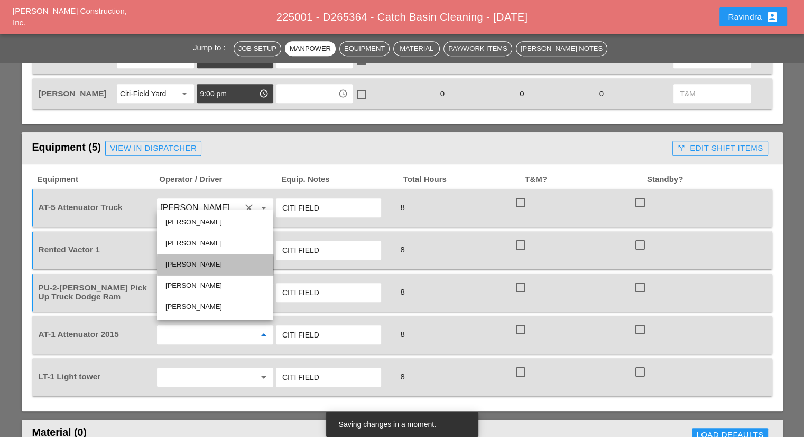
click at [198, 264] on div "[PERSON_NAME]" at bounding box center [214, 264] width 99 height 13
type input "[PERSON_NAME]"
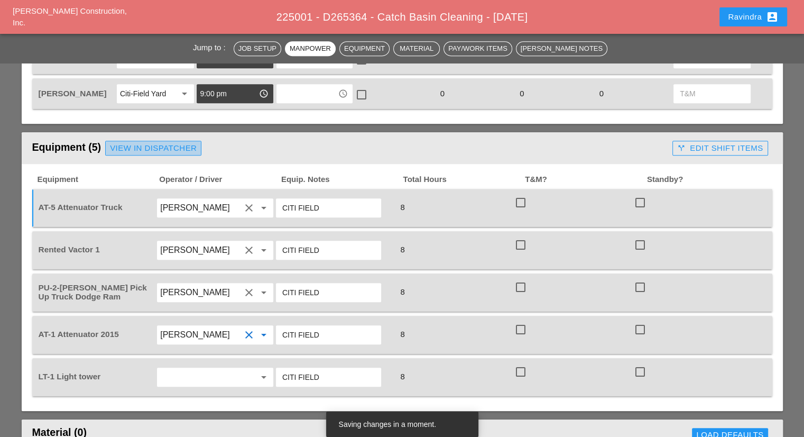
click at [162, 142] on div "View in Dispatcher" at bounding box center [153, 148] width 87 height 12
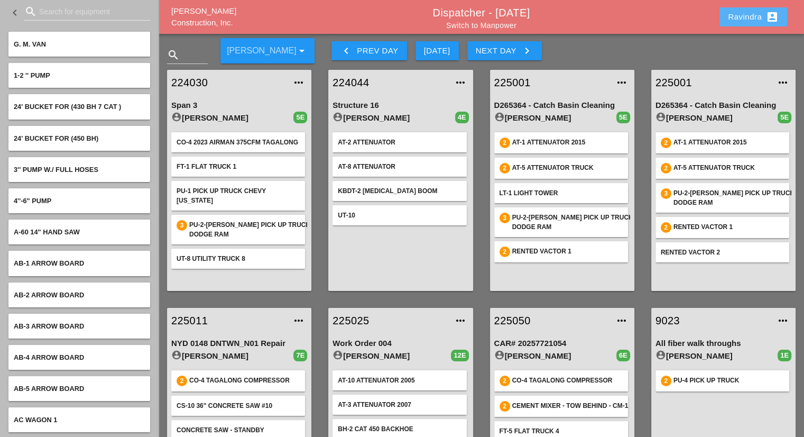
click at [721, 23] on button "Ravindra account_box" at bounding box center [753, 16] width 68 height 19
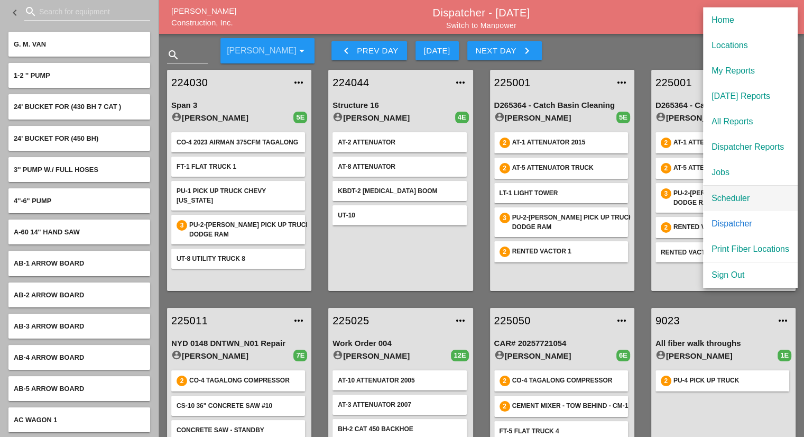
click at [742, 195] on div "Scheduler" at bounding box center [750, 198] width 78 height 13
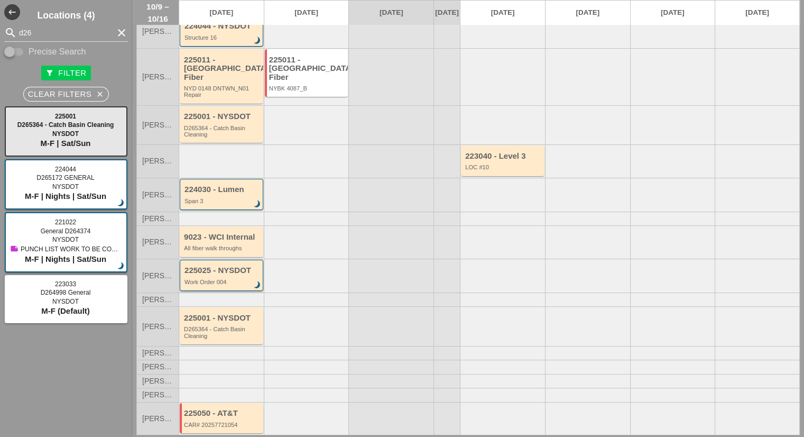
scroll to position [59, 0]
click at [217, 313] on div "225001 - NYSDOT" at bounding box center [222, 317] width 77 height 9
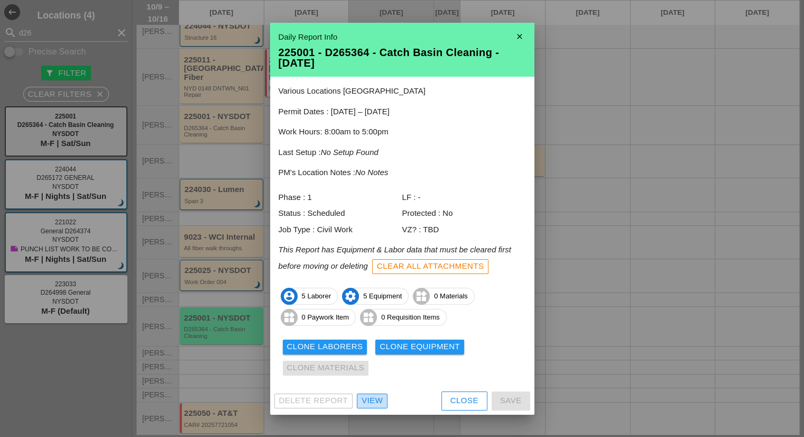
click at [366, 406] on div "View" at bounding box center [372, 400] width 21 height 12
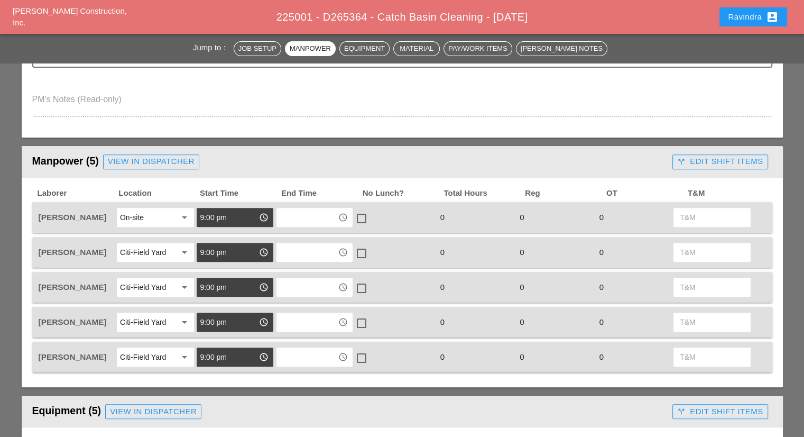
scroll to position [423, 0]
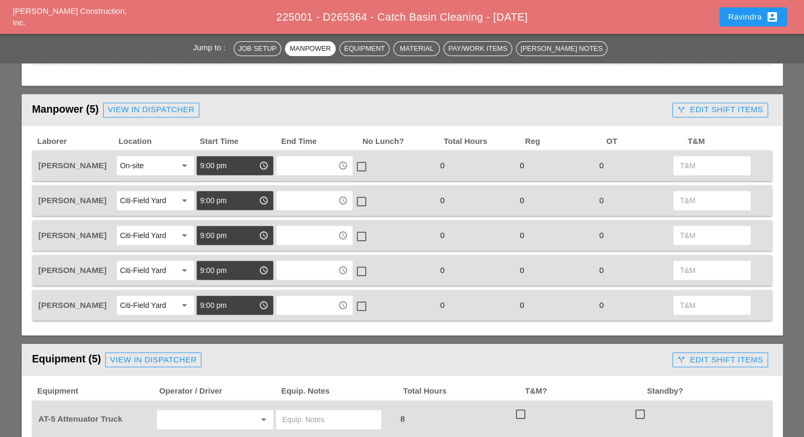
click at [163, 157] on div "On-site" at bounding box center [148, 165] width 56 height 17
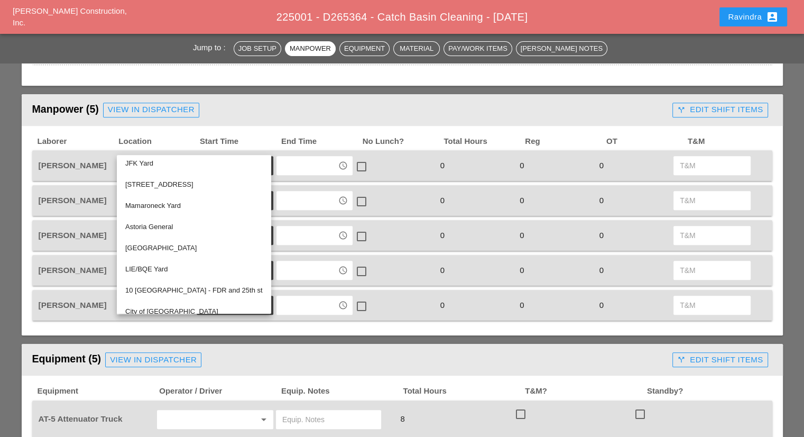
scroll to position [0, 0]
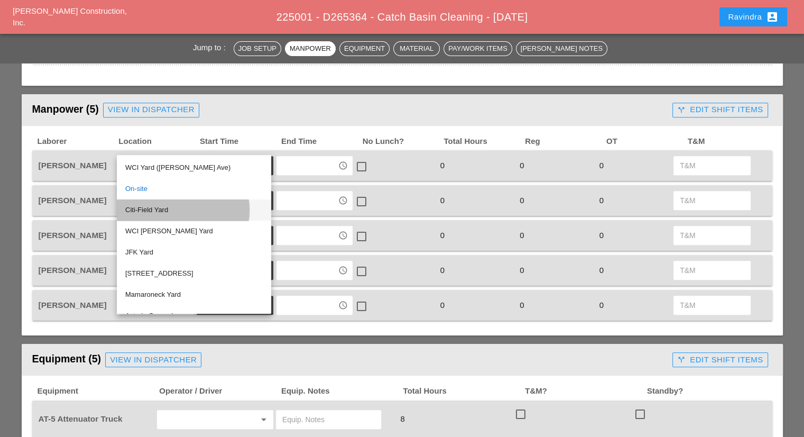
click at [173, 216] on div "Citi-Field Yard" at bounding box center [193, 209] width 137 height 21
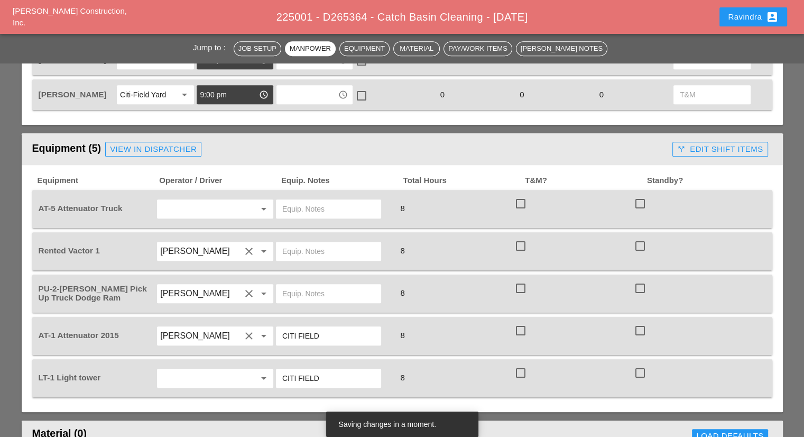
scroll to position [634, 0]
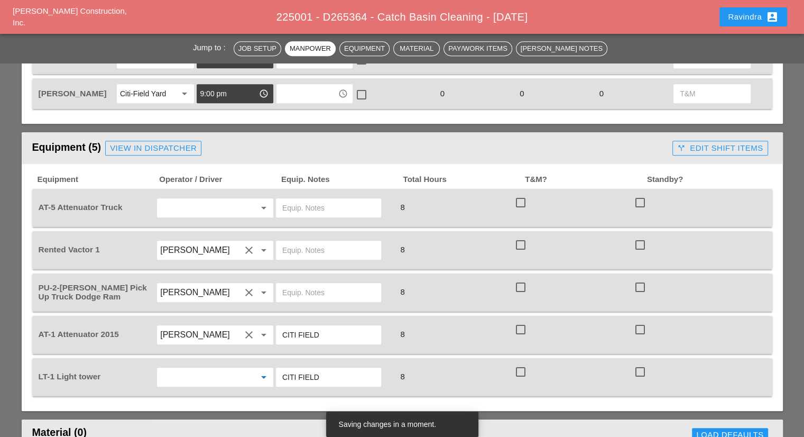
click at [175, 373] on input "text" at bounding box center [200, 376] width 80 height 17
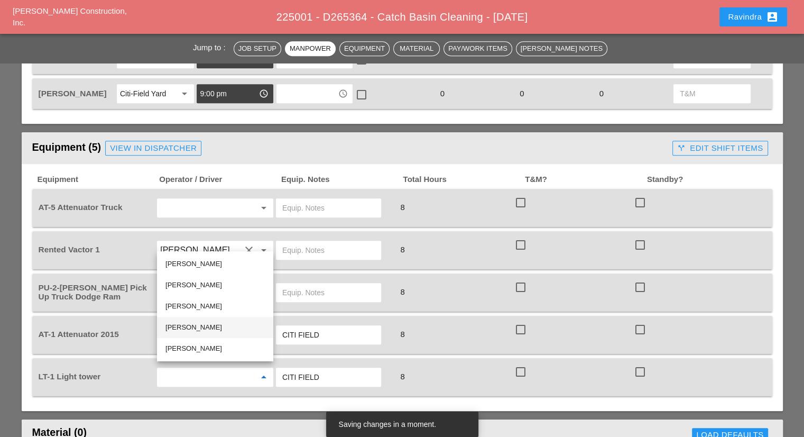
click at [189, 327] on div "[PERSON_NAME]" at bounding box center [214, 327] width 99 height 13
type input "[PERSON_NAME]"
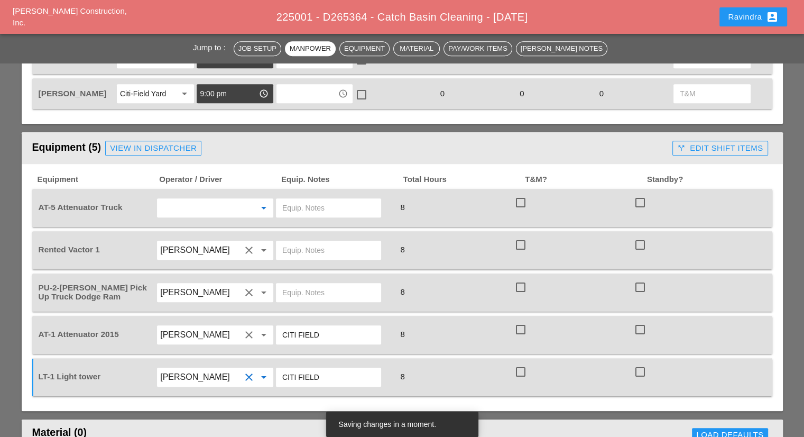
click at [232, 199] on input "text" at bounding box center [200, 207] width 80 height 17
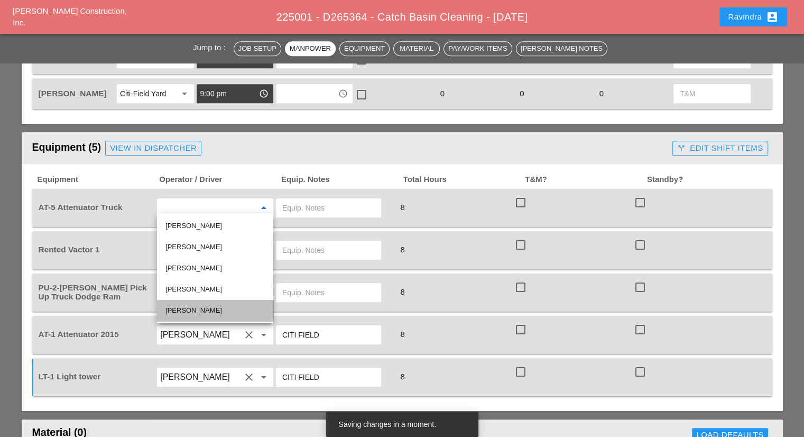
click at [195, 307] on div "[PERSON_NAME]" at bounding box center [214, 310] width 99 height 13
type input "[PERSON_NAME]"
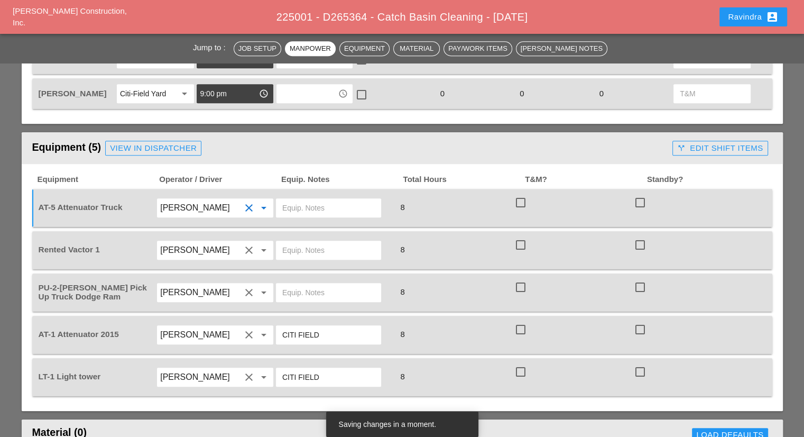
click at [308, 284] on input "text" at bounding box center [328, 292] width 92 height 17
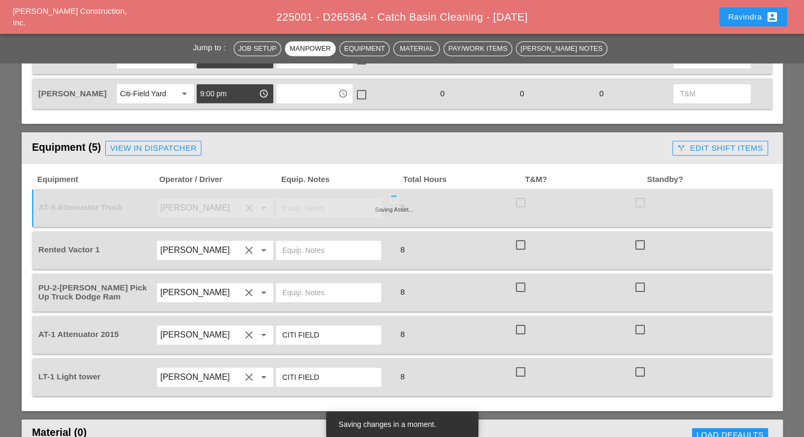
click at [308, 284] on input "text" at bounding box center [328, 292] width 92 height 17
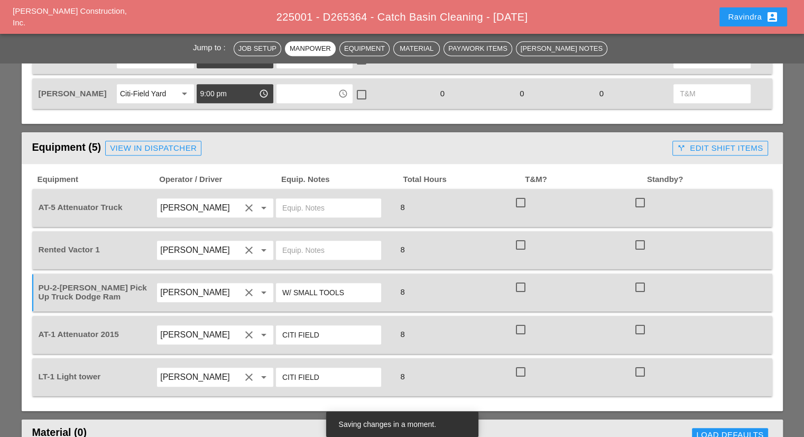
type input "W/ SMALL TOOLS"
drag, startPoint x: 336, startPoint y: 325, endPoint x: 240, endPoint y: 322, distance: 95.7
click at [240, 322] on div "AT-1 Attenuator 2015 [PERSON_NAME] clear arrow_drop_down CITI FIELD 8 check_box…" at bounding box center [394, 335] width 716 height 30
click at [301, 242] on input "text" at bounding box center [328, 250] width 92 height 17
paste input "CITI FIELD"
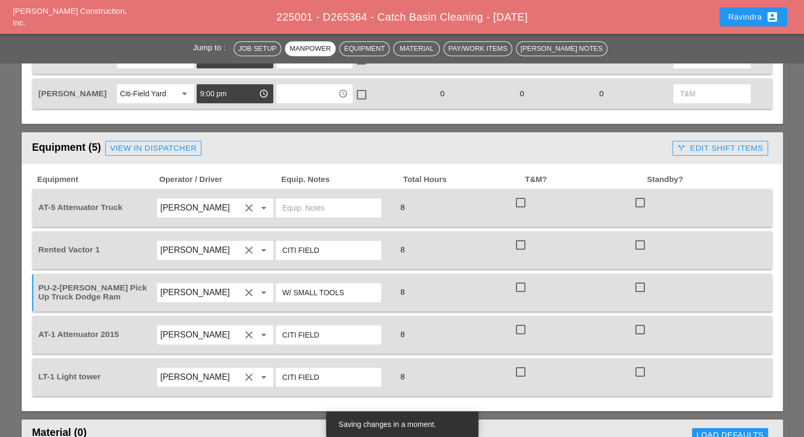
type input "CITI FIELD"
click at [311, 207] on input "text" at bounding box center [328, 207] width 92 height 17
paste input "CITI FIELD"
type input "CITI FIELD"
click at [395, 140] on div "Equipment (5) View in Dispatcher" at bounding box center [350, 147] width 636 height 21
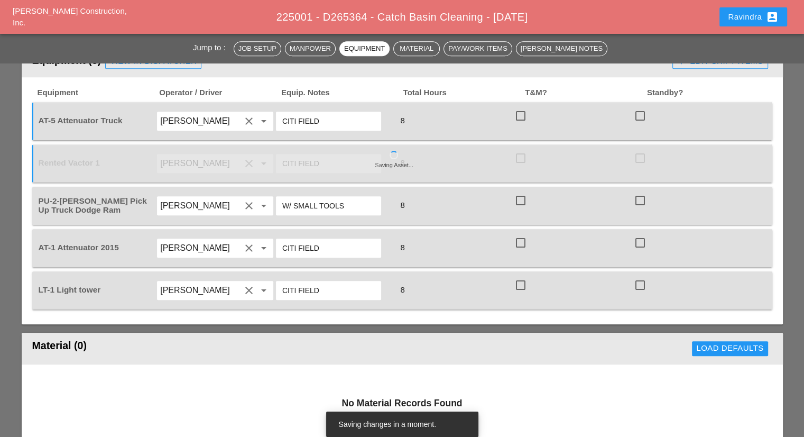
scroll to position [846, 0]
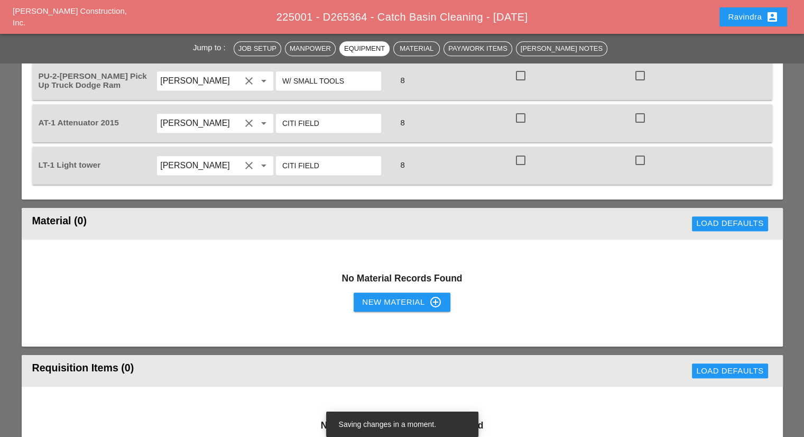
click at [398, 292] on button "New Material control_point" at bounding box center [402, 301] width 96 height 19
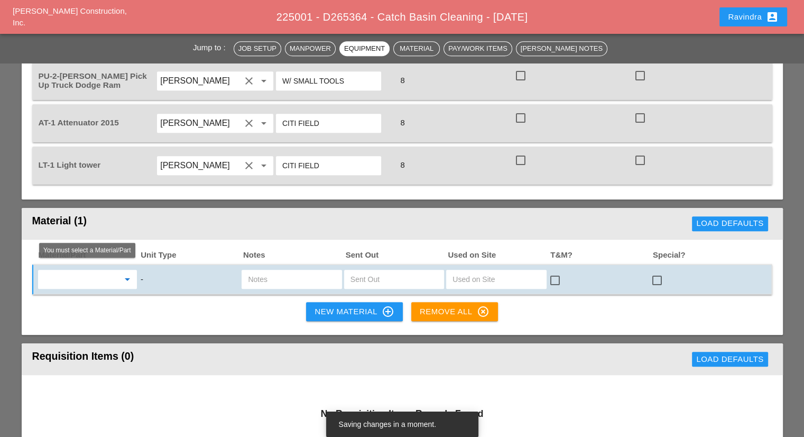
click at [111, 272] on input "text" at bounding box center [80, 279] width 78 height 17
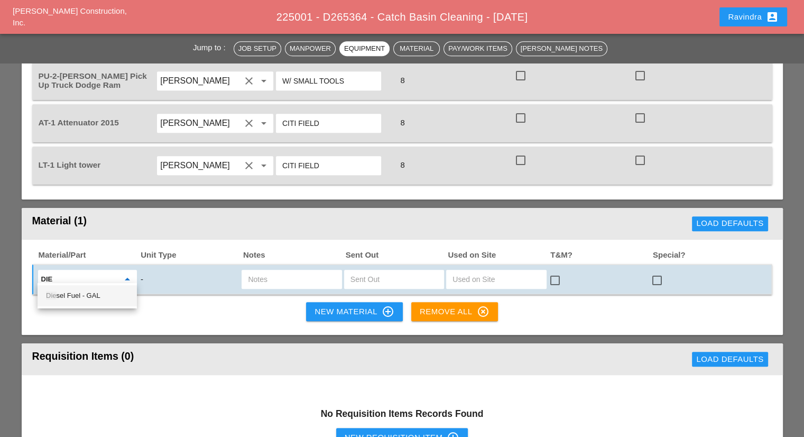
click at [112, 301] on div "Die sel Fuel - GAL" at bounding box center [87, 295] width 82 height 13
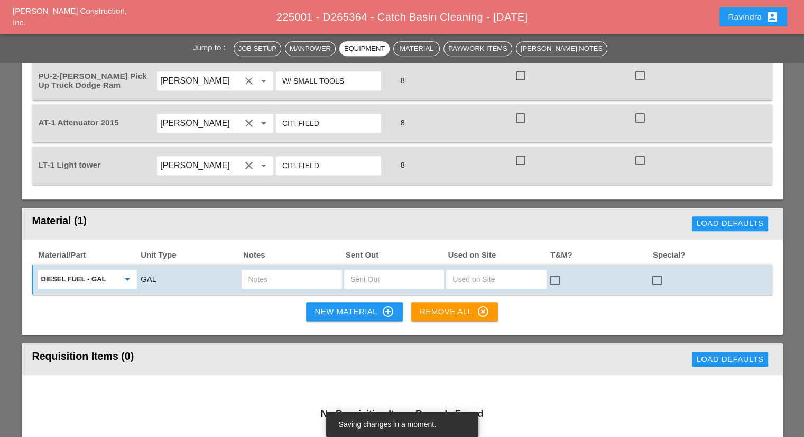
type input "Diesel Fuel - GAL"
click at [364, 273] on input "text" at bounding box center [393, 279] width 87 height 17
type input "20"
click at [661, 277] on div at bounding box center [657, 280] width 18 height 18
checkbox input "true"
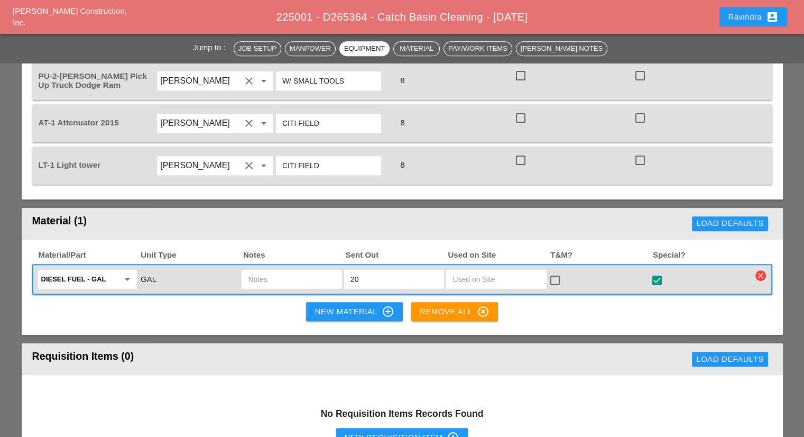
click at [736, 14] on div "Ravindra account_box" at bounding box center [753, 17] width 51 height 13
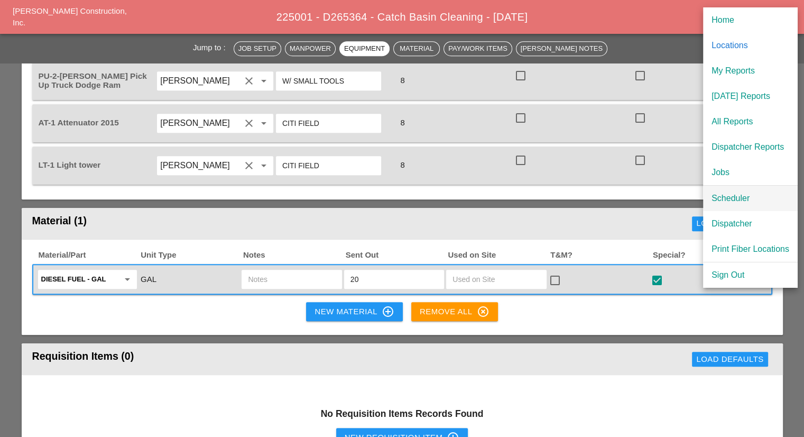
click at [736, 199] on div "Scheduler" at bounding box center [750, 198] width 78 height 13
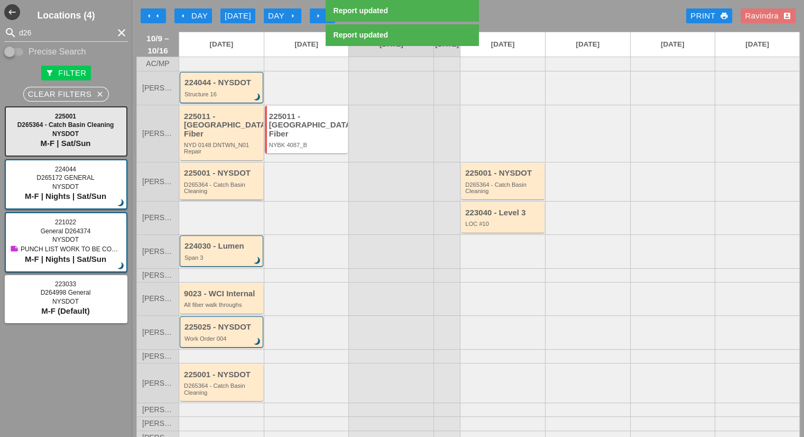
click at [251, 183] on div "D265364 - Catch Basin Cleaning" at bounding box center [222, 187] width 77 height 13
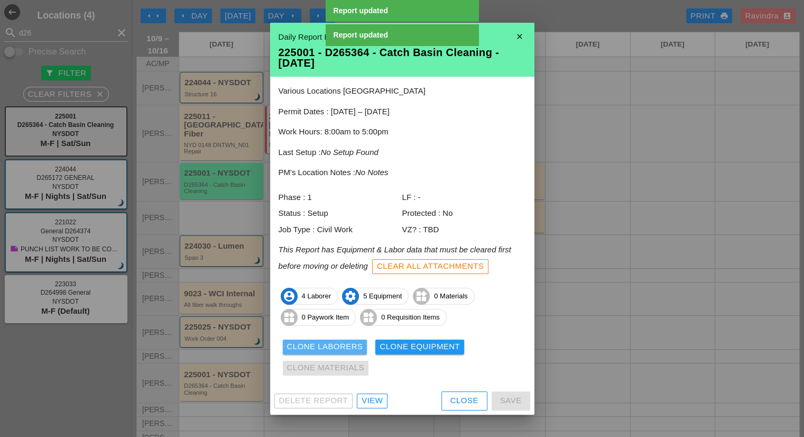
click at [339, 347] on div "Clone Laborers" at bounding box center [325, 346] width 76 height 12
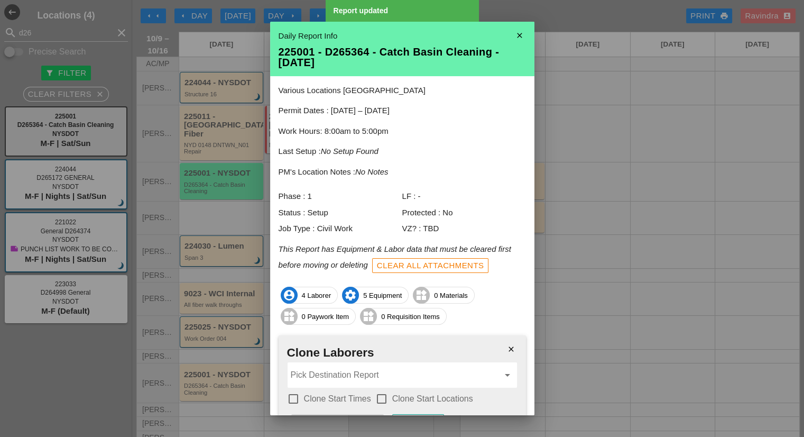
click at [335, 367] on input "Pick Destination Report" at bounding box center [395, 374] width 208 height 17
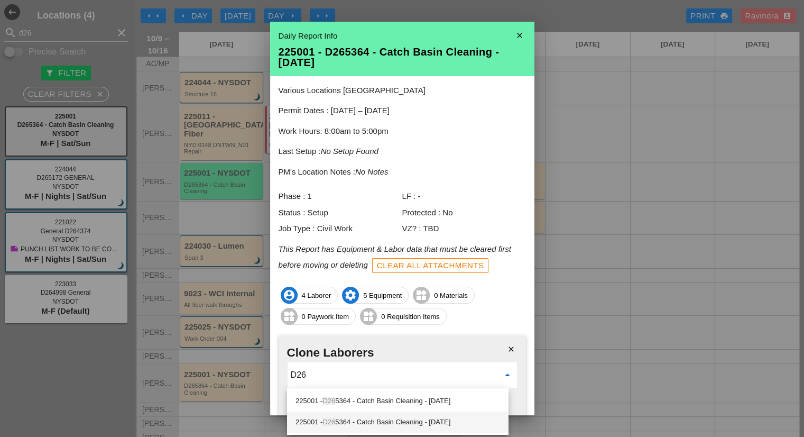
click at [406, 422] on div "225001 - D26 5364 - Catch Basin Cleaning - [DATE]" at bounding box center [397, 421] width 205 height 13
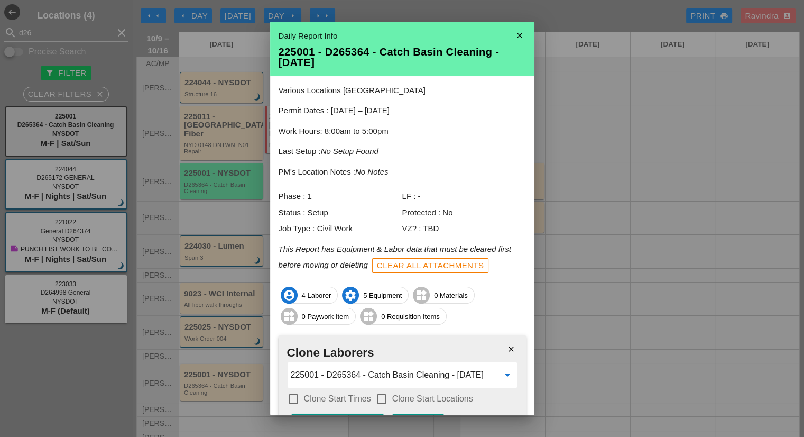
type input "225001 - D265364 - Catch Basin Cleaning - [DATE]"
click at [361, 392] on div "check_box_outline_blank Clone Start Times" at bounding box center [329, 398] width 84 height 13
click at [364, 396] on label "Clone Start Times" at bounding box center [337, 398] width 67 height 11
checkbox input "true"
click at [395, 398] on label "Clone Start Locations" at bounding box center [432, 398] width 81 height 11
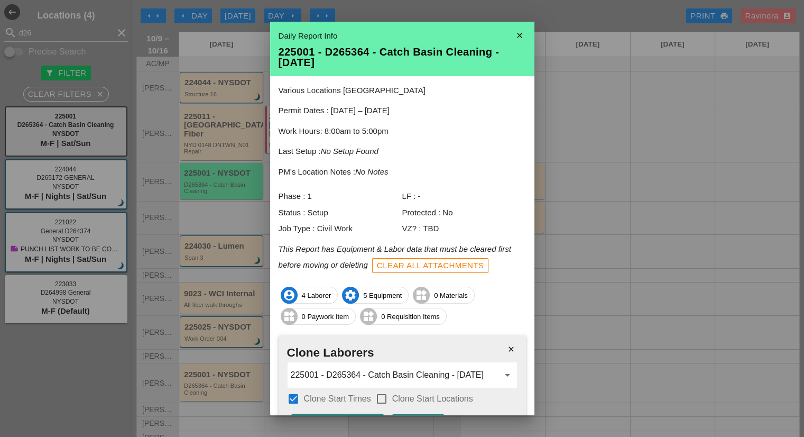
checkbox input "true"
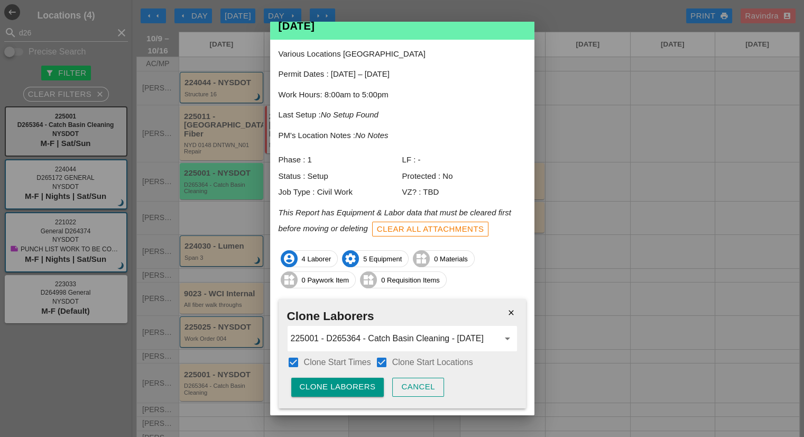
scroll to position [66, 0]
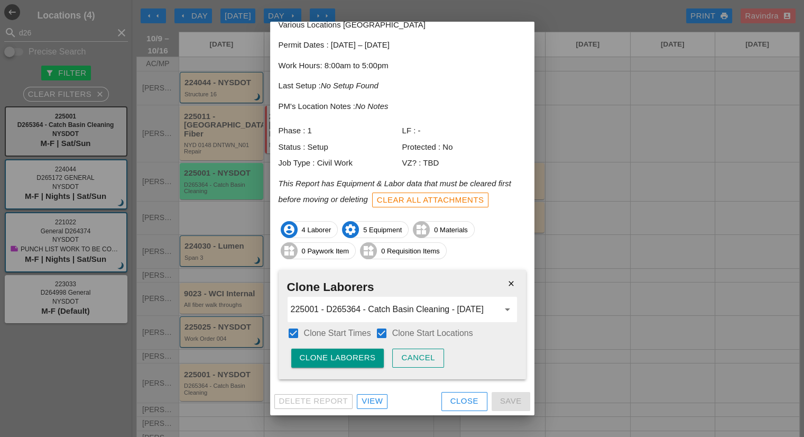
click at [356, 367] on div "close Clone Laborers 225001 - D265364 - Catch Basin Cleaning - [DATE] arrow_dro…" at bounding box center [402, 324] width 247 height 109
click at [351, 362] on div "Clone Laborers" at bounding box center [338, 357] width 76 height 12
click at [351, 362] on div "Are you sure?" at bounding box center [333, 357] width 67 height 12
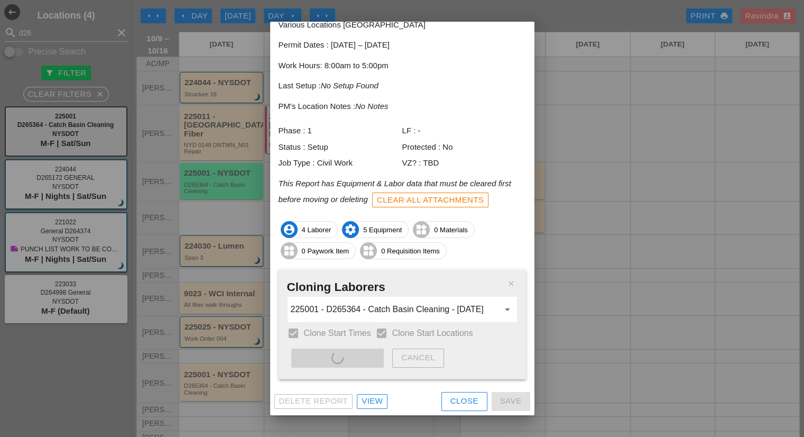
type input "225001 - D265364 - Catch Basin Cleaning - [DATE]"
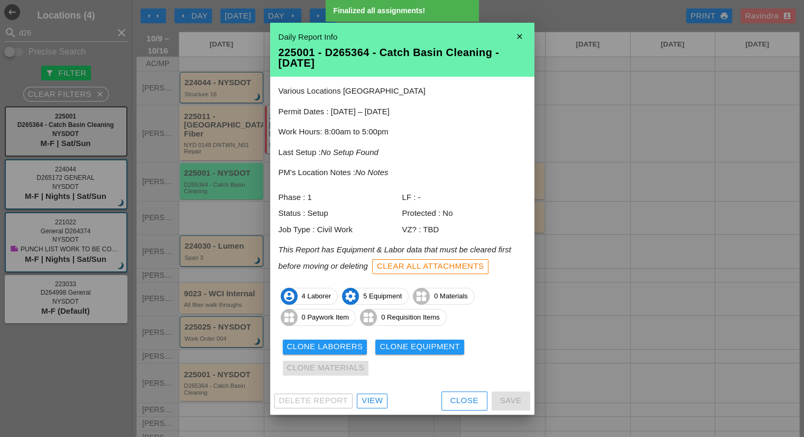
scroll to position [0, 0]
click at [397, 341] on div "Clone Equipment" at bounding box center [419, 346] width 80 height 12
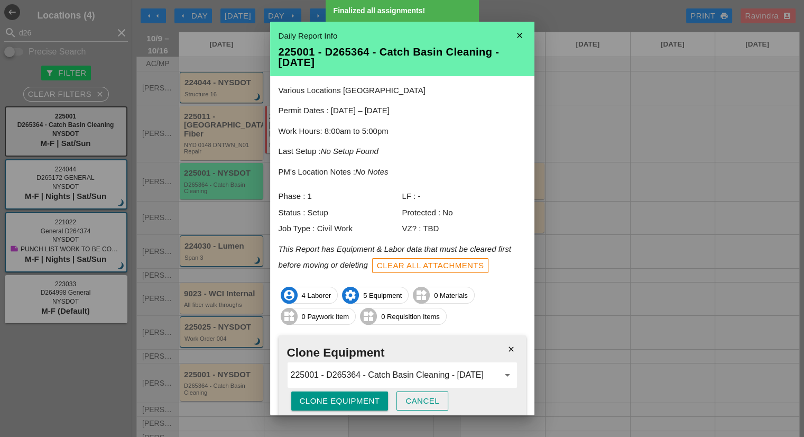
click at [337, 406] on div "Clone Equipment" at bounding box center [340, 401] width 80 height 12
click at [337, 406] on div "Are you sure?" at bounding box center [333, 401] width 67 height 12
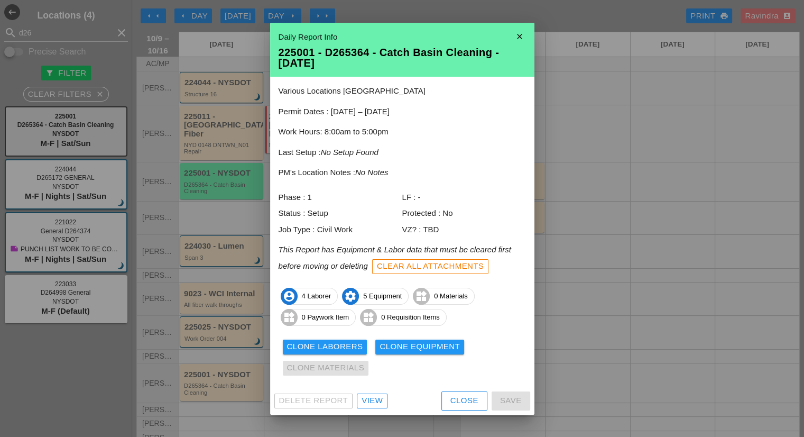
click at [458, 402] on div "Close" at bounding box center [464, 400] width 28 height 12
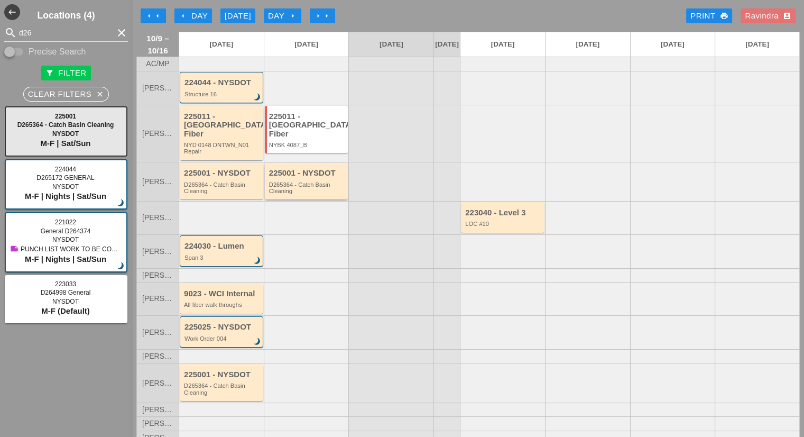
click at [300, 184] on div "D265364 - Catch Basin Cleaning" at bounding box center [307, 187] width 77 height 13
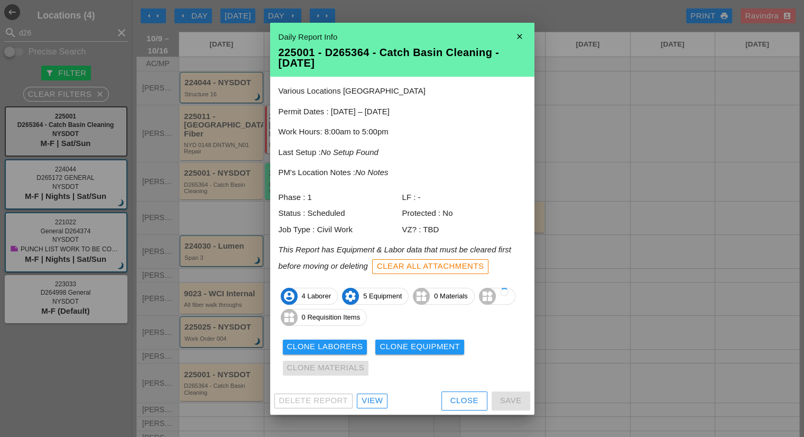
click at [376, 411] on div "Delete Report View Close Save" at bounding box center [402, 400] width 264 height 27
click at [366, 406] on div "View" at bounding box center [372, 400] width 21 height 12
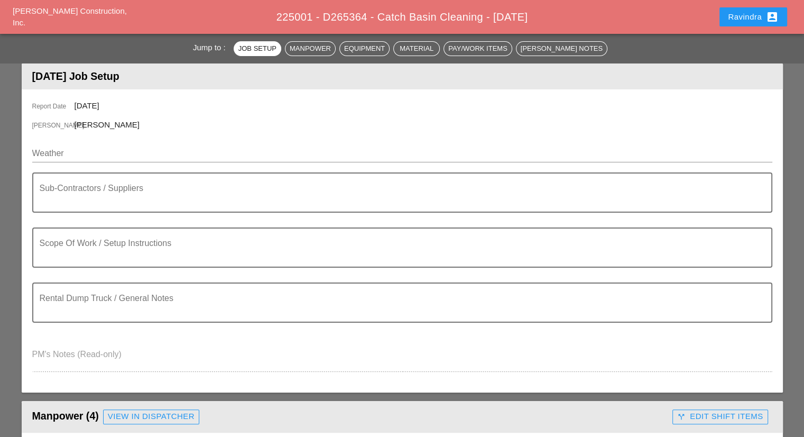
scroll to position [264, 0]
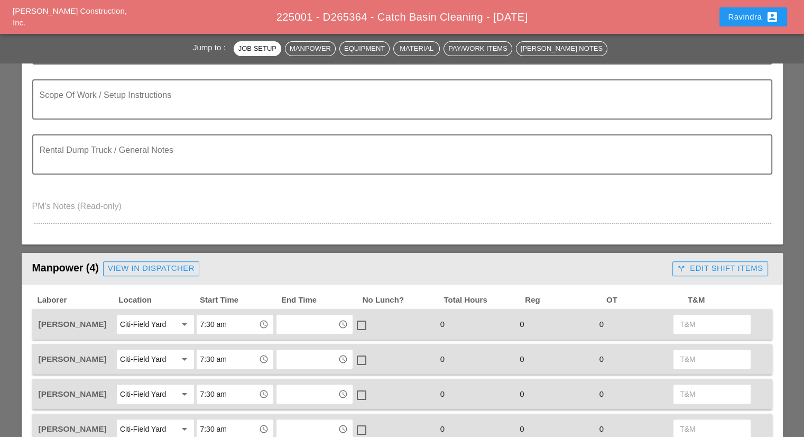
click at [130, 266] on div "View in Dispatcher" at bounding box center [151, 268] width 87 height 12
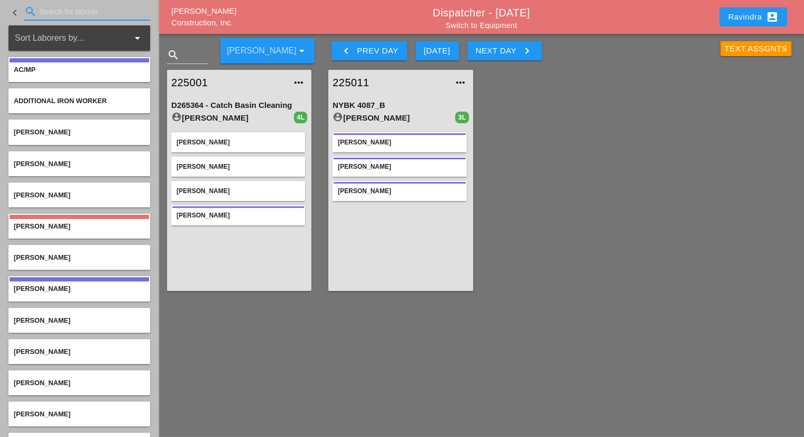
click at [71, 19] on input "Search for laborer" at bounding box center [87, 11] width 96 height 17
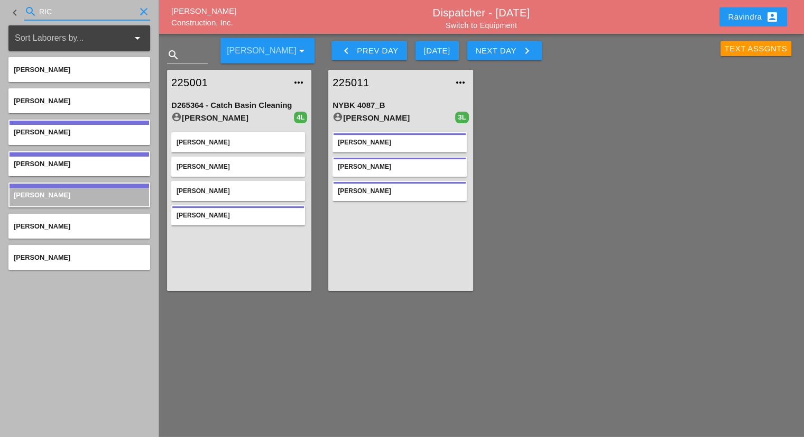
drag, startPoint x: 61, startPoint y: 10, endPoint x: 0, endPoint y: 10, distance: 61.3
click at [0, 10] on div "keyboard_arrow_left search RIC clear" at bounding box center [79, 12] width 159 height 25
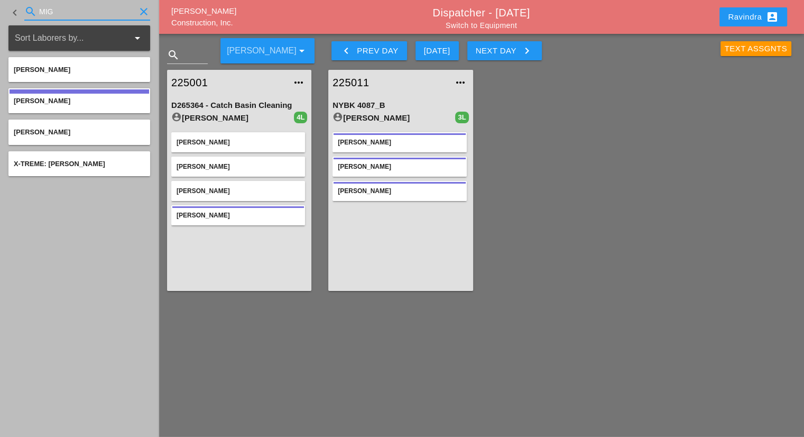
type input "MIG"
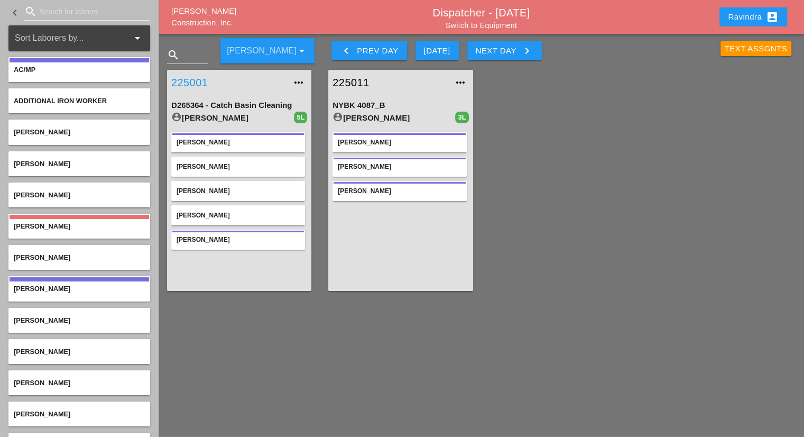
click at [190, 80] on link "225001" at bounding box center [228, 83] width 115 height 16
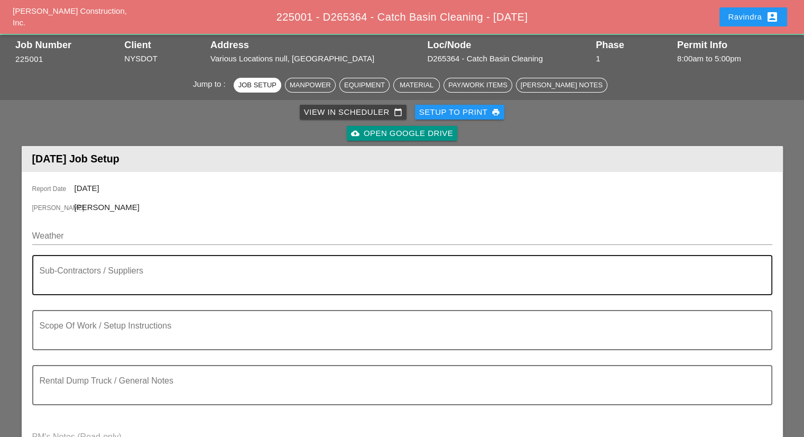
scroll to position [53, 0]
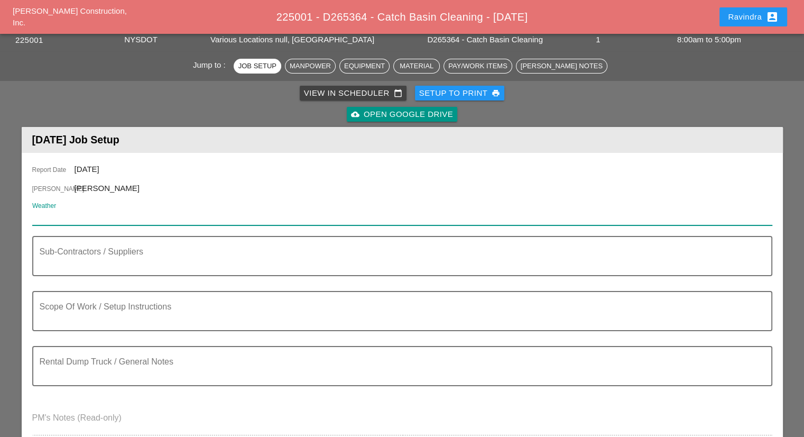
click at [86, 218] on input "Weather" at bounding box center [394, 216] width 725 height 17
paste input "Fri 10 Day 66° 2% ESE 8 mph Sunny, along with a few afternoon clouds. High 66F.…"
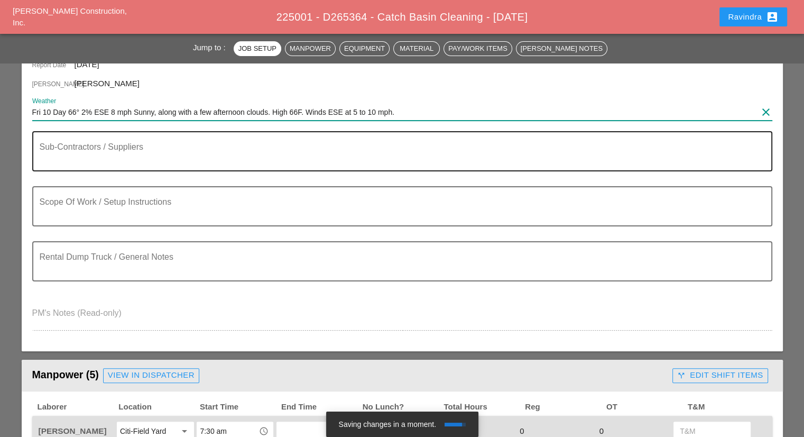
scroll to position [159, 0]
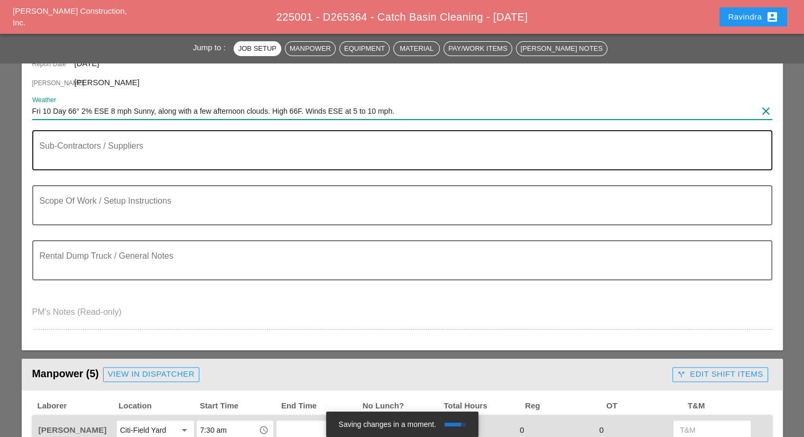
type input "Fri 10 Day 66° 2% ESE 8 mph Sunny, along with a few afternoon clouds. High 66F.…"
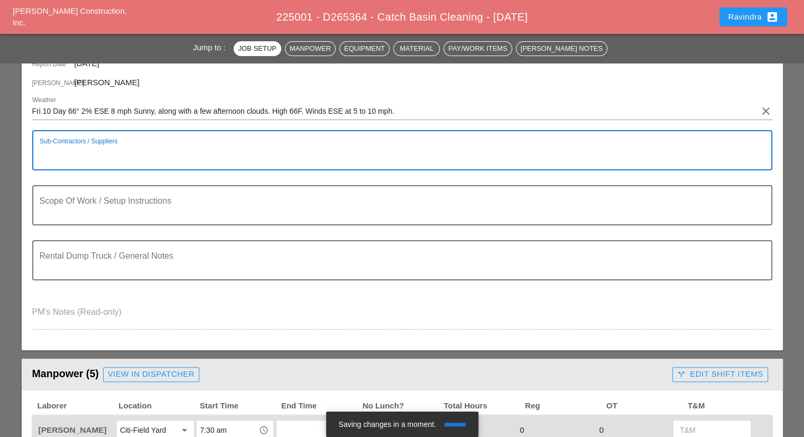
click at [92, 159] on textarea "Sub-Contractors / Suppliers" at bounding box center [398, 156] width 717 height 25
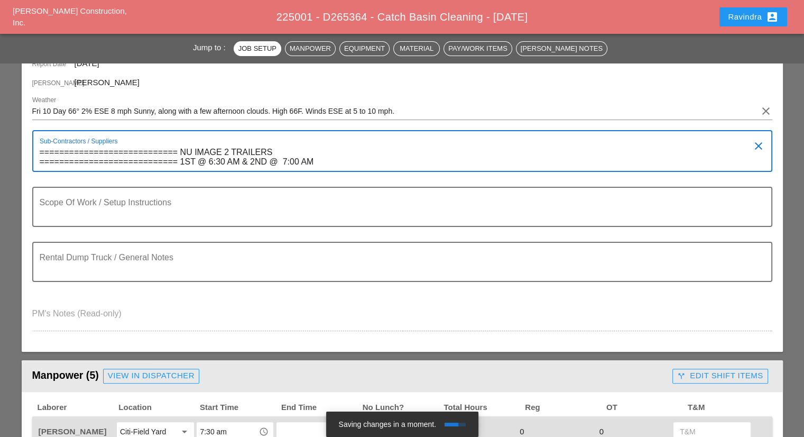
click at [283, 160] on textarea "============================ NU IMAGE 2 TRAILERS ============================ 1…" at bounding box center [398, 157] width 717 height 27
drag, startPoint x: 195, startPoint y: 162, endPoint x: 181, endPoint y: 162, distance: 13.7
click at [181, 162] on textarea "============================ NU IMAGE 2 TRAILERS ============================ 1…" at bounding box center [398, 157] width 717 height 27
drag, startPoint x: 273, startPoint y: 161, endPoint x: 258, endPoint y: 161, distance: 15.3
click at [258, 161] on textarea "============================ NU IMAGE 2 TRAILERS ============================ F…" at bounding box center [398, 157] width 717 height 27
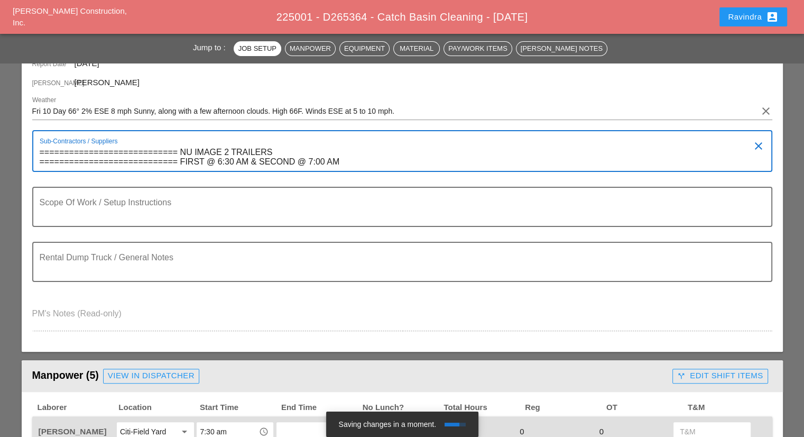
click at [326, 162] on textarea "============================ NU IMAGE 2 TRAILERS ============================ F…" at bounding box center [398, 157] width 717 height 27
click at [235, 163] on textarea "============================ NU IMAGE 2 TRAILERS ============================ F…" at bounding box center [398, 157] width 717 height 27
type textarea "============================ NU IMAGE 2 TRAILERS ============================ F…"
click at [236, 201] on textarea "Scope Of Work / Setup Instructions" at bounding box center [398, 212] width 717 height 25
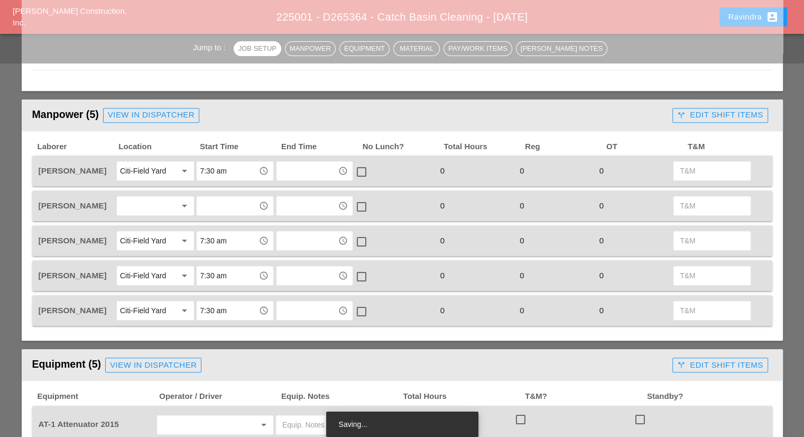
scroll to position [423, 0]
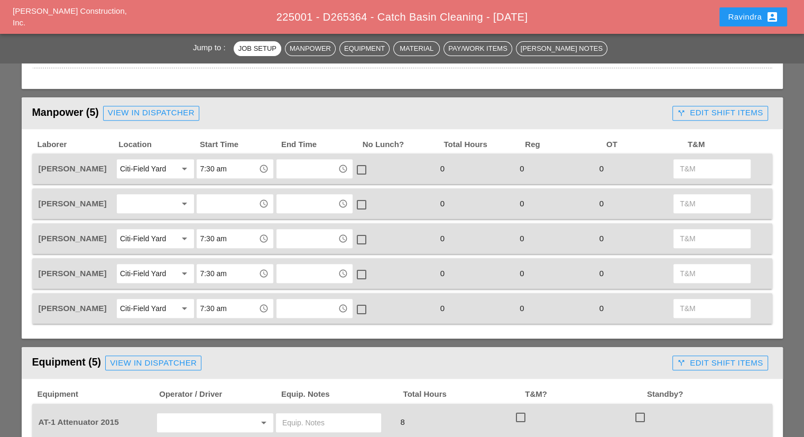
type textarea "============================ WZTC ============================ CLEAN C.B"
click at [151, 202] on div at bounding box center [148, 203] width 56 height 17
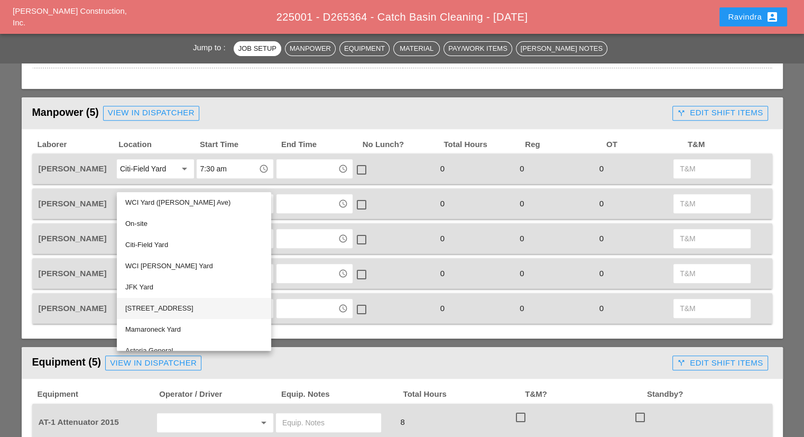
scroll to position [0, 0]
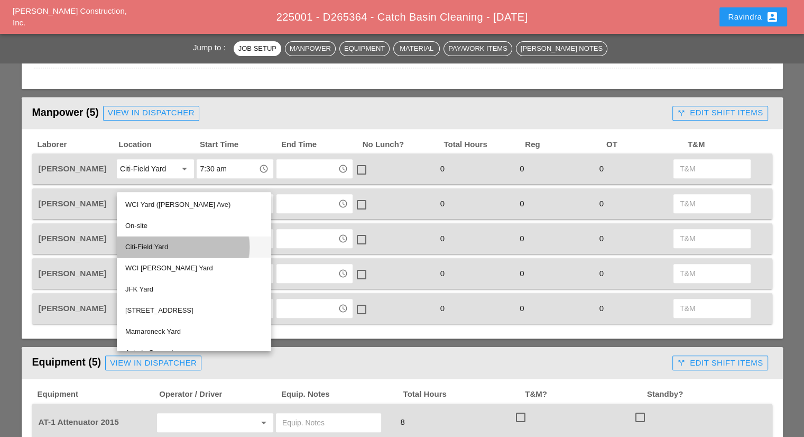
click at [166, 246] on div "Citi-Field Yard" at bounding box center [193, 246] width 137 height 13
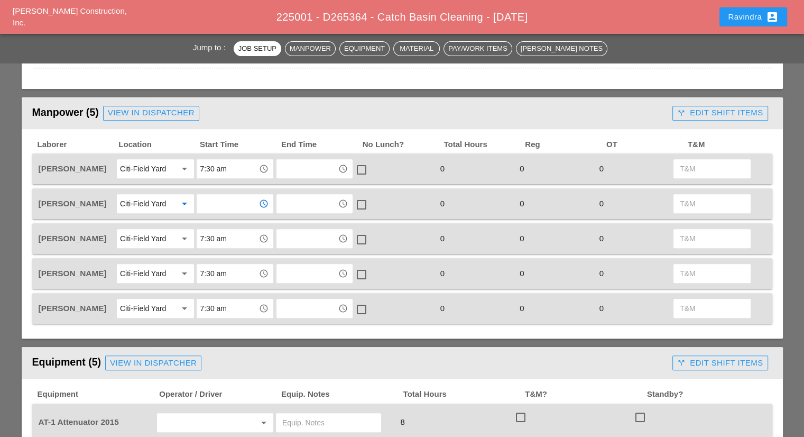
click at [220, 197] on input "text" at bounding box center [227, 203] width 55 height 17
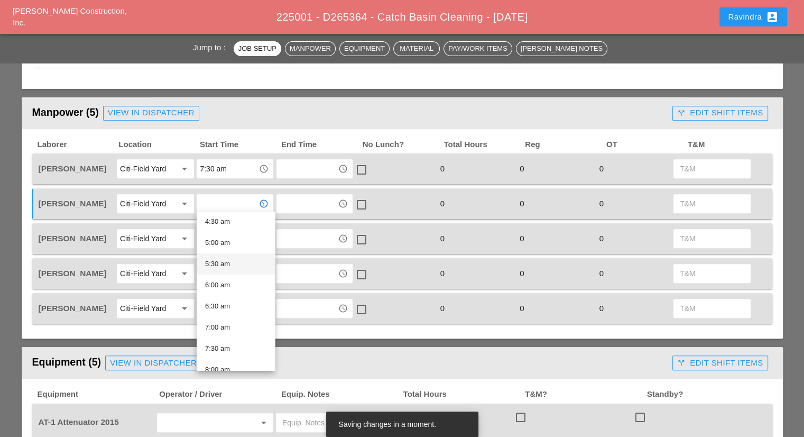
scroll to position [211, 0]
click at [228, 290] on div "6:30 am" at bounding box center [235, 287] width 61 height 13
type input "6:30 am"
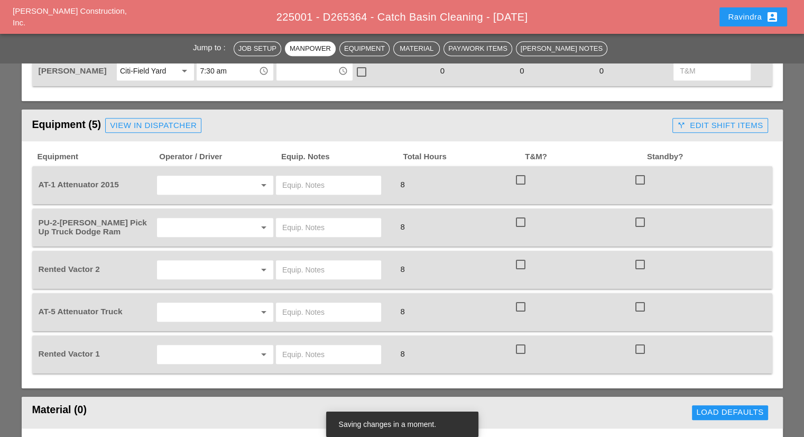
scroll to position [687, 0]
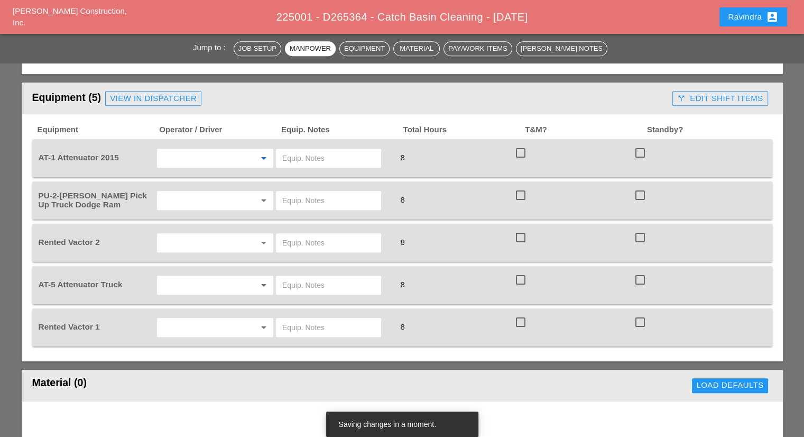
click at [181, 156] on input "text" at bounding box center [200, 158] width 80 height 17
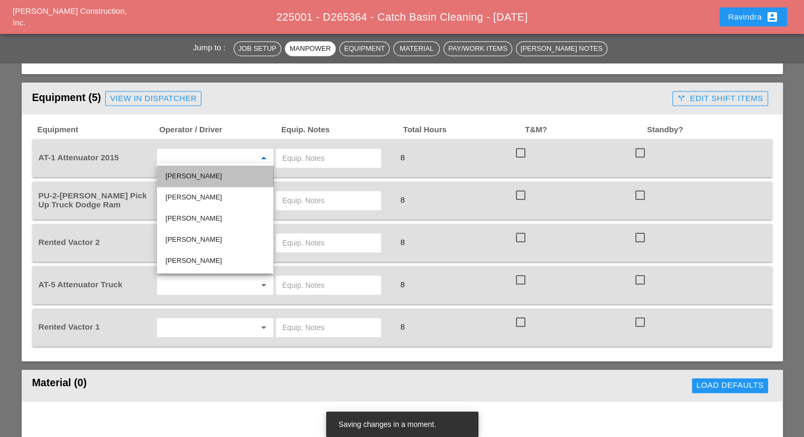
click at [203, 179] on div "[PERSON_NAME]" at bounding box center [214, 176] width 99 height 13
type input "[PERSON_NAME]"
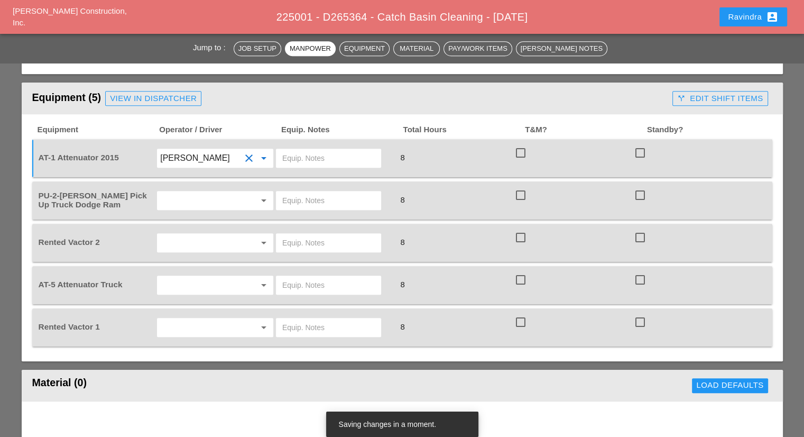
click at [182, 193] on input "text" at bounding box center [200, 200] width 80 height 17
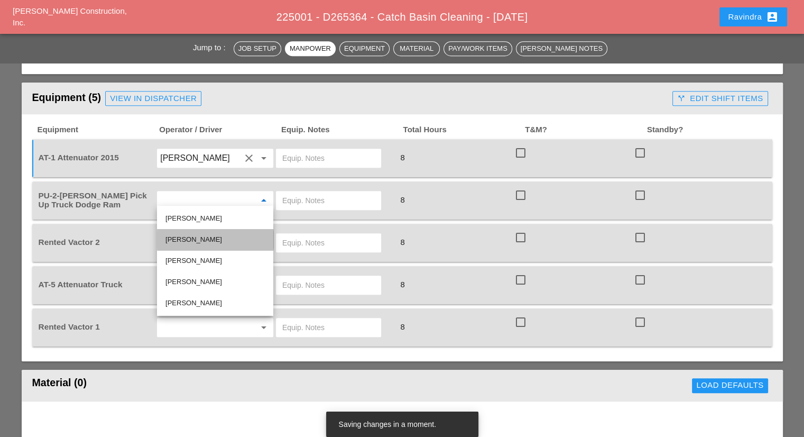
click at [203, 244] on div "[PERSON_NAME]" at bounding box center [214, 239] width 99 height 13
type input "[PERSON_NAME]"
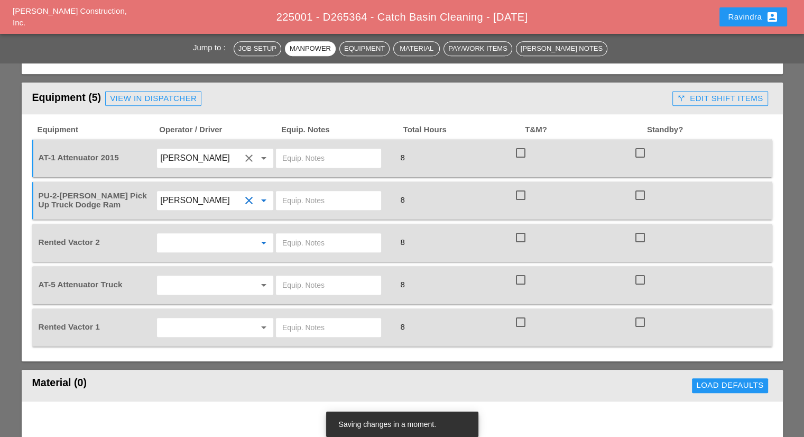
click at [195, 234] on input "text" at bounding box center [200, 242] width 80 height 17
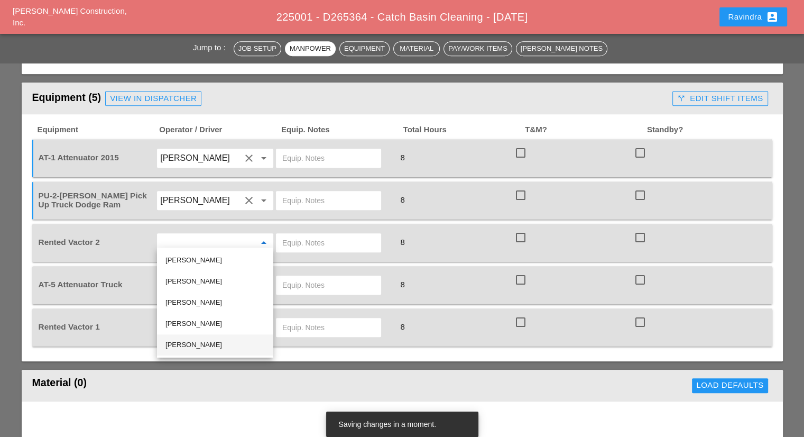
drag, startPoint x: 199, startPoint y: 348, endPoint x: 192, endPoint y: 329, distance: 20.2
click at [199, 347] on div "[PERSON_NAME]" at bounding box center [214, 344] width 99 height 13
type input "[PERSON_NAME]"
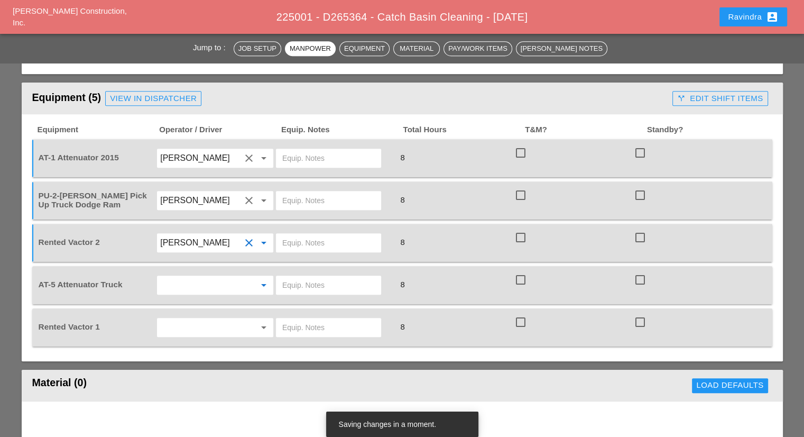
click at [186, 277] on input "text" at bounding box center [200, 284] width 80 height 17
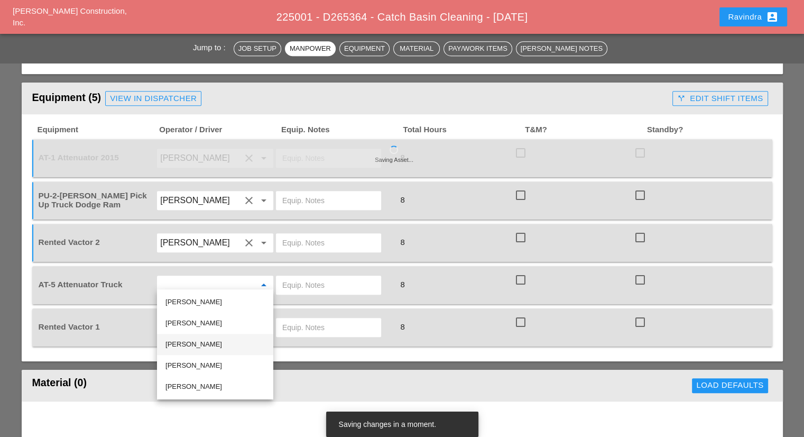
click at [193, 340] on div "[PERSON_NAME]" at bounding box center [214, 344] width 99 height 13
type input "[PERSON_NAME]"
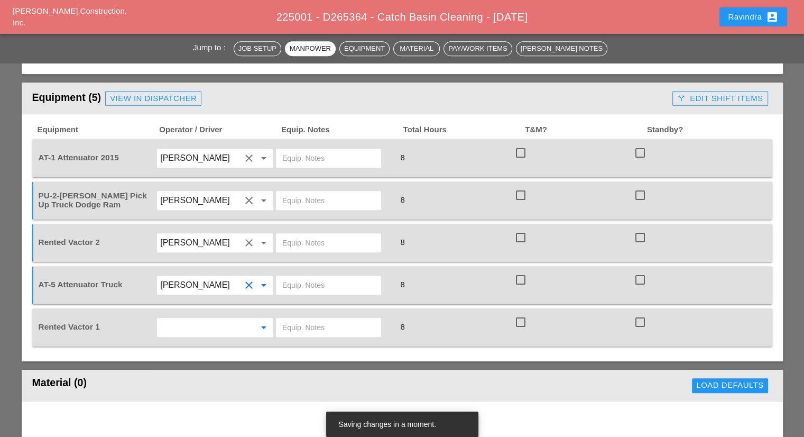
click at [189, 321] on input "text" at bounding box center [200, 327] width 80 height 17
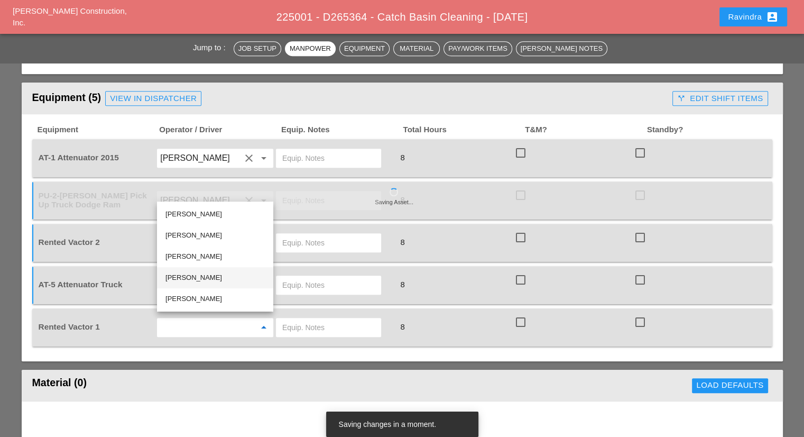
click at [192, 275] on div "[PERSON_NAME]" at bounding box center [214, 277] width 99 height 13
type input "[PERSON_NAME]"
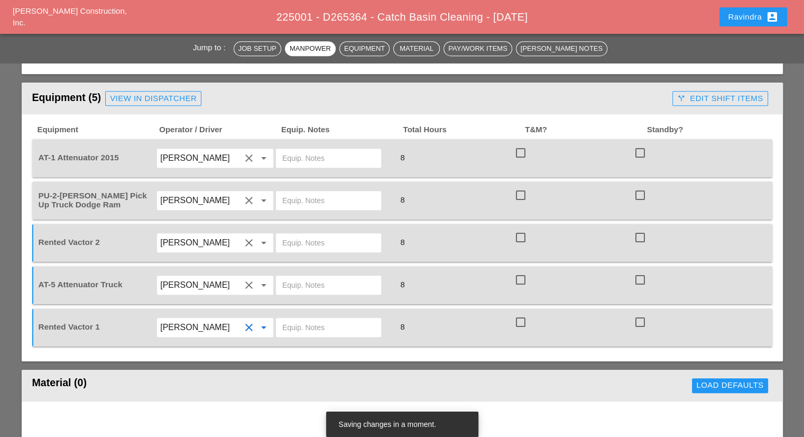
click at [146, 362] on form "Today's Job Setup Report Date 10/10/2025 Foreman Miguel Fernandes Weather Fri 1…" at bounding box center [402, 264] width 761 height 1543
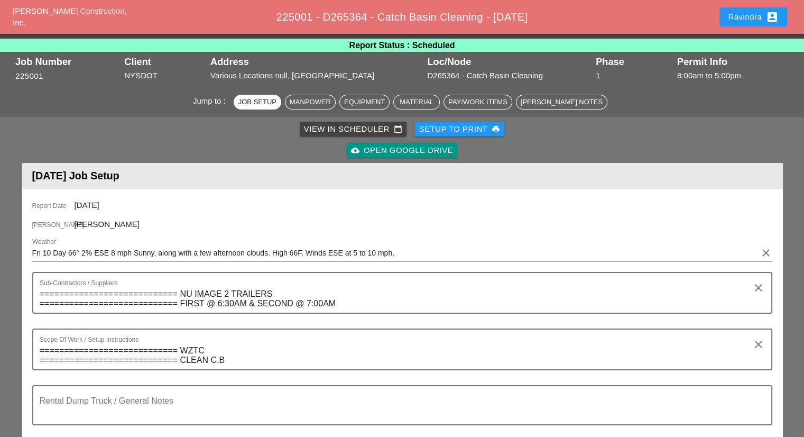
scroll to position [0, 0]
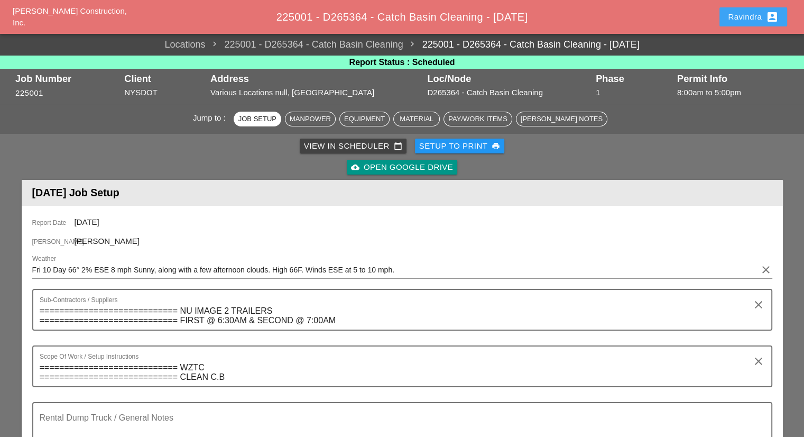
click at [754, 11] on div "Ravindra account_box" at bounding box center [753, 17] width 51 height 13
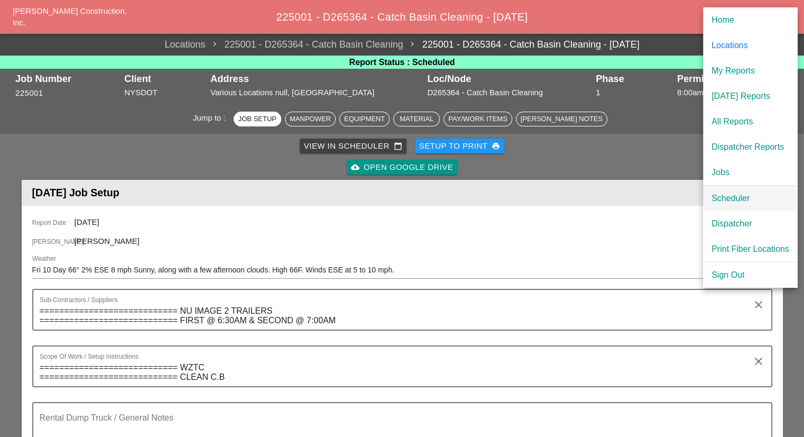
click at [742, 205] on link "Scheduler" at bounding box center [750, 198] width 95 height 25
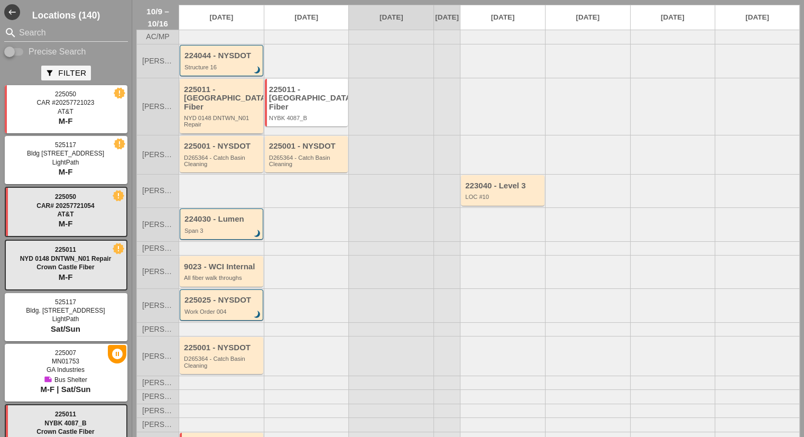
scroll to position [53, 0]
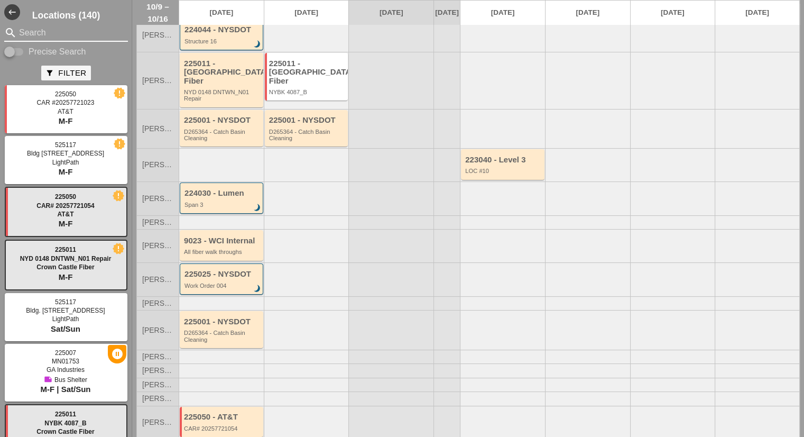
drag, startPoint x: 80, startPoint y: 34, endPoint x: 75, endPoint y: 34, distance: 5.8
click at [75, 34] on input "Search" at bounding box center [66, 32] width 94 height 17
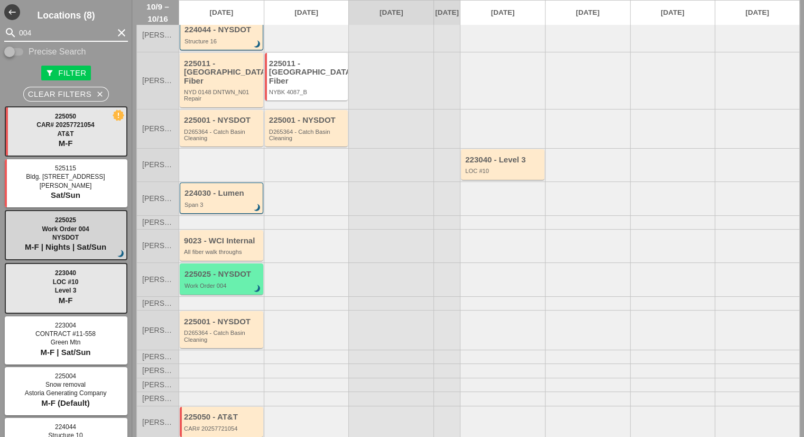
type input "004"
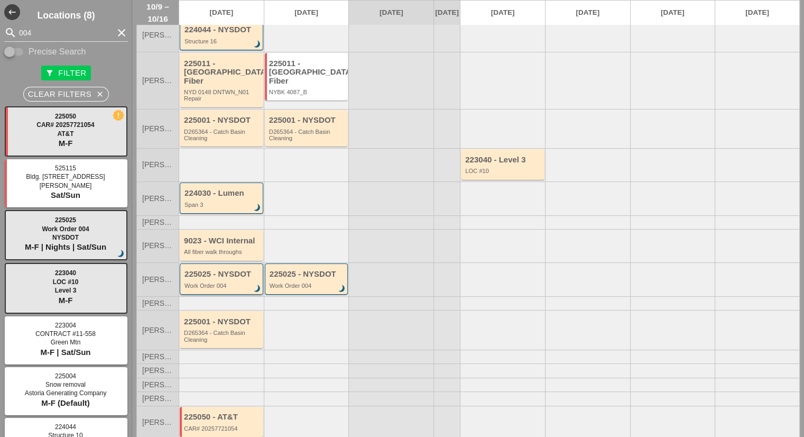
click at [230, 278] on div "225025 - NYSDOT Work Order 004 brightness_3" at bounding box center [222, 279] width 76 height 19
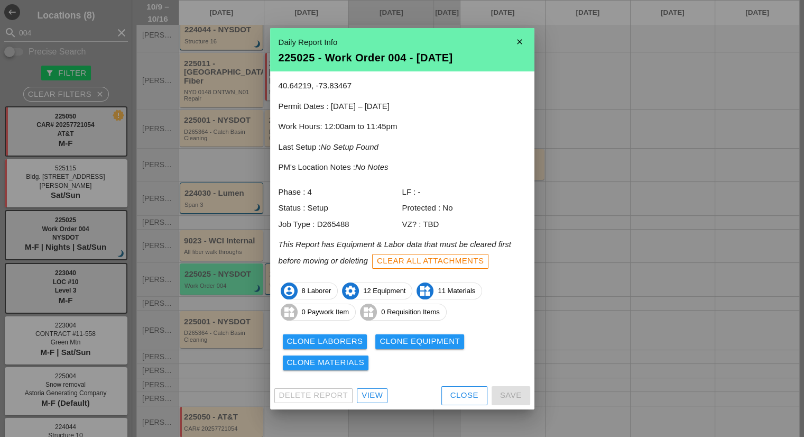
click at [317, 339] on div "Clone Laborers" at bounding box center [325, 341] width 76 height 12
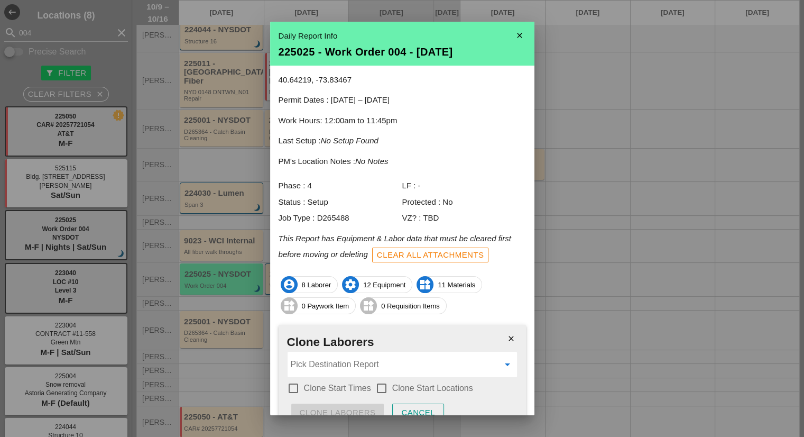
click at [318, 362] on input "Pick Destination Report" at bounding box center [395, 364] width 208 height 17
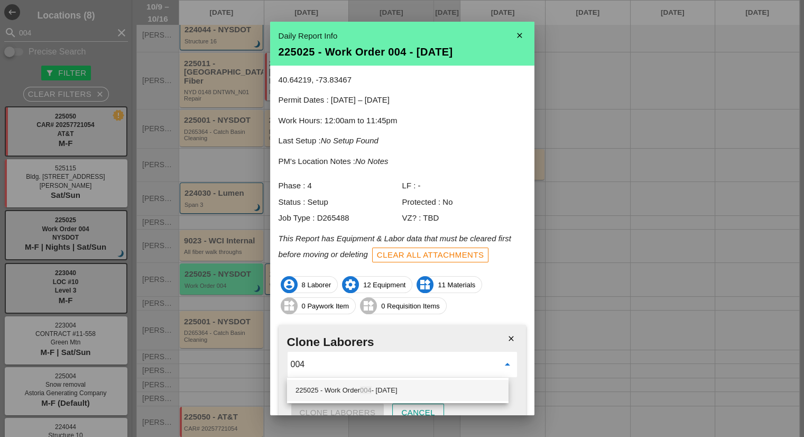
click at [335, 388] on div "225025 - Work Order 004 - 10/10/2025" at bounding box center [397, 390] width 205 height 13
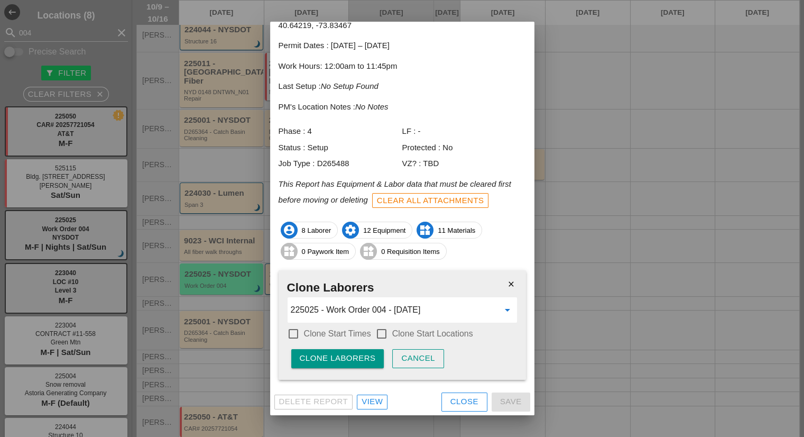
scroll to position [55, 0]
type input "225025 - Work Order 004 - 10/10/2025"
click at [364, 340] on div "check_box_outline_blank Clone Start Times check_box_outline_blank Clone Start L…" at bounding box center [402, 334] width 230 height 18
click at [382, 334] on div at bounding box center [382, 333] width 18 height 18
checkbox input "true"
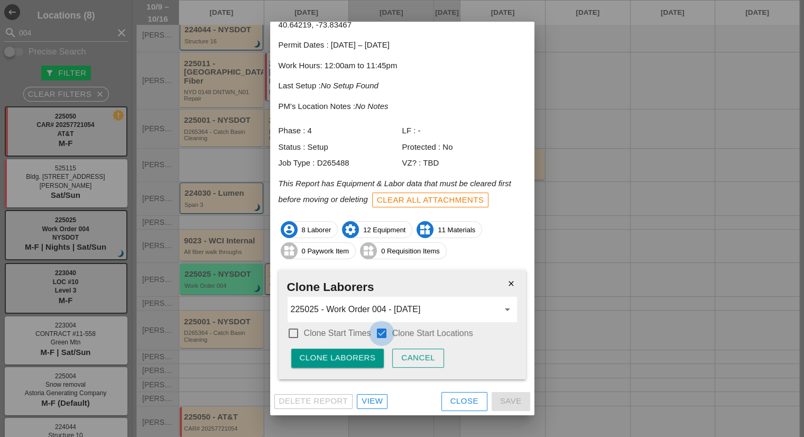
click at [366, 334] on label "Clone Start Times" at bounding box center [337, 333] width 67 height 11
checkbox input "true"
click at [359, 350] on button "Clone Laborers" at bounding box center [337, 357] width 93 height 19
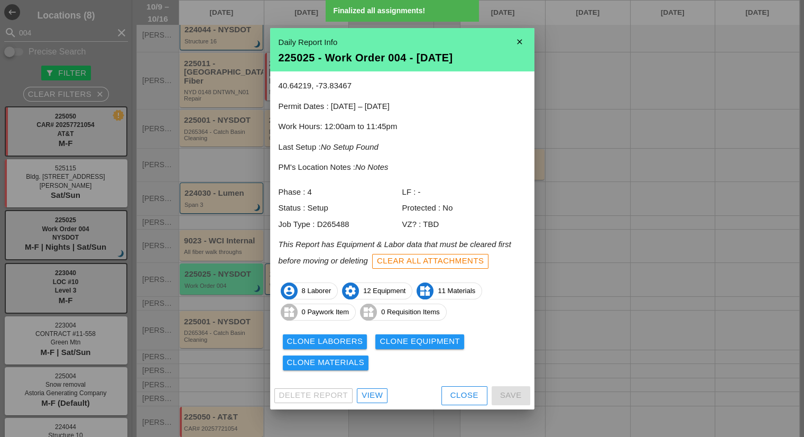
scroll to position [0, 0]
click at [413, 337] on div "Clone Equipment" at bounding box center [419, 341] width 80 height 12
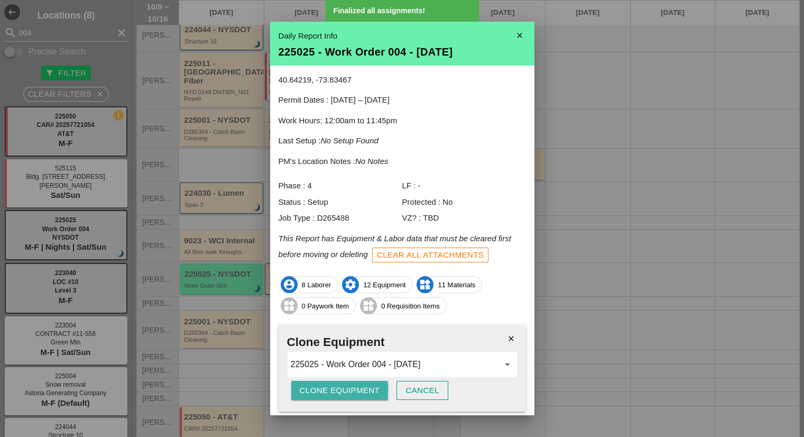
click at [340, 390] on div "Clone Equipment" at bounding box center [340, 390] width 80 height 12
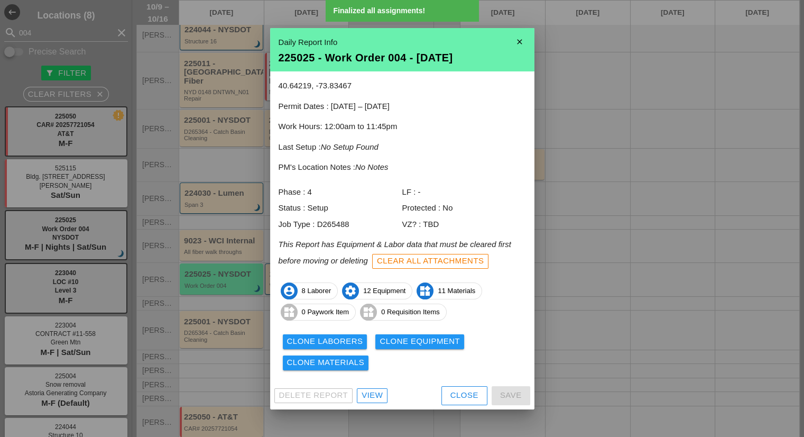
click at [357, 364] on div "Clone Materials" at bounding box center [326, 362] width 78 height 12
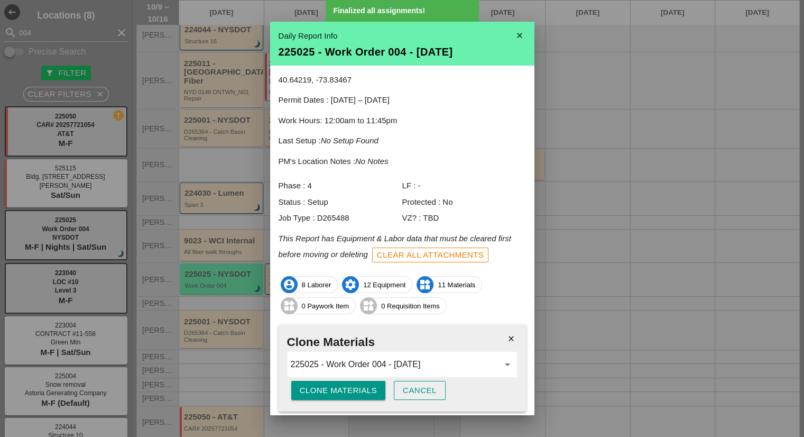
click at [336, 394] on div "Clone Materials" at bounding box center [339, 390] width 78 height 12
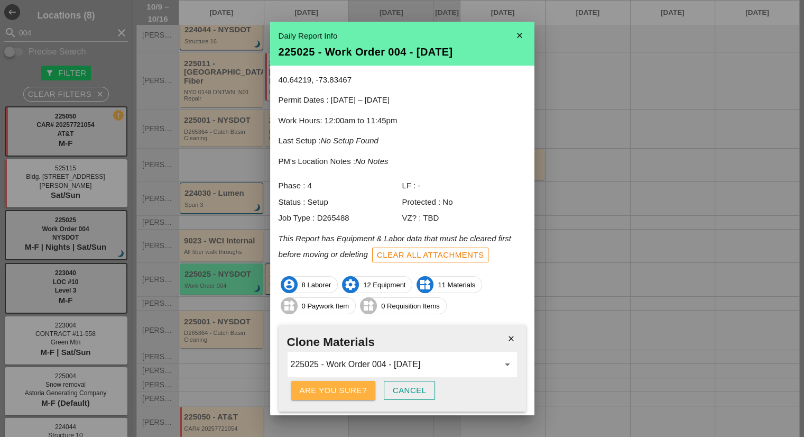
click at [336, 394] on div "Are you sure?" at bounding box center [333, 390] width 67 height 12
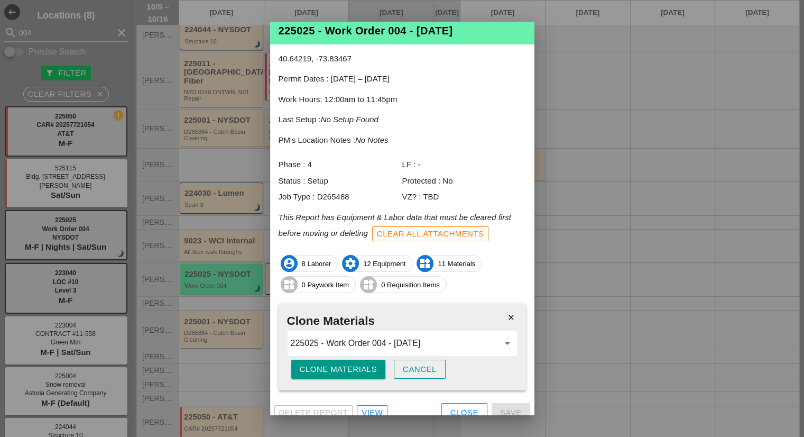
scroll to position [32, 0]
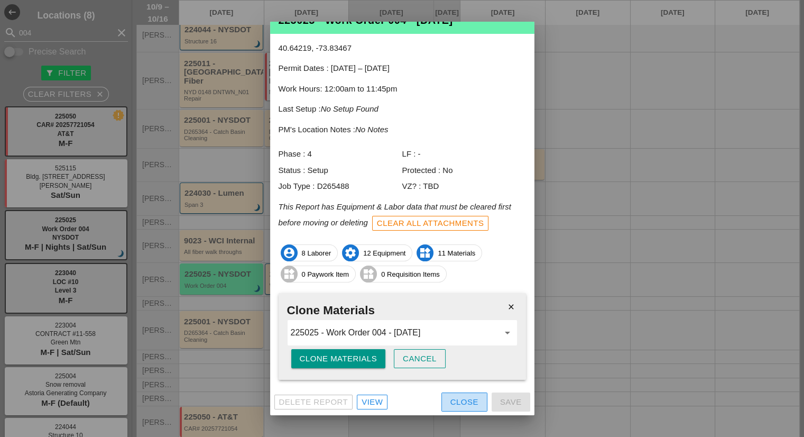
click at [441, 399] on button "Close" at bounding box center [464, 401] width 46 height 19
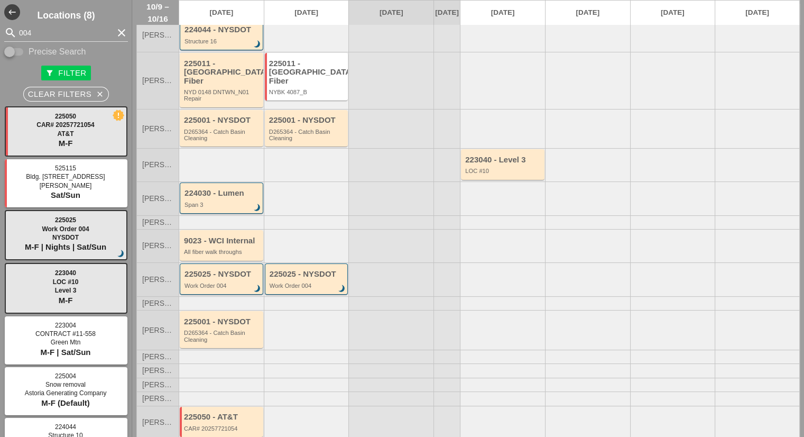
click at [320, 297] on div at bounding box center [306, 303] width 85 height 14
click at [313, 290] on div "225025 - NYSDOT Work Order 004 brightness_3" at bounding box center [307, 278] width 84 height 31
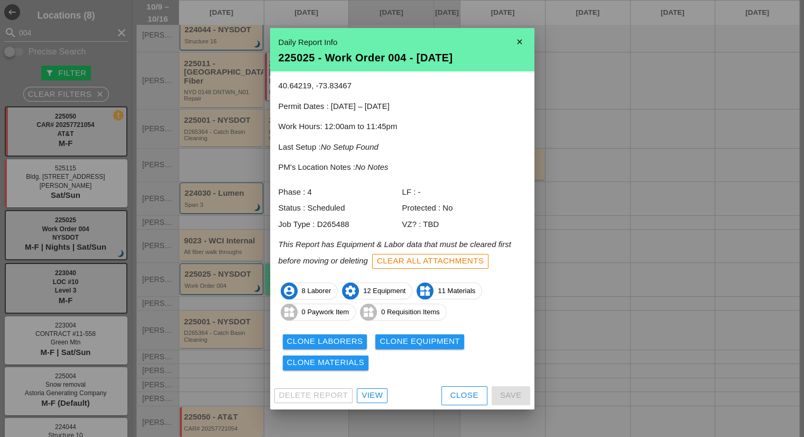
click at [377, 396] on div "View" at bounding box center [372, 395] width 21 height 12
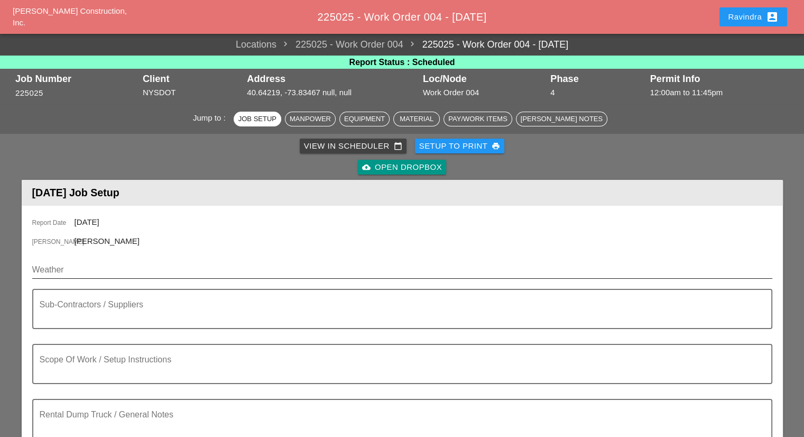
click at [115, 267] on input "Weather" at bounding box center [394, 269] width 725 height 17
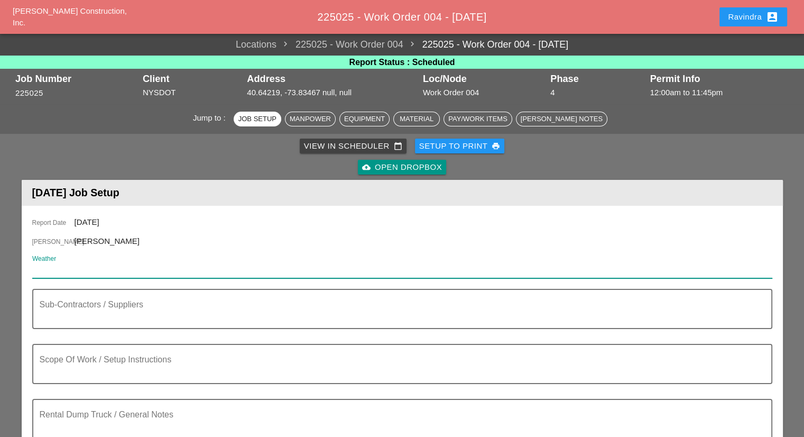
paste input "Fri 10 Day 66° 2% ESE 8 mph Sunny, along with a few afternoon clouds. High 66F.…"
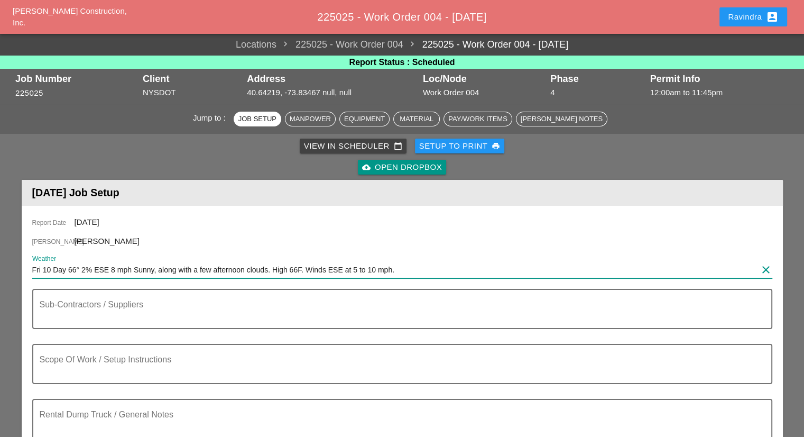
type input "Fri 10 Day 66° 2% ESE 8 mph Sunny, along with a few afternoon clouds. High 66F.…"
click at [742, 16] on div "Ravindra account_box" at bounding box center [753, 17] width 51 height 13
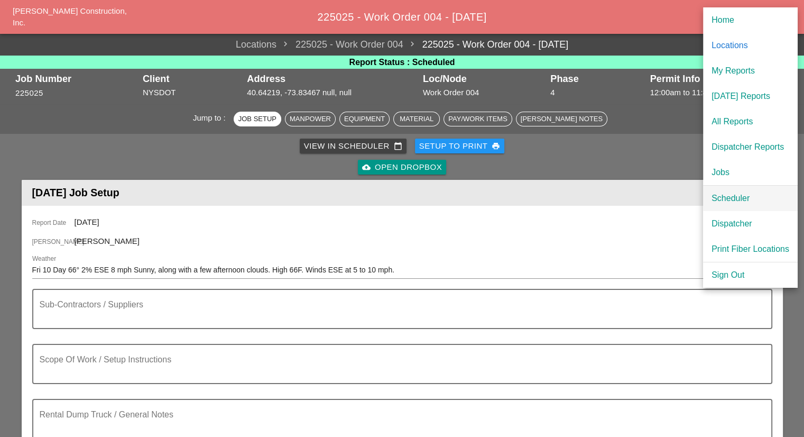
click at [746, 199] on div "Scheduler" at bounding box center [750, 198] width 78 height 13
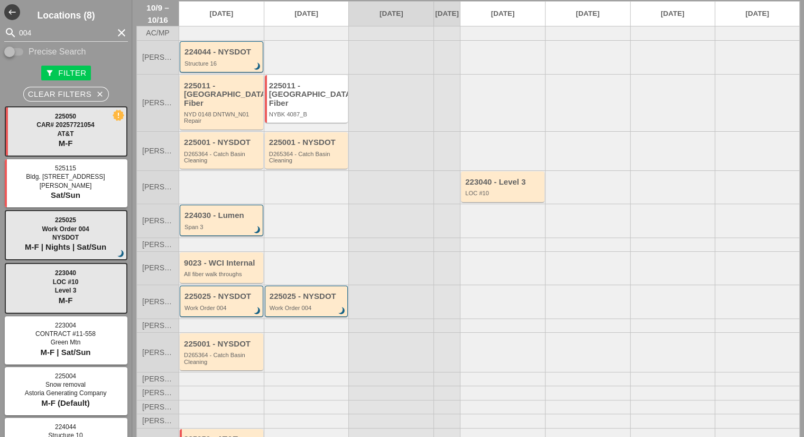
scroll to position [59, 0]
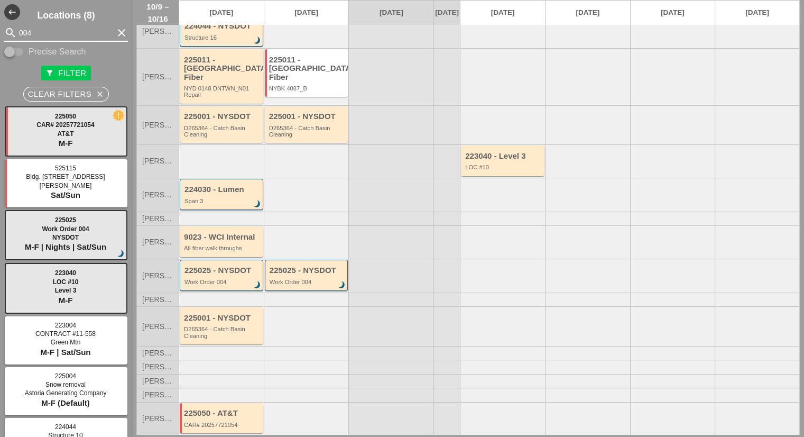
drag, startPoint x: 52, startPoint y: 34, endPoint x: 0, endPoint y: 31, distance: 52.4
click at [0, 31] on div "search 004 clear" at bounding box center [66, 32] width 132 height 17
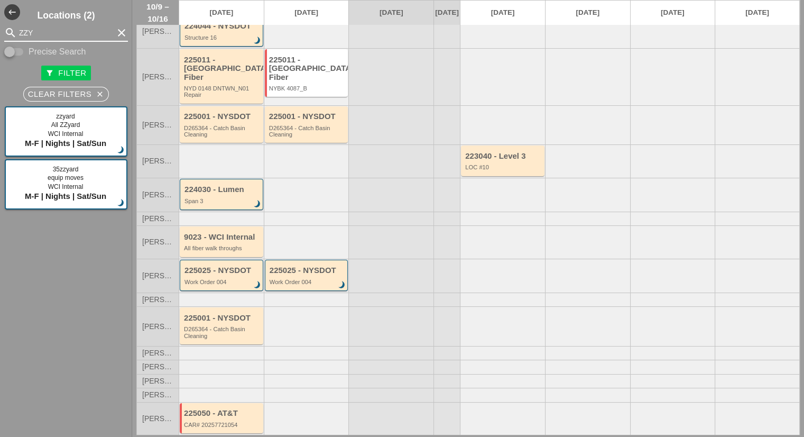
type input "ZZY"
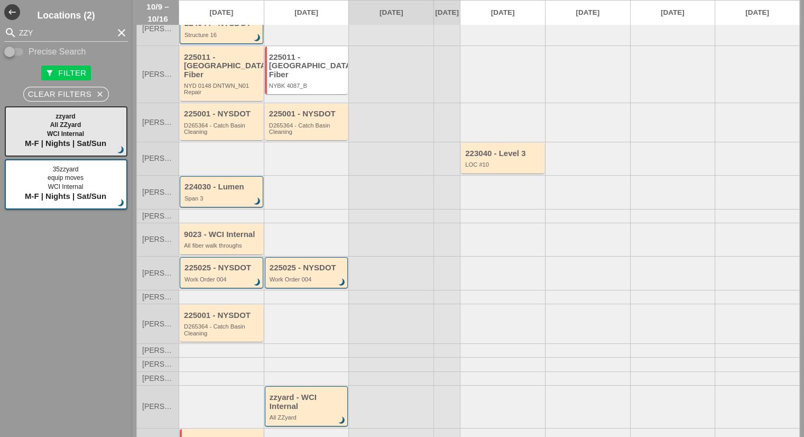
scroll to position [79, 0]
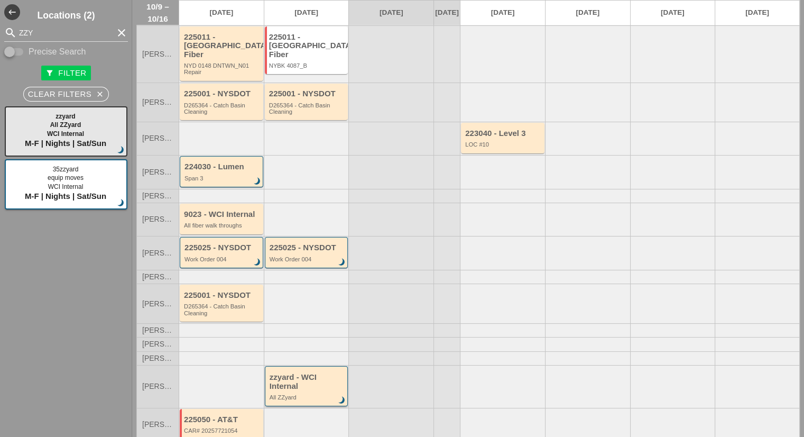
click at [300, 373] on div "zzyard - WCI Internal" at bounding box center [308, 381] width 76 height 17
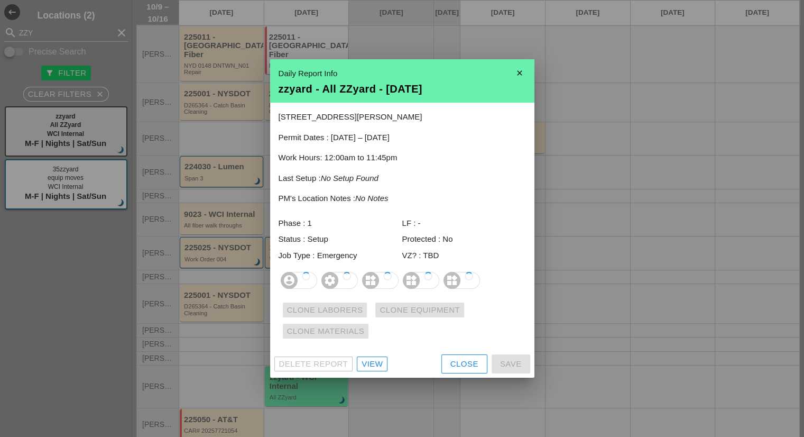
click at [371, 371] on link "View" at bounding box center [372, 363] width 31 height 15
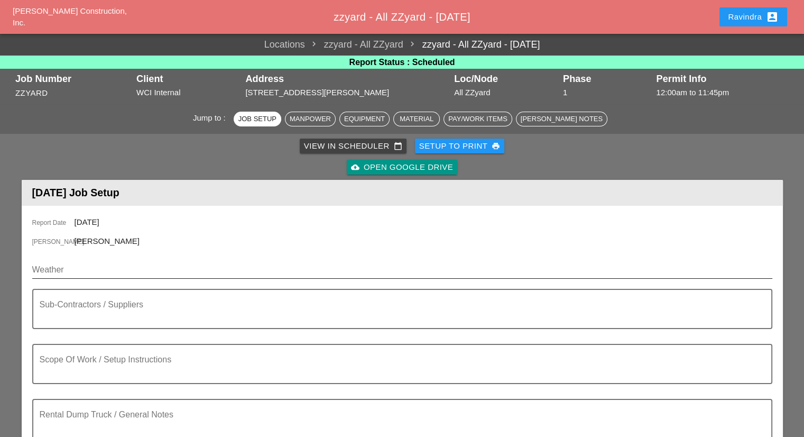
click at [105, 271] on input "Weather" at bounding box center [394, 269] width 725 height 17
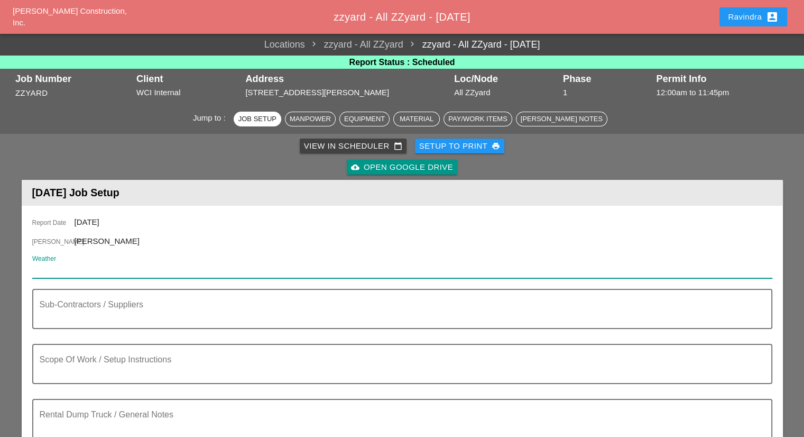
paste input "Fri 10 Day 66° 2% ESE 8 mph Sunny, along with a few afternoon clouds. High 66F.…"
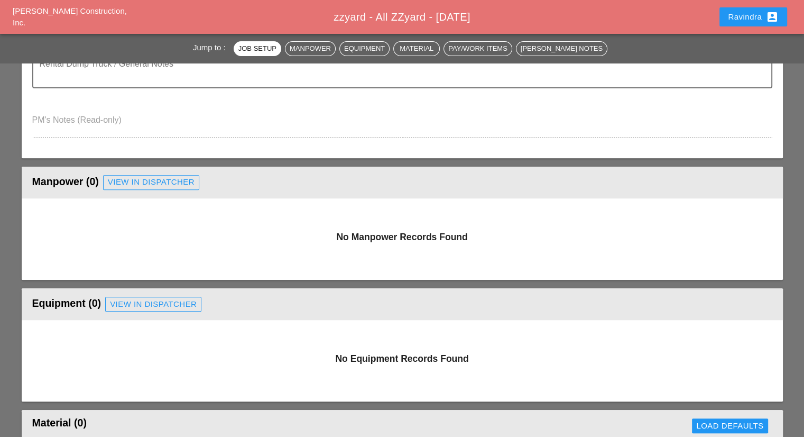
scroll to position [370, 0]
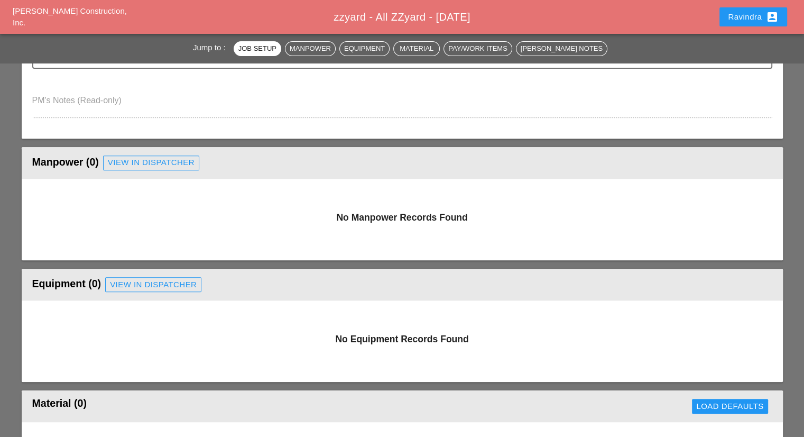
type input "Fri 10 Day 66° 2% ESE 8 mph Sunny, along with a few afternoon clouds. High 66F.…"
click at [145, 268] on header "Equipment (0) View in Dispatcher" at bounding box center [402, 284] width 761 height 32
click at [143, 279] on div "View in Dispatcher" at bounding box center [153, 285] width 87 height 12
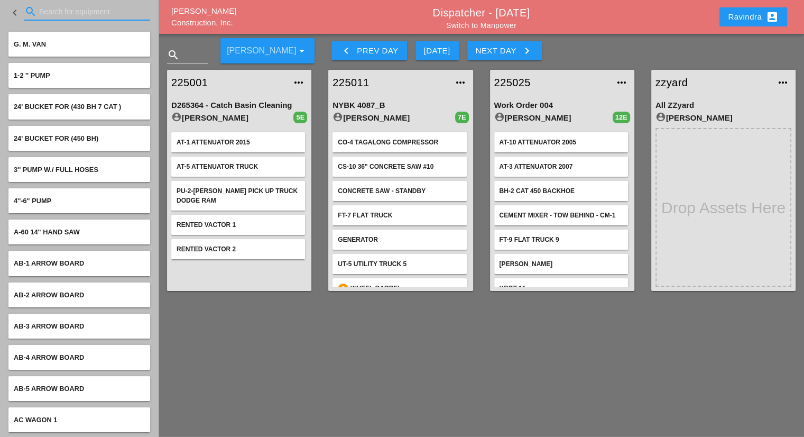
click at [96, 6] on input "Search for equipment" at bounding box center [87, 11] width 96 height 17
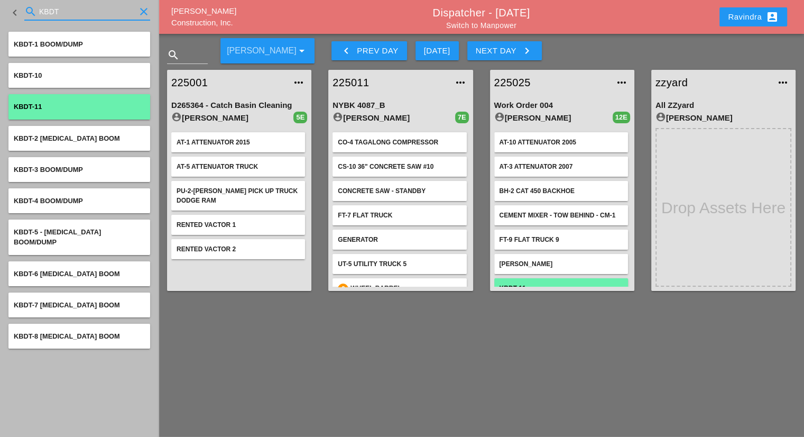
type input "KBDT"
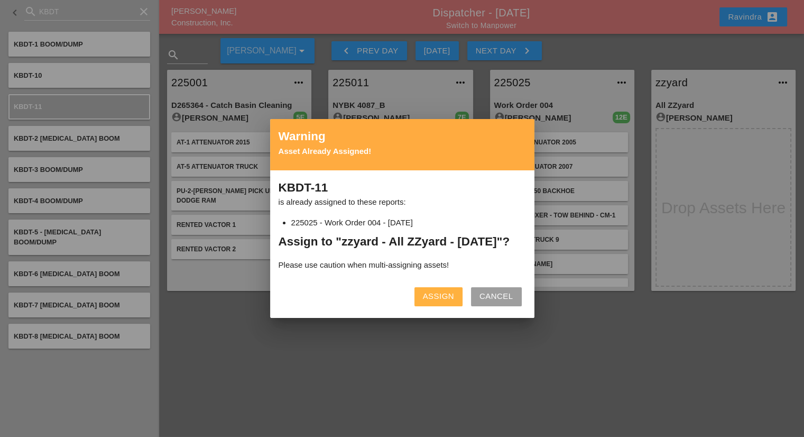
click at [436, 302] on div "Assign" at bounding box center [438, 296] width 31 height 12
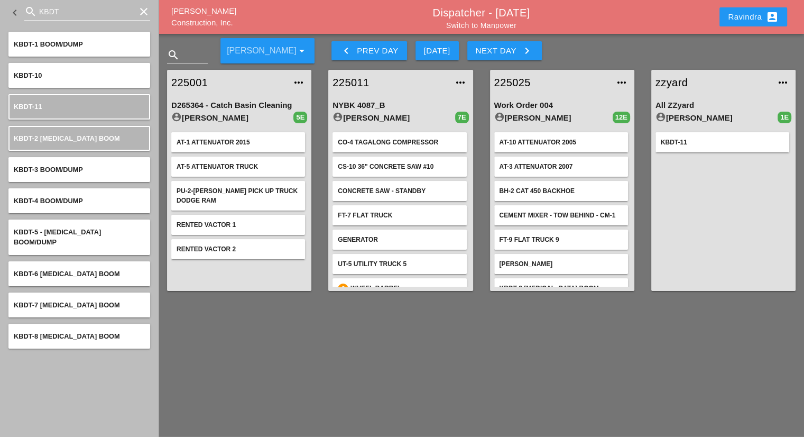
scroll to position [143, 0]
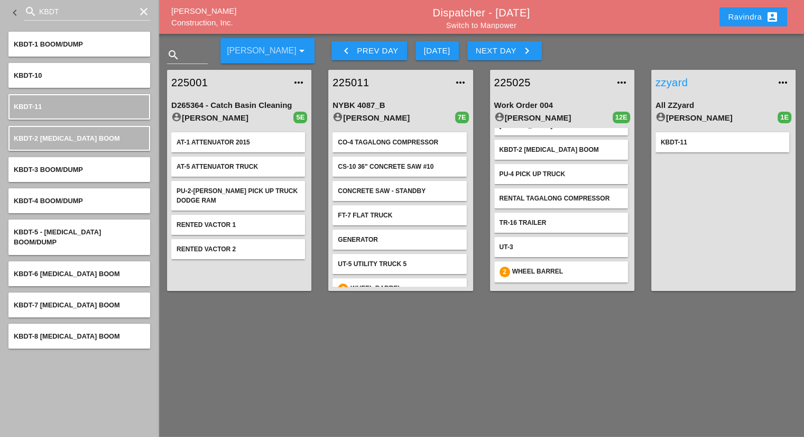
click at [677, 82] on link "zzyard" at bounding box center [712, 83] width 115 height 16
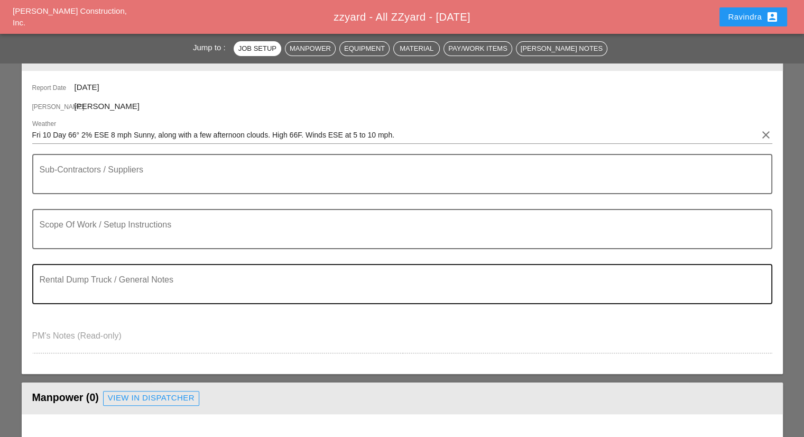
scroll to position [159, 0]
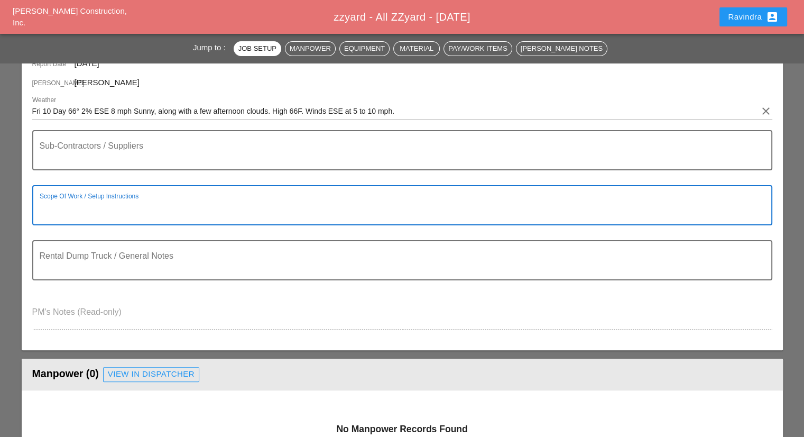
click at [171, 206] on textarea "Scope Of Work / Setup Instructions" at bounding box center [398, 211] width 717 height 25
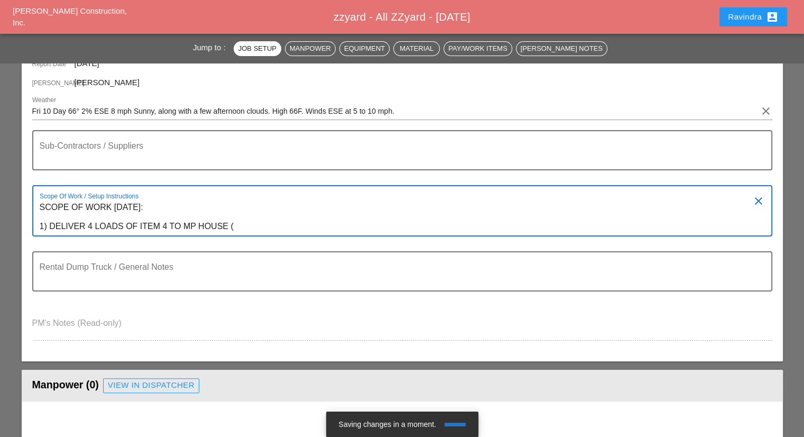
paste textarea "100 BALDWIN ROAD, MOUNT KISCO, NY"
click at [395, 228] on textarea "SCOPE OF WORK FRIDAY 10/10: 1) DELIVER 4 LOADS OF ITEM 4 TO MP HOUSE (100 BALDW…" at bounding box center [398, 217] width 717 height 36
click at [439, 223] on textarea "SCOPE OF WORK FRIDAY 10/10: 1) DELIVER 4 LOADS OF ITEM 4 TO MP HOUSE (100 BALDW…" at bounding box center [398, 217] width 717 height 36
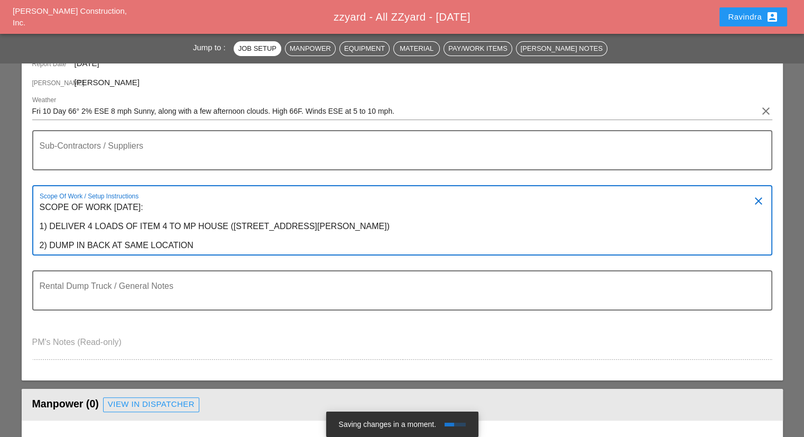
type textarea "SCOPE OF WORK FRIDAY 10/10: 1) DELIVER 4 LOADS OF ITEM 4 TO MP HOUSE (100 BALDW…"
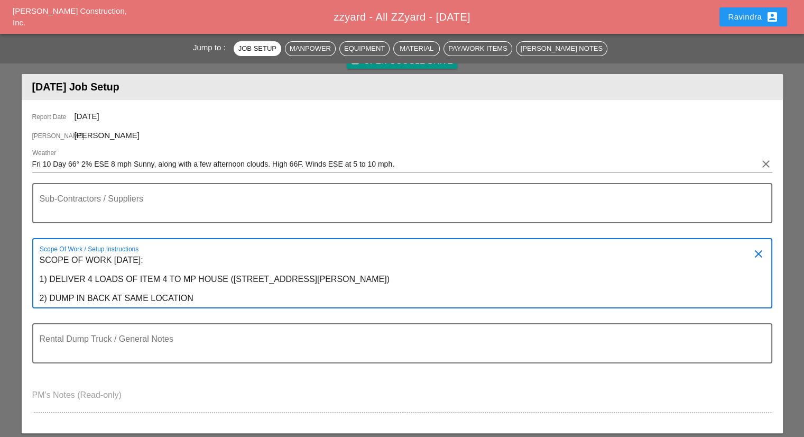
scroll to position [0, 0]
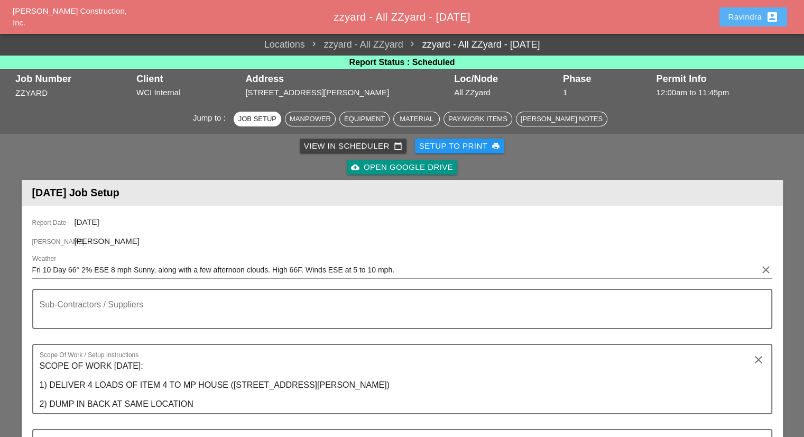
click at [738, 19] on div "Ravindra account_box" at bounding box center [753, 17] width 51 height 13
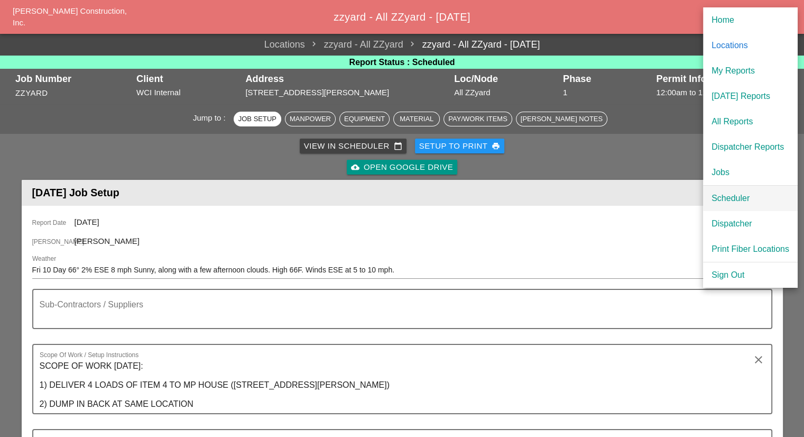
click at [728, 201] on div "Scheduler" at bounding box center [750, 198] width 78 height 13
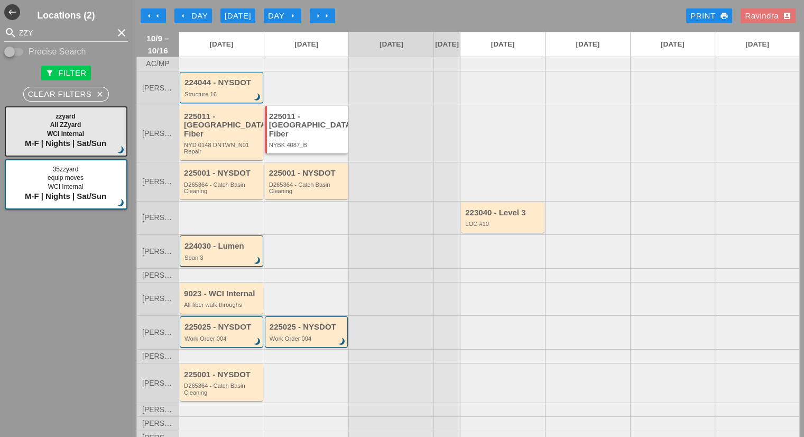
click at [327, 143] on div "NYBK 4087_B" at bounding box center [307, 145] width 77 height 6
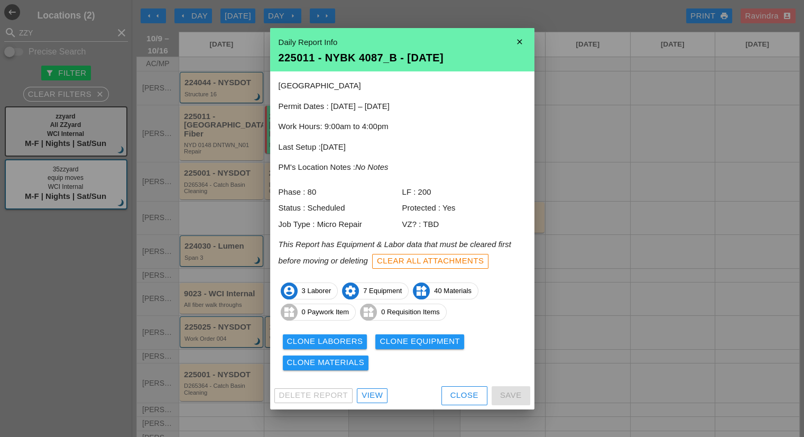
click at [378, 383] on div "Delete Report View Close Save" at bounding box center [402, 395] width 264 height 27
click at [376, 390] on div "View" at bounding box center [372, 395] width 21 height 12
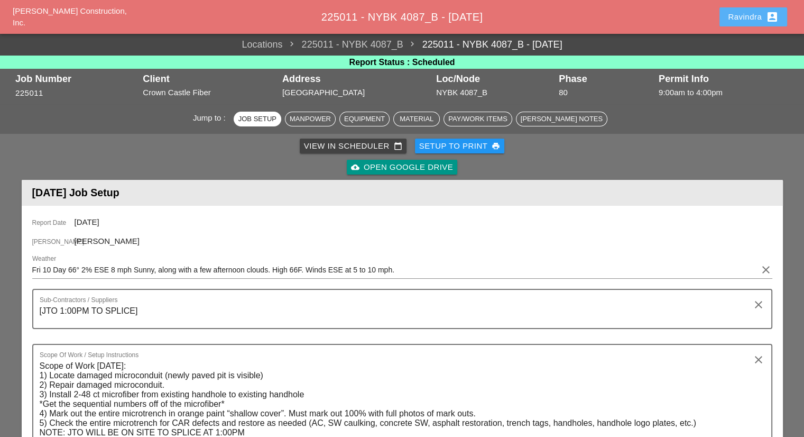
click at [734, 17] on div "Ravindra account_box" at bounding box center [753, 17] width 51 height 13
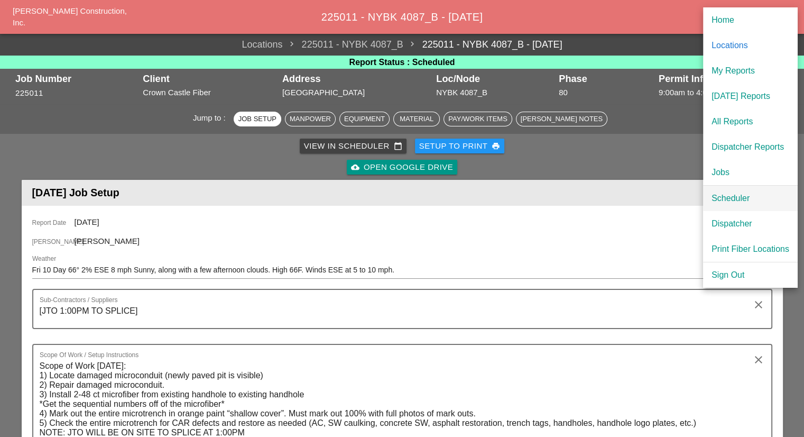
click at [756, 193] on div "Scheduler" at bounding box center [750, 198] width 78 height 13
